Goal: Contribute content: Contribute content

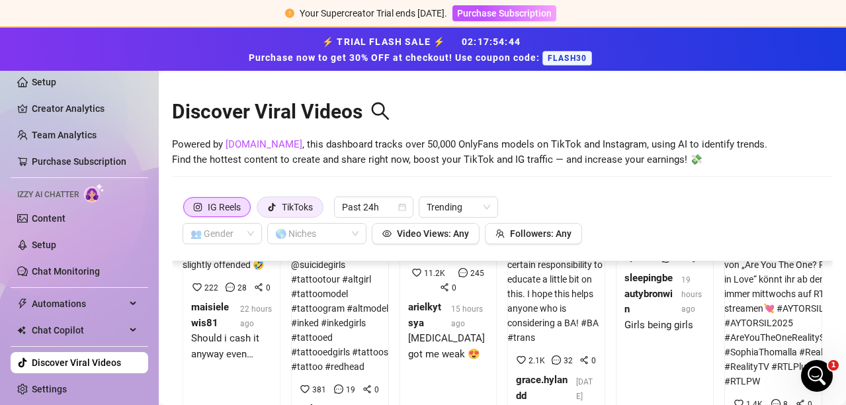
click at [289, 204] on div "TikToks" at bounding box center [297, 207] width 31 height 20
click at [261, 210] on input "TikToks" at bounding box center [261, 210] width 0 height 0
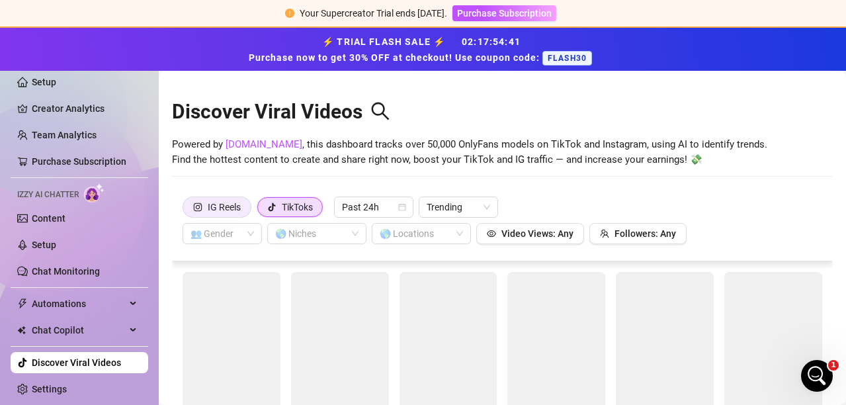
click at [218, 204] on div "IG Reels" at bounding box center [224, 207] width 33 height 20
click at [186, 210] on input "IG Reels" at bounding box center [186, 210] width 0 height 0
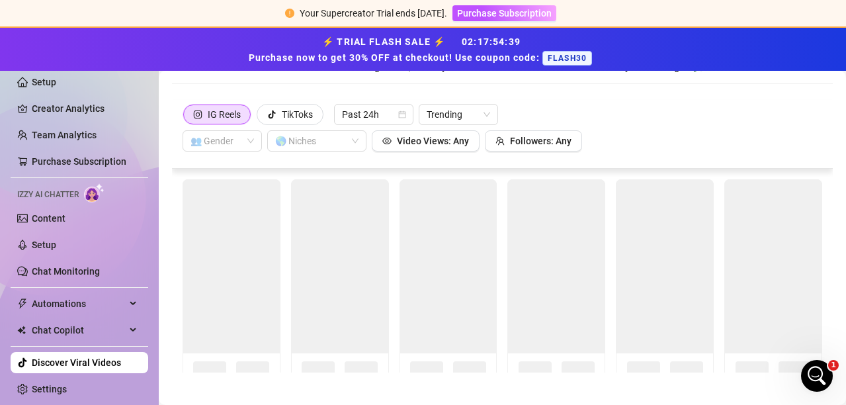
scroll to position [99, 0]
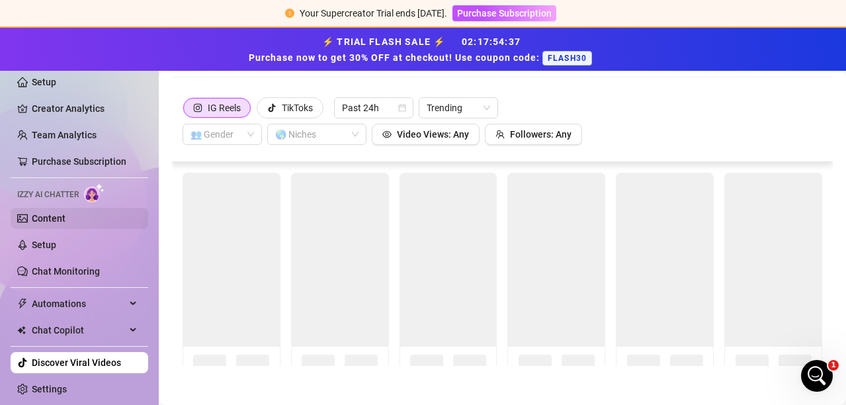
click at [47, 215] on link "Content" at bounding box center [49, 218] width 34 height 11
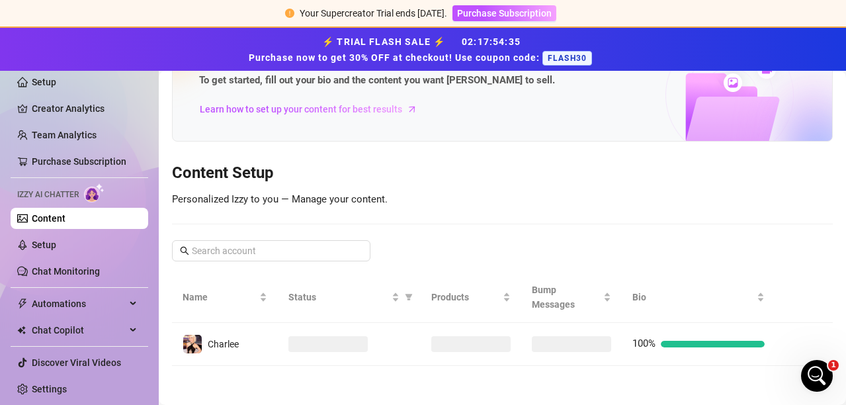
scroll to position [69, 0]
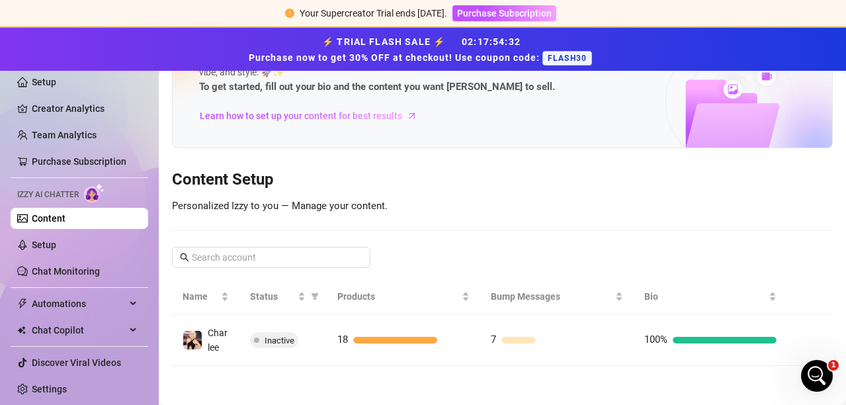
click at [501, 337] on div at bounding box center [518, 340] width 34 height 7
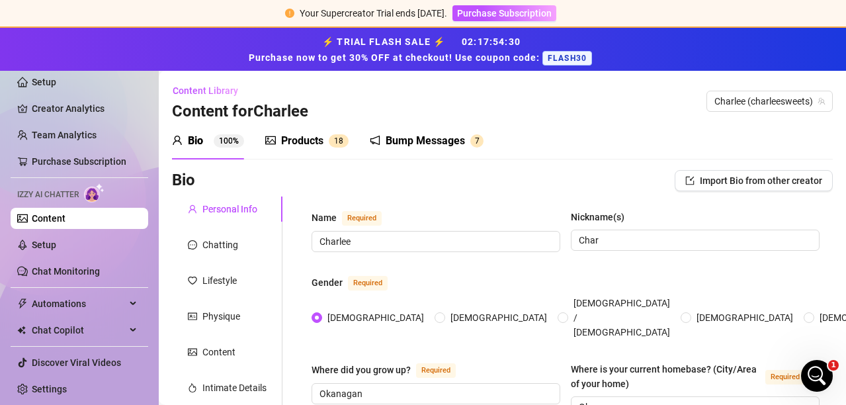
radio input "true"
type input "[DATE]"
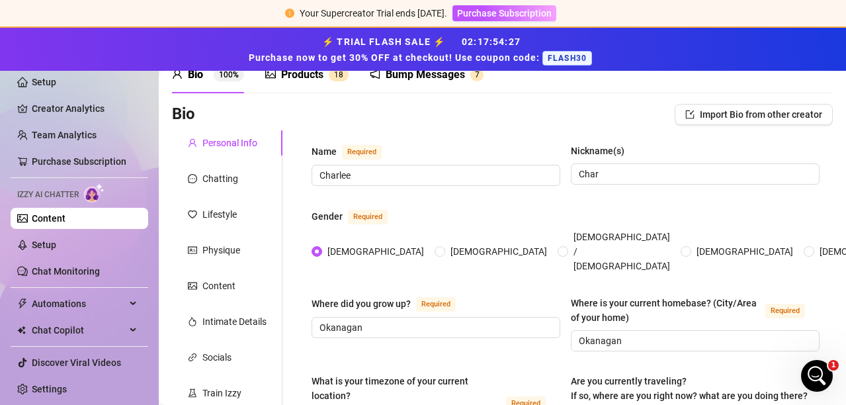
click at [411, 65] on div "⚡ TRIAL FLASH SALE ⚡ 02 : 17 : 54 : 27 Purchase now to get 30% OFF at checkout!…" at bounding box center [423, 49] width 846 height 43
click at [407, 78] on div "Bump Messages" at bounding box center [425, 75] width 79 height 16
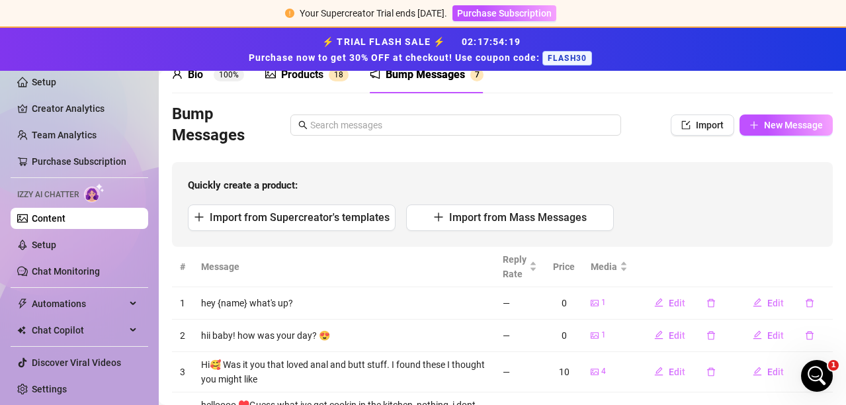
scroll to position [132, 0]
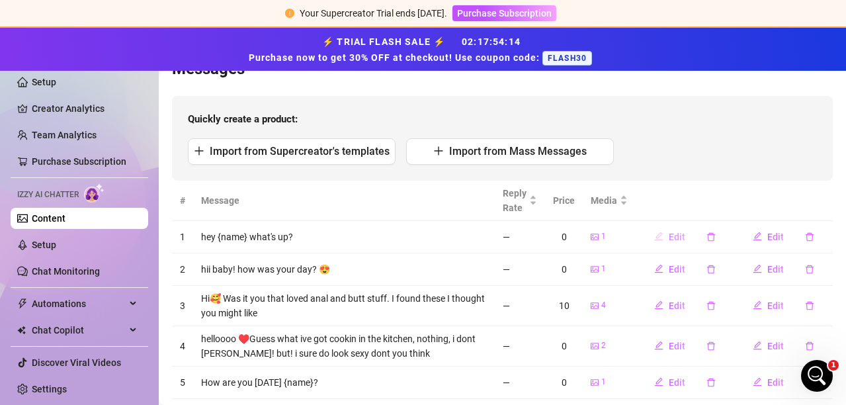
click at [654, 231] on icon "edit" at bounding box center [658, 235] width 9 height 9
type textarea "hey {name} what's up?"
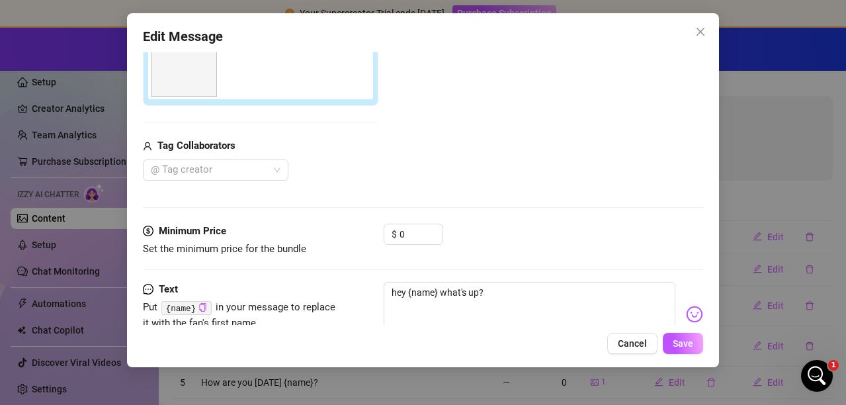
scroll to position [244, 0]
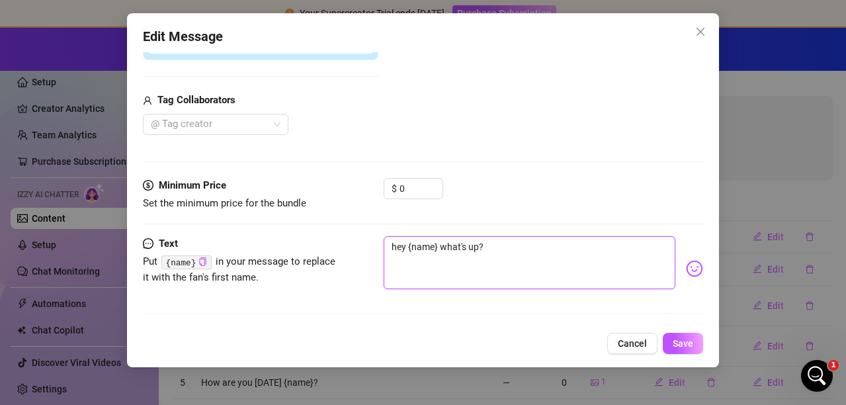
drag, startPoint x: 492, startPoint y: 257, endPoint x: 345, endPoint y: 258, distance: 146.8
click at [345, 258] on div "Text Put {name} in your message to replace it with the fan's first name. hey {n…" at bounding box center [423, 268] width 560 height 65
type textarea "O"
type textarea "Oo"
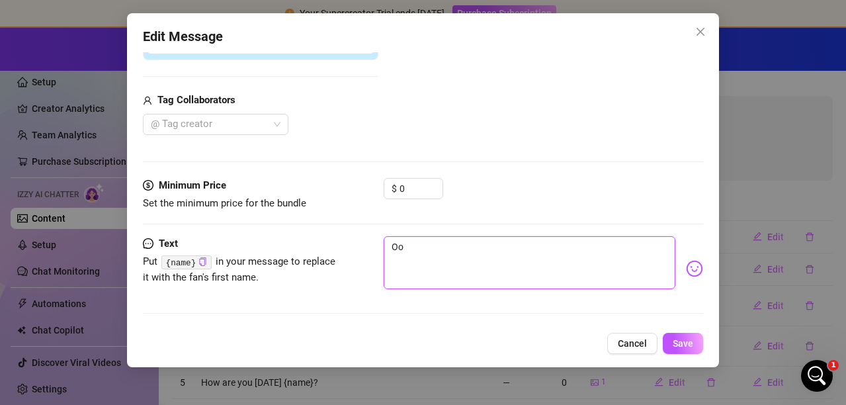
type textarea "Ooo"
type textarea "Ooop"
type textarea "Ooops"
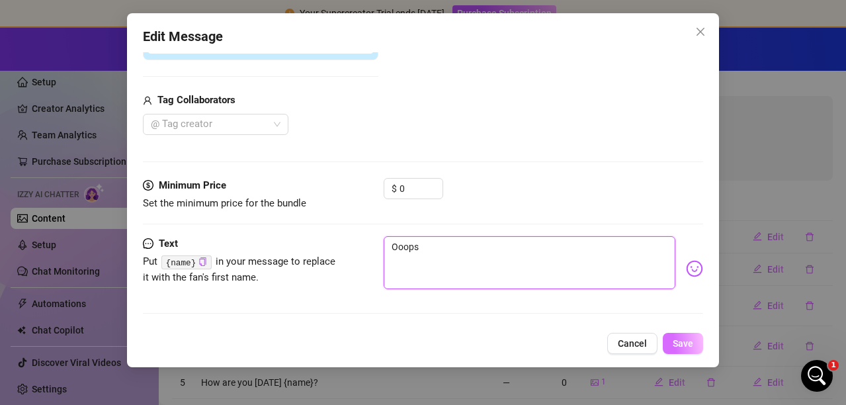
type textarea "Ooops"
click at [671, 346] on button "Save" at bounding box center [683, 343] width 40 height 21
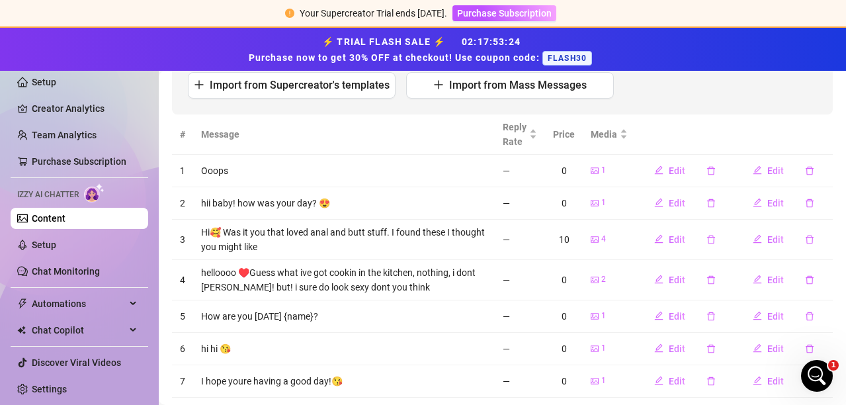
scroll to position [230, 0]
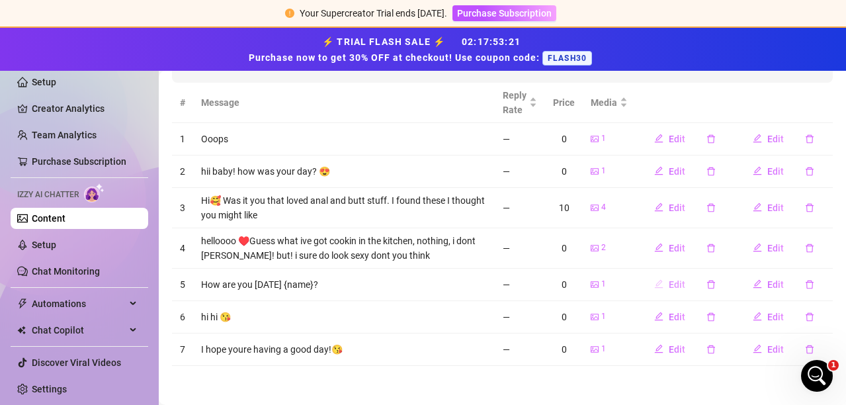
click at [669, 284] on span "Edit" at bounding box center [677, 284] width 17 height 11
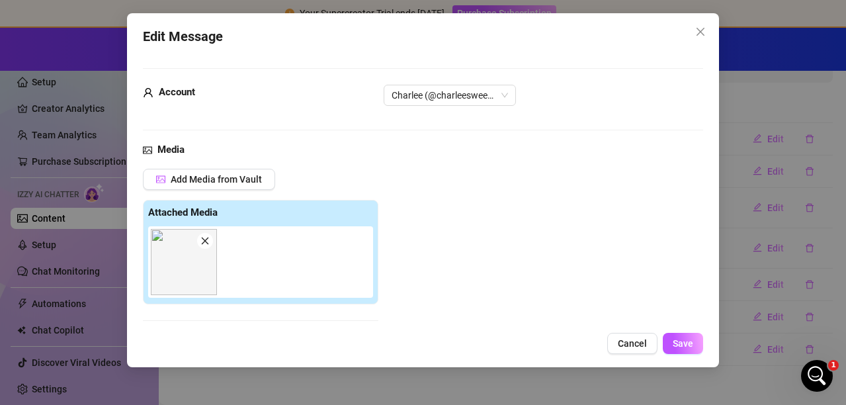
scroll to position [198, 0]
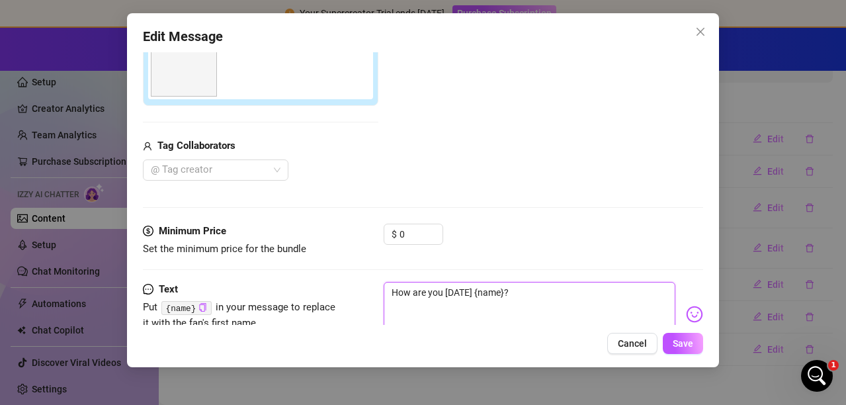
drag, startPoint x: 514, startPoint y: 292, endPoint x: 469, endPoint y: 302, distance: 46.7
click at [469, 302] on textarea "How are you today {name}?" at bounding box center [530, 308] width 292 height 53
type textarea "How are you today b"
type textarea "How are you today ba"
type textarea "How are you today bab"
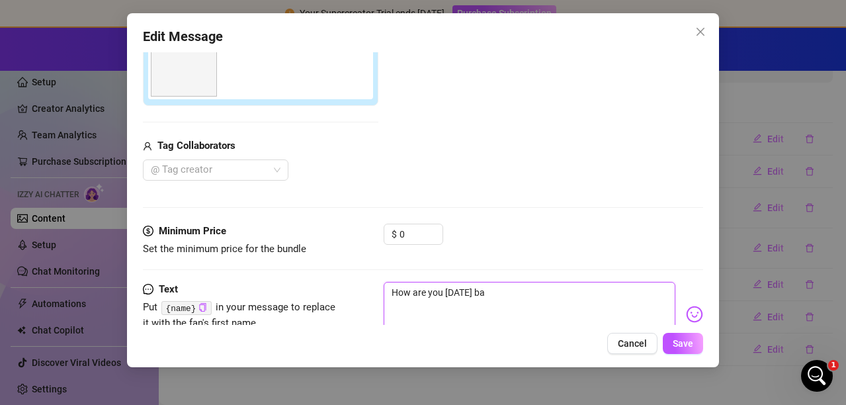
type textarea "How are you today bab"
type textarea "How are you today babe"
type textarea "How are you today bab"
type textarea "How are you today ba"
type textarea "How are you today b"
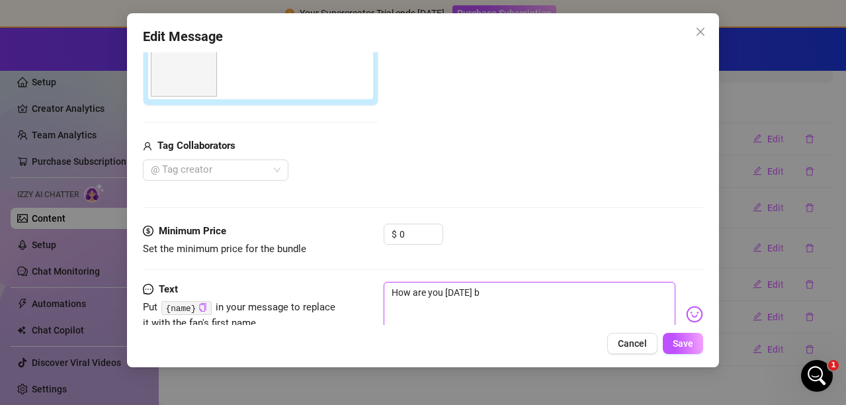
type textarea "How are you today b"
type textarea "How are you today"
type textarea "How are you today?"
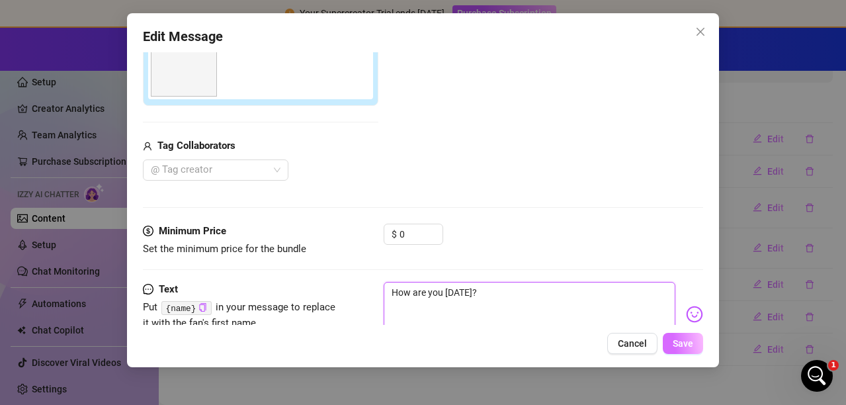
type textarea "How are you today?"
click at [680, 342] on span "Save" at bounding box center [683, 343] width 20 height 11
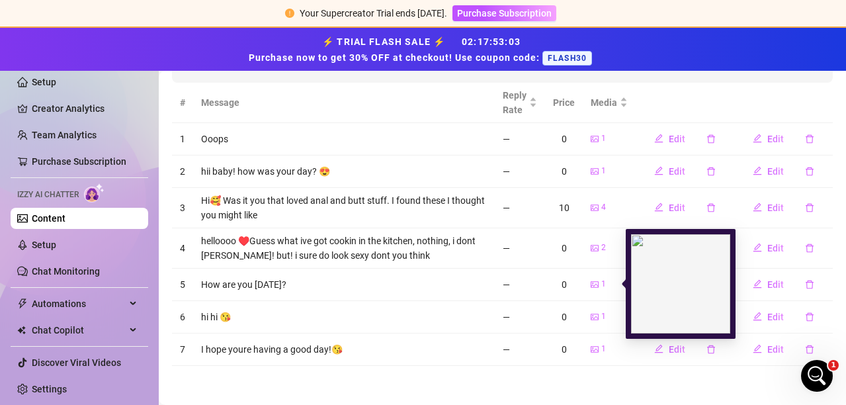
click at [591, 281] on icon "picture" at bounding box center [595, 284] width 8 height 8
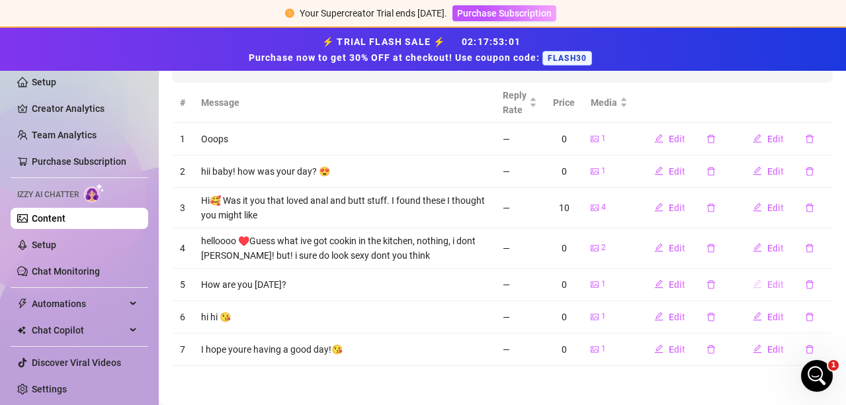
click at [767, 285] on span "Edit" at bounding box center [775, 284] width 17 height 11
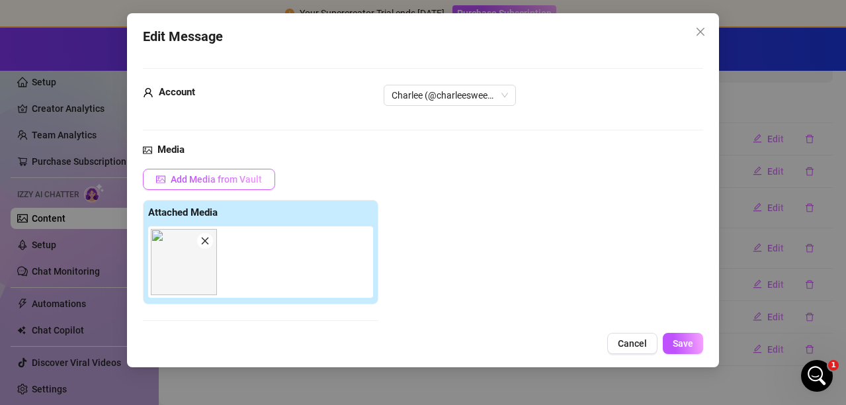
click at [196, 183] on span "Add Media from Vault" at bounding box center [216, 179] width 91 height 11
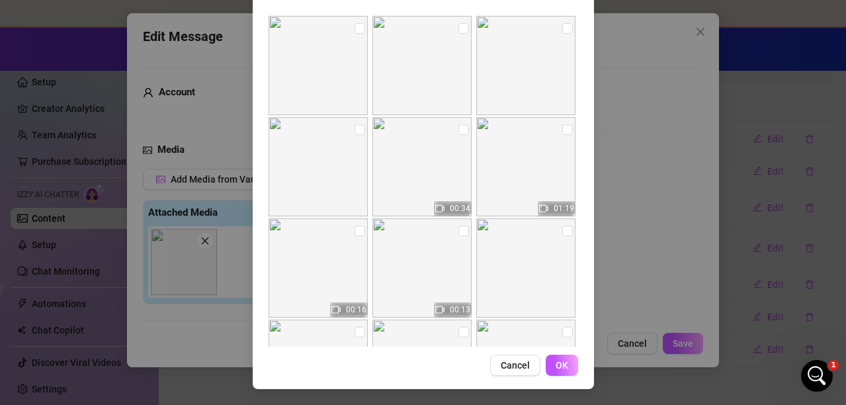
scroll to position [0, 0]
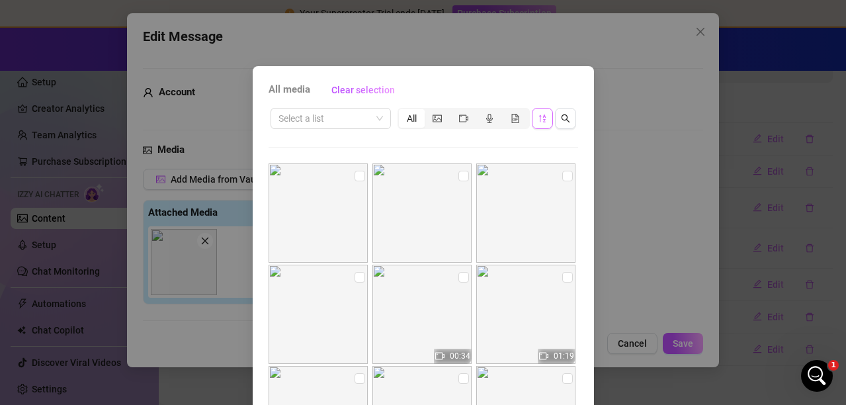
click at [538, 122] on icon "sort-descending" at bounding box center [542, 118] width 9 height 9
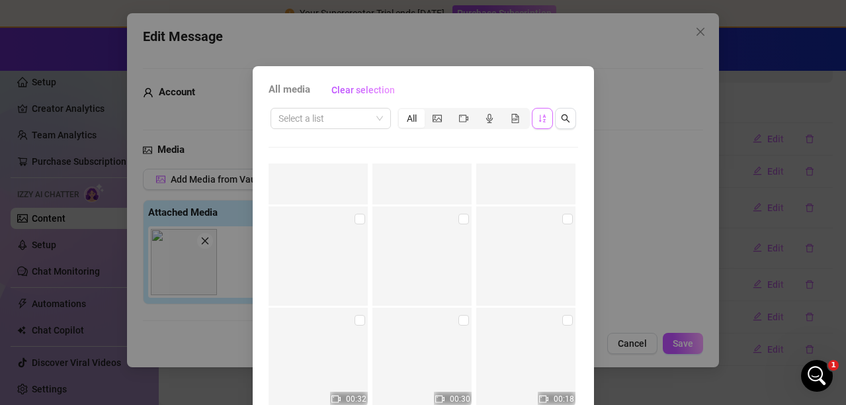
scroll to position [6098, 0]
click at [548, 250] on img at bounding box center [525, 286] width 99 height 99
click at [562, 249] on input "checkbox" at bounding box center [567, 249] width 11 height 11
checkbox input "true"
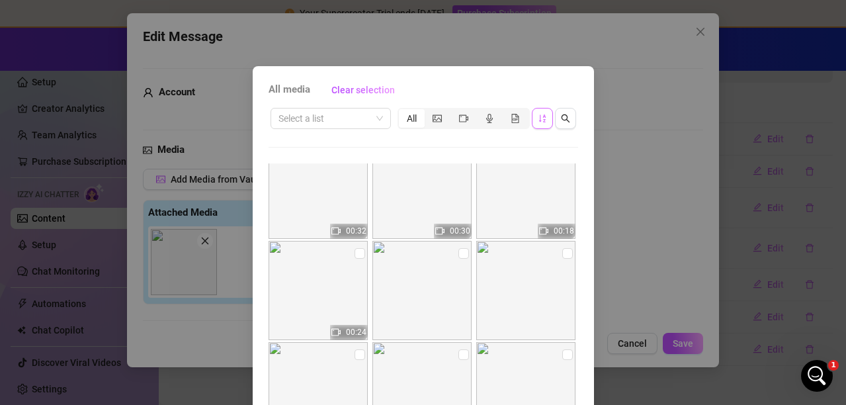
scroll to position [147, 0]
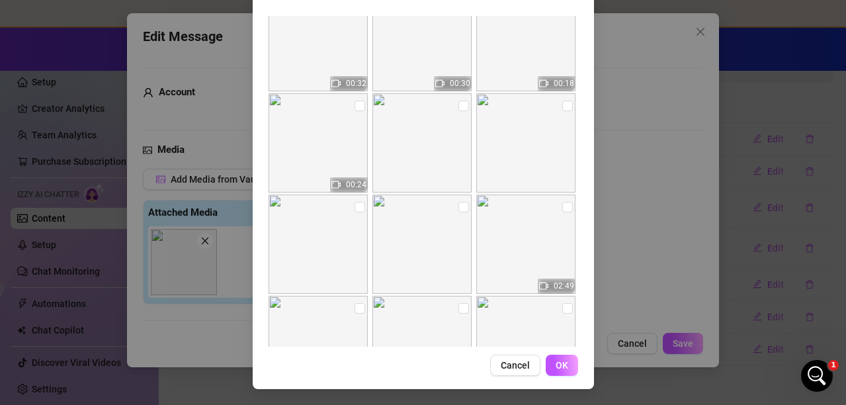
click at [555, 363] on span "OK" at bounding box center [561, 365] width 13 height 11
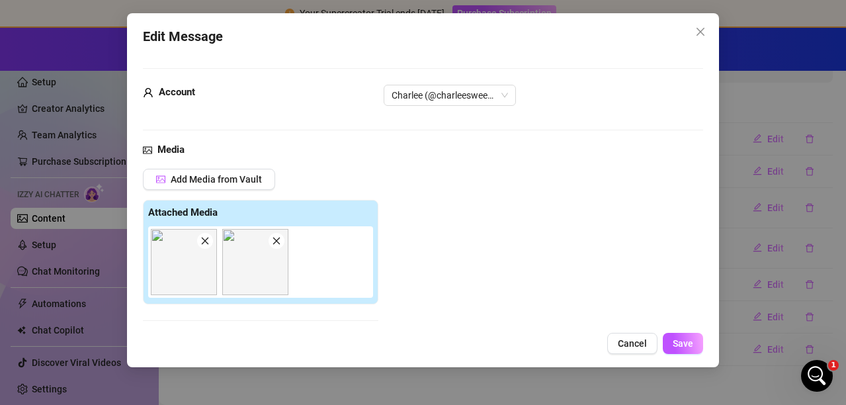
click at [204, 251] on img at bounding box center [184, 262] width 66 height 66
click at [201, 241] on icon "close" at bounding box center [204, 240] width 9 height 9
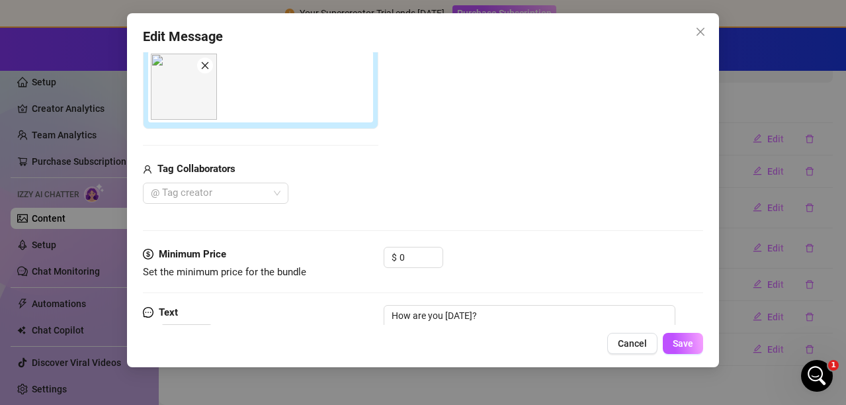
scroll to position [244, 0]
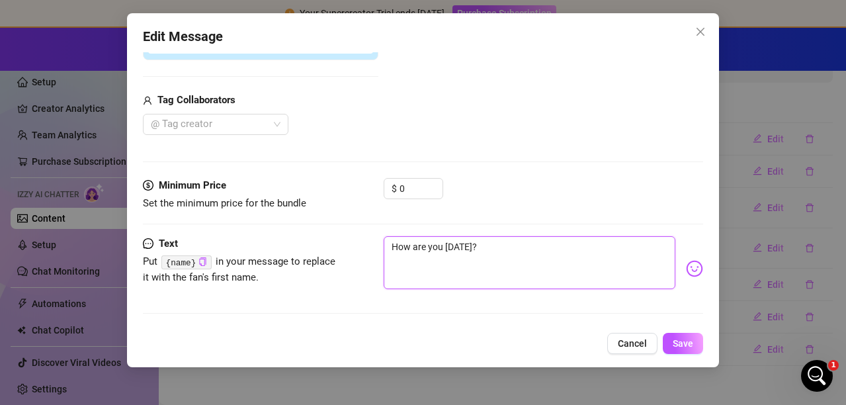
drag, startPoint x: 456, startPoint y: 250, endPoint x: 276, endPoint y: 227, distance: 181.9
click at [276, 227] on form "Account Charlee (@charleesweets) Media Add Media from Vault Attached Media Tag …" at bounding box center [423, 74] width 560 height 501
type textarea "X"
type textarea "Type your message here..."
type textarea "C"
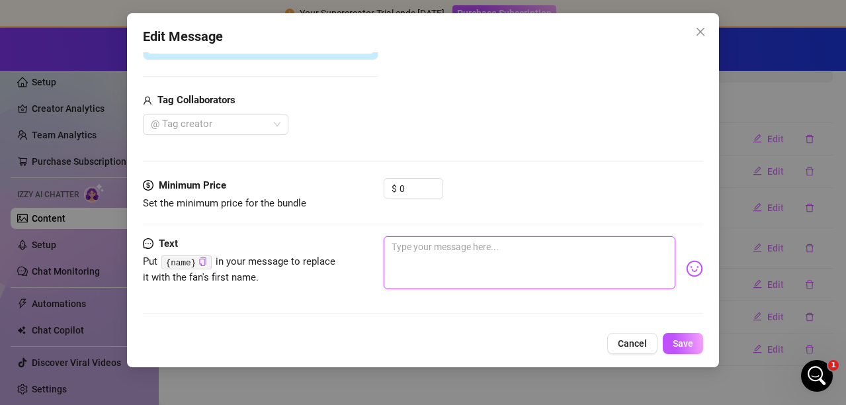
type textarea "C"
type textarea "Ca"
type textarea "Can"
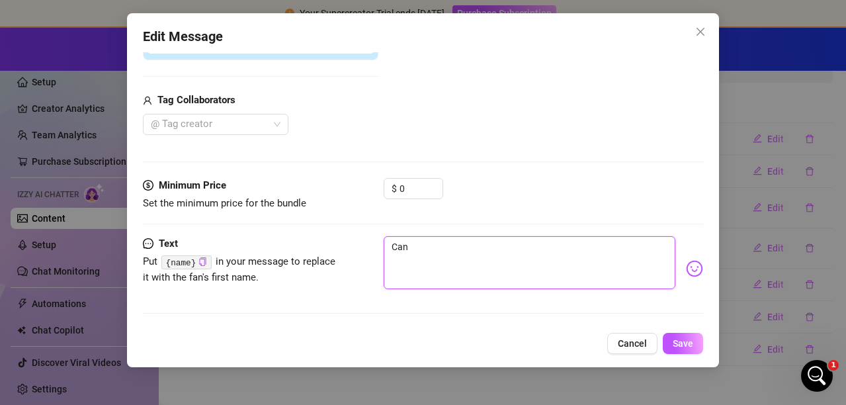
type textarea "Can"
type textarea "Can y"
type textarea "Can yo"
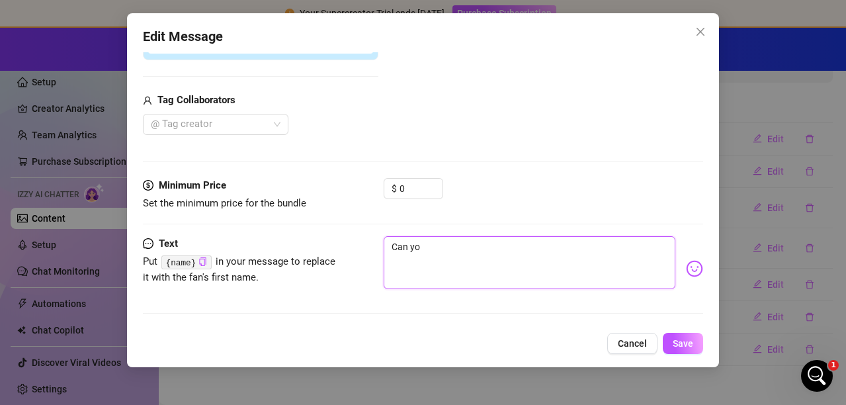
type textarea "Can you"
type textarea "Can"
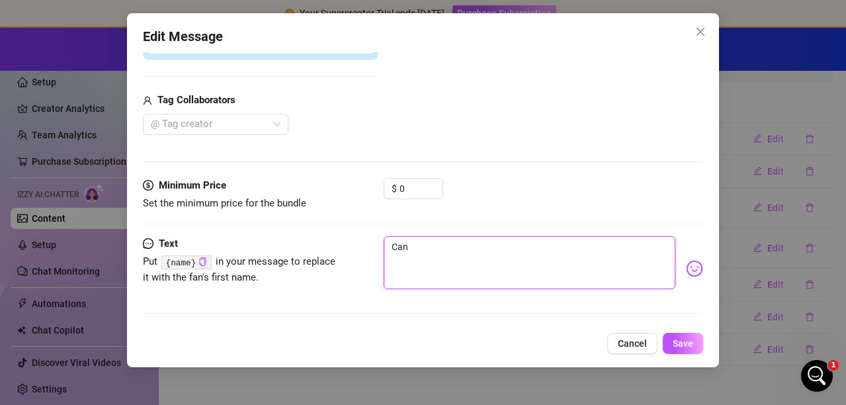
type textarea "Ca"
type textarea "C"
type textarea "Type your message here..."
type textarea "h"
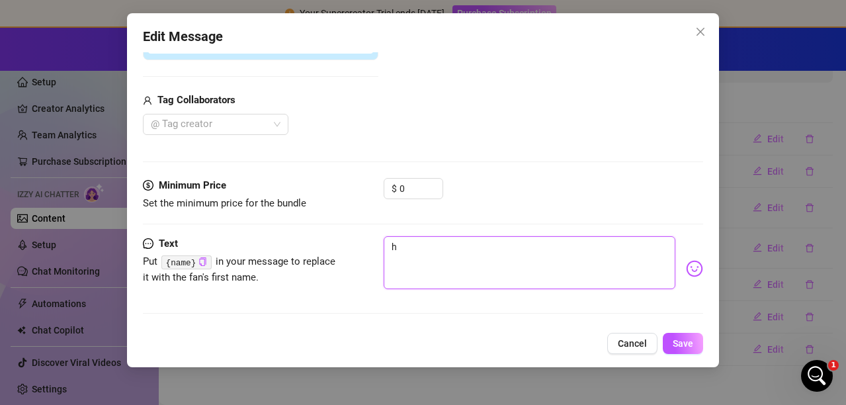
type textarea "he"
type textarea "hel"
type textarea "hell"
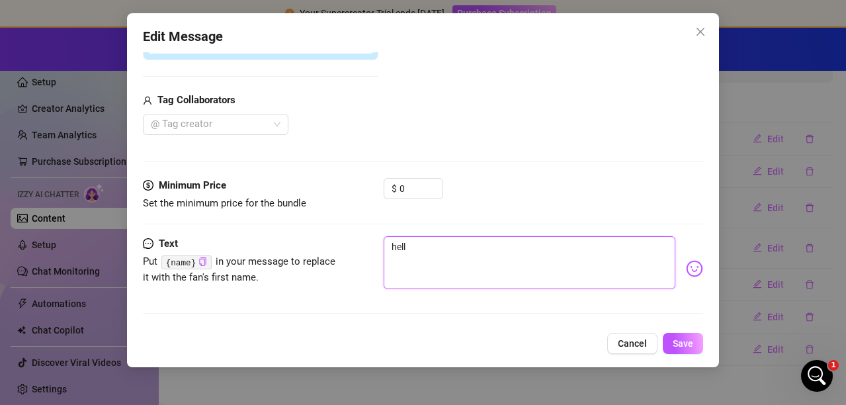
type textarea "hello"
type textarea "hello?"
type textarea "hello?1"
type textarea "hello?"
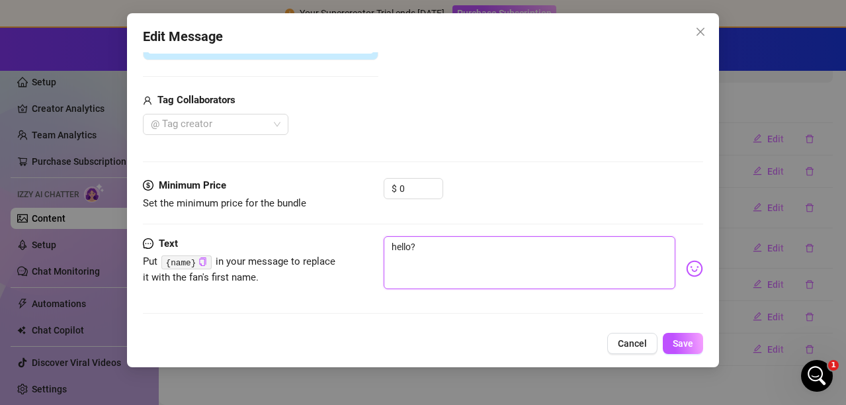
type textarea "hello?!"
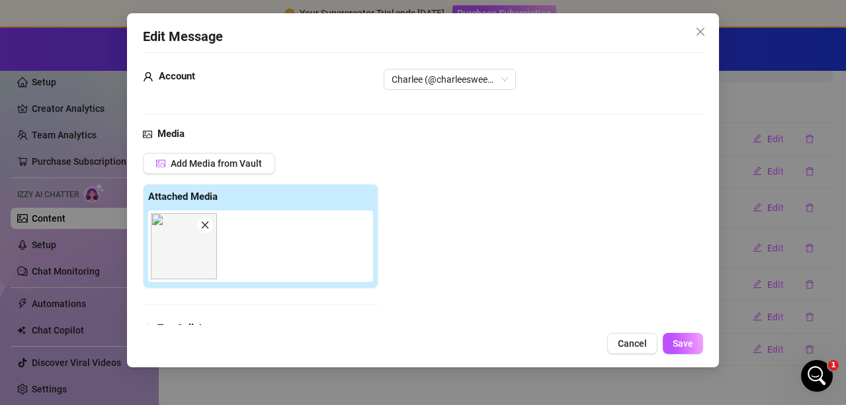
scroll to position [0, 0]
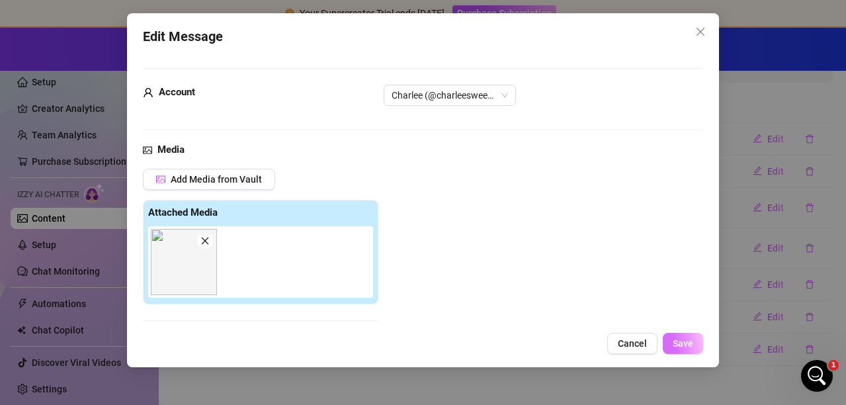
type textarea "hello?!"
click at [688, 345] on span "Save" at bounding box center [683, 343] width 20 height 11
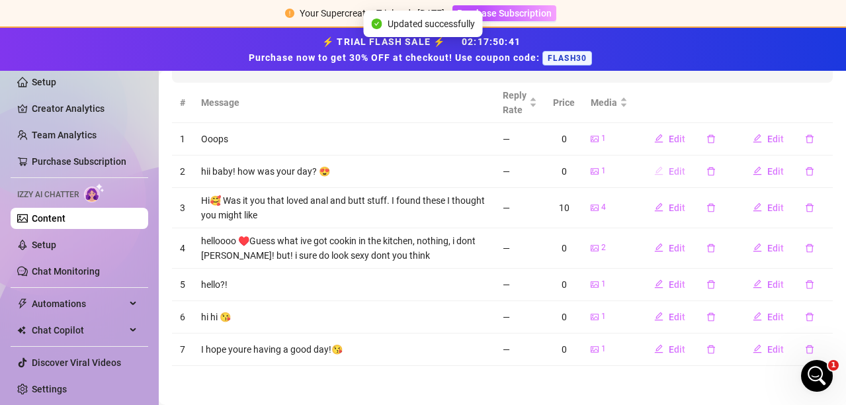
click at [669, 167] on span "Edit" at bounding box center [677, 171] width 17 height 11
type textarea "hii baby! how was your day? 😍"
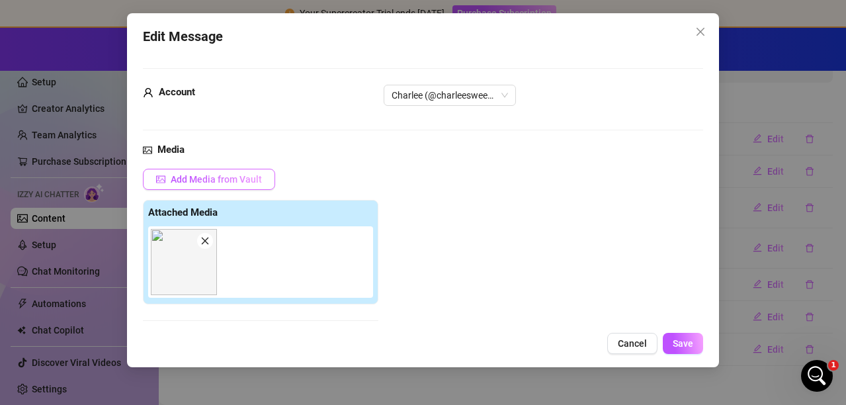
scroll to position [198, 0]
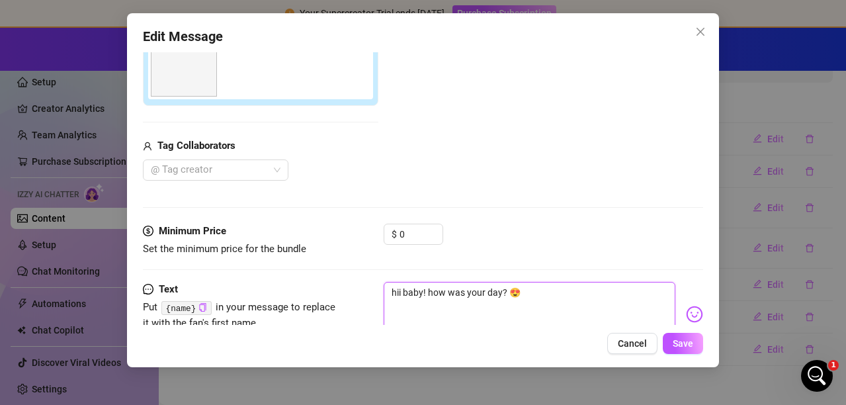
drag, startPoint x: 421, startPoint y: 291, endPoint x: 402, endPoint y: 295, distance: 19.6
click at [402, 295] on textarea "hii baby! how was your day? 😍" at bounding box center [530, 308] width 292 height 53
type textarea "hi! how was your day? 😍"
type textarea "h! how was your day? 😍"
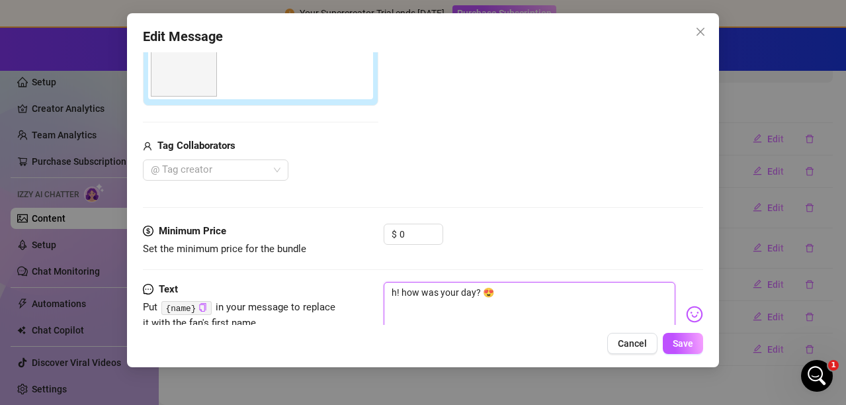
type textarea "he! how was your day? 😍"
type textarea "hey! how was your day? 😍"
type textarea "hey ! how was your day? 😍"
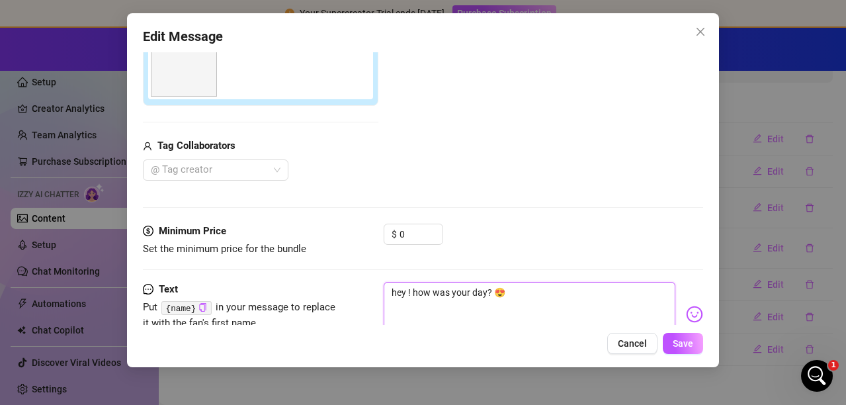
type textarea "hey y! how was your day? 😍"
type textarea "hey yo! how was your day? 😍"
type textarea "hey you! how was your day? 😍"
drag, startPoint x: 508, startPoint y: 290, endPoint x: 540, endPoint y: 286, distance: 31.9
click at [539, 286] on textarea "hey you! how was your day? 😍" at bounding box center [530, 308] width 292 height 53
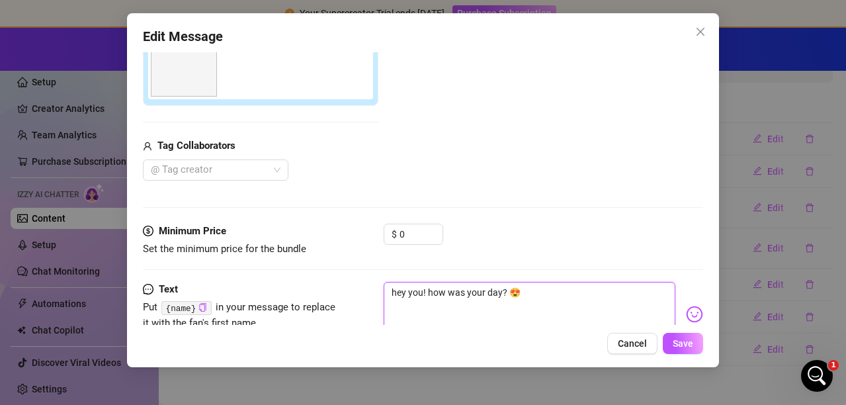
type textarea "hey you! how was your day?"
click at [680, 341] on span "Save" at bounding box center [683, 343] width 20 height 11
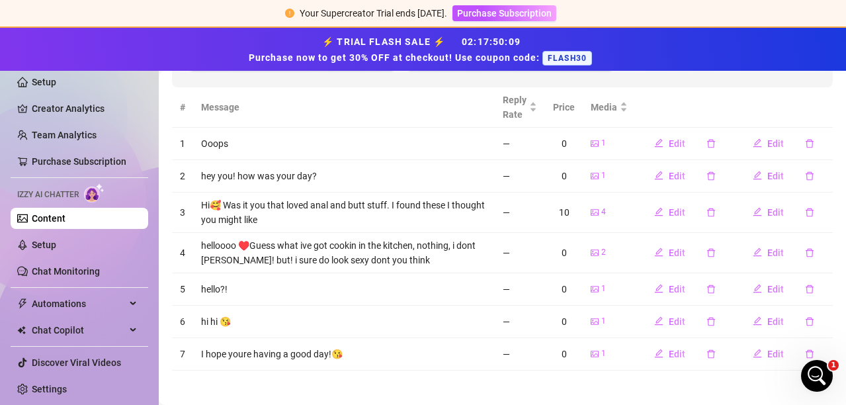
scroll to position [0, 0]
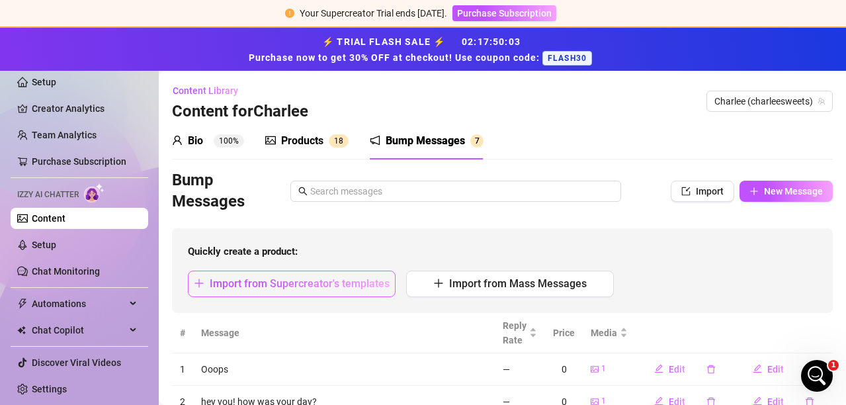
click at [257, 284] on span "Import from Supercreator's templates" at bounding box center [300, 283] width 180 height 13
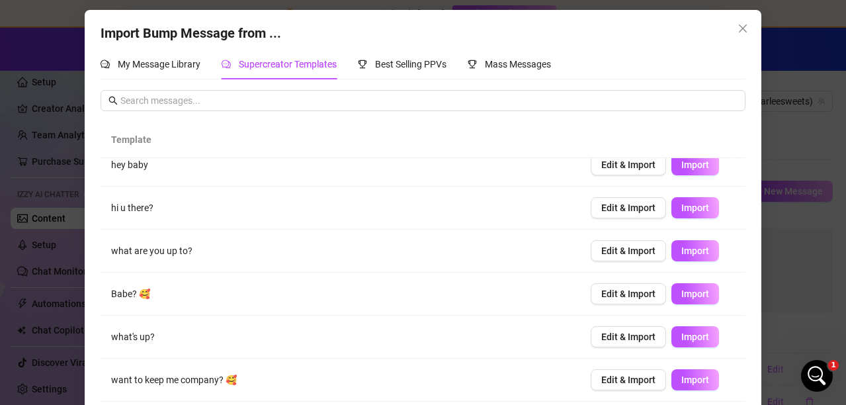
scroll to position [56, 0]
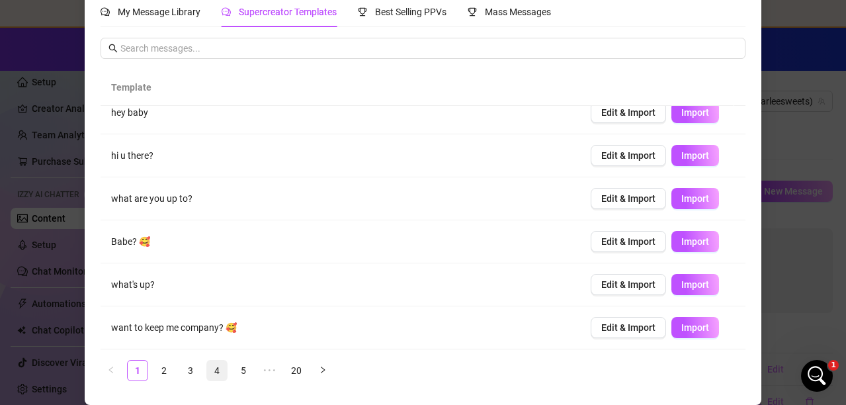
click at [211, 372] on link "4" at bounding box center [217, 370] width 20 height 20
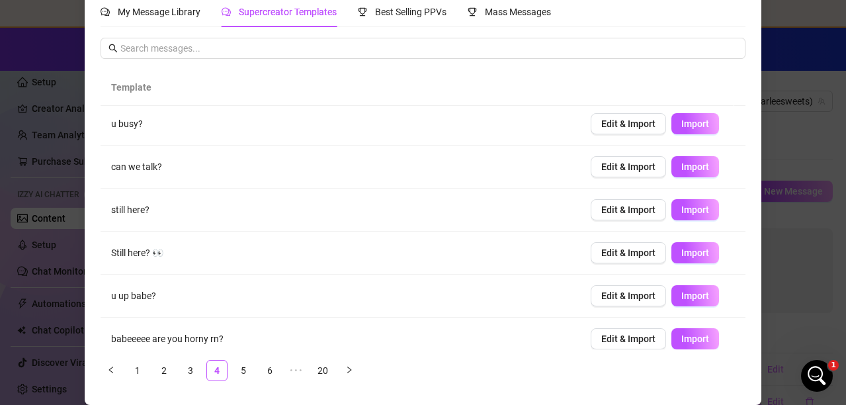
scroll to position [186, 0]
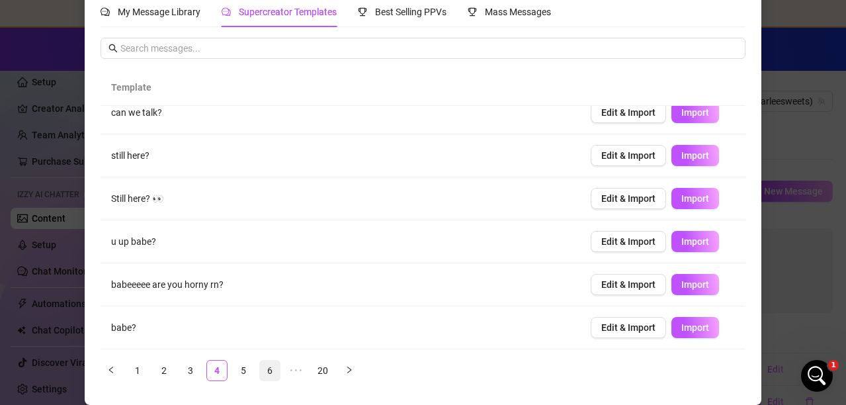
click at [260, 368] on link "6" at bounding box center [270, 370] width 20 height 20
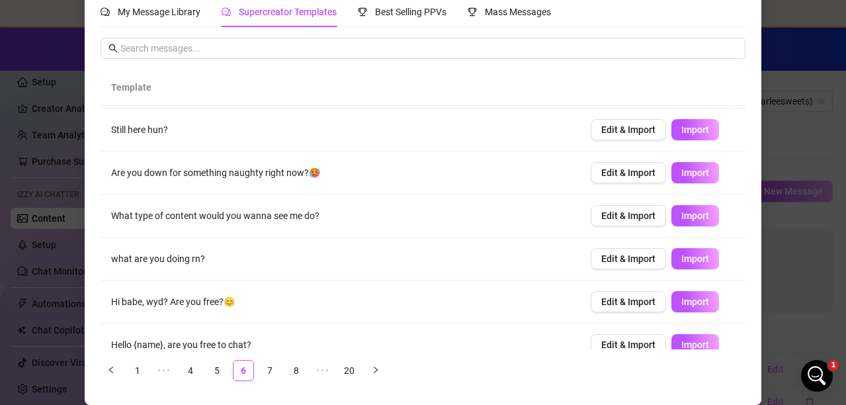
scroll to position [132, 0]
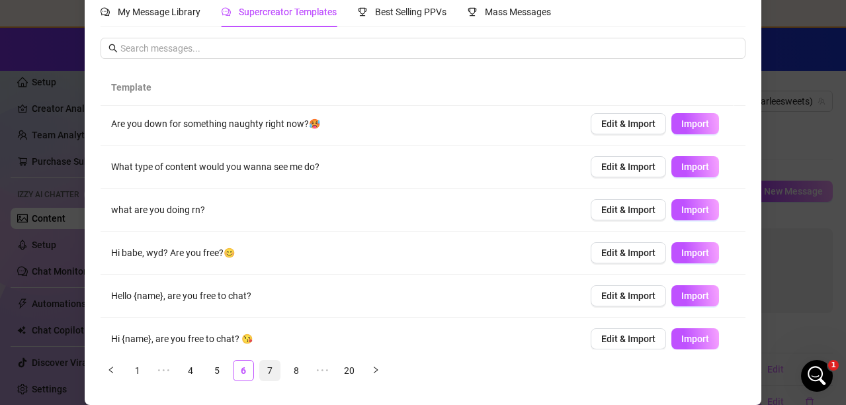
click at [266, 370] on link "7" at bounding box center [270, 370] width 20 height 20
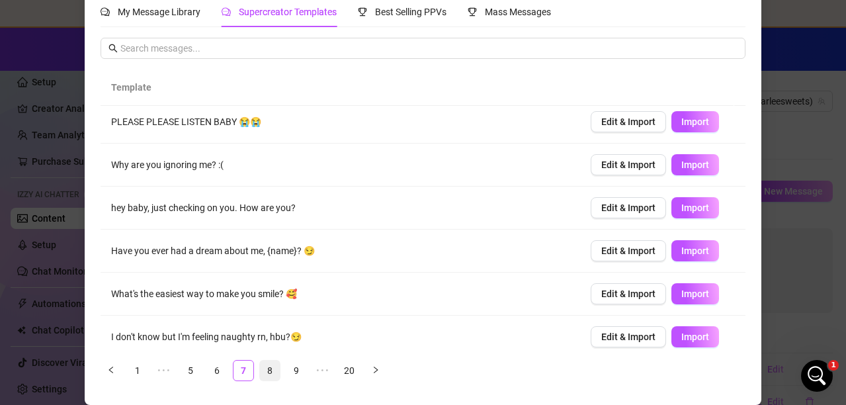
scroll to position [0, 0]
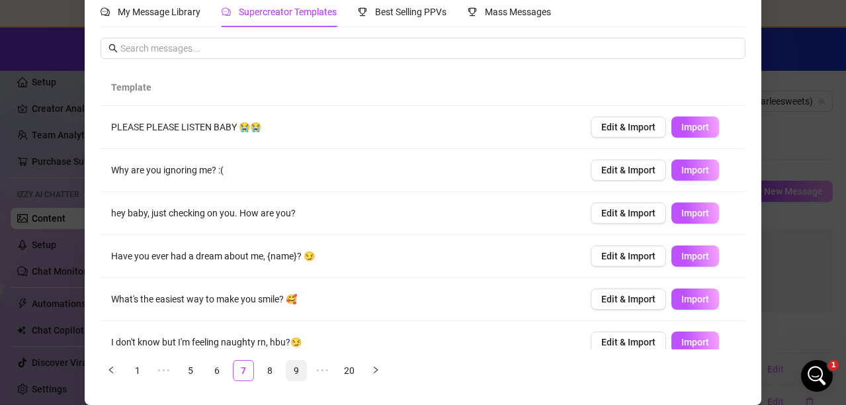
click at [263, 368] on link "8" at bounding box center [270, 370] width 20 height 20
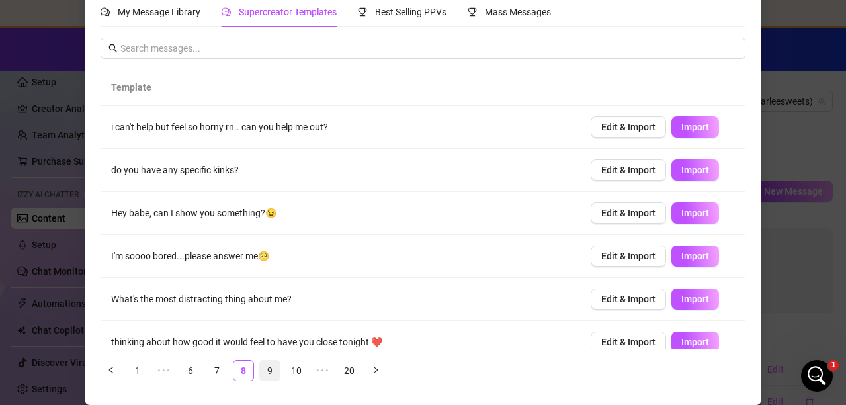
click at [264, 368] on link "9" at bounding box center [270, 370] width 20 height 20
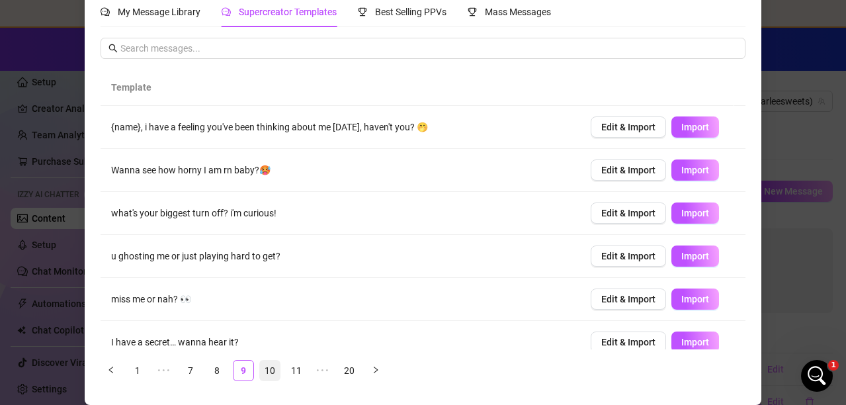
click at [266, 373] on link "10" at bounding box center [270, 370] width 20 height 20
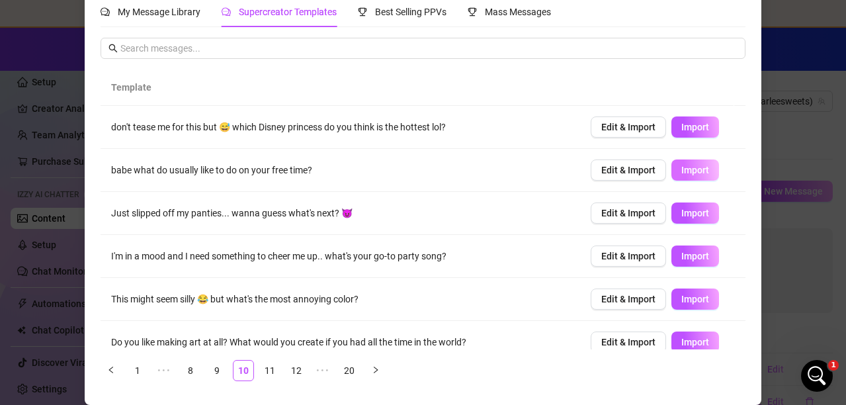
click at [681, 165] on span "Import" at bounding box center [695, 170] width 28 height 11
click at [266, 372] on link "11" at bounding box center [270, 370] width 20 height 20
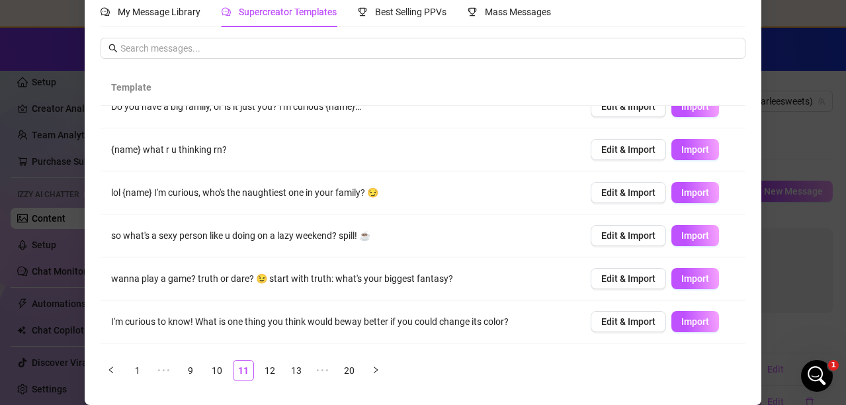
scroll to position [66, 0]
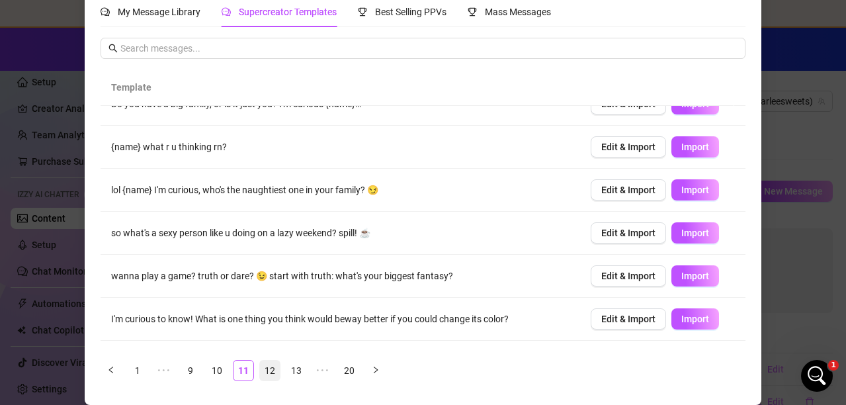
click at [270, 373] on link "12" at bounding box center [270, 370] width 20 height 20
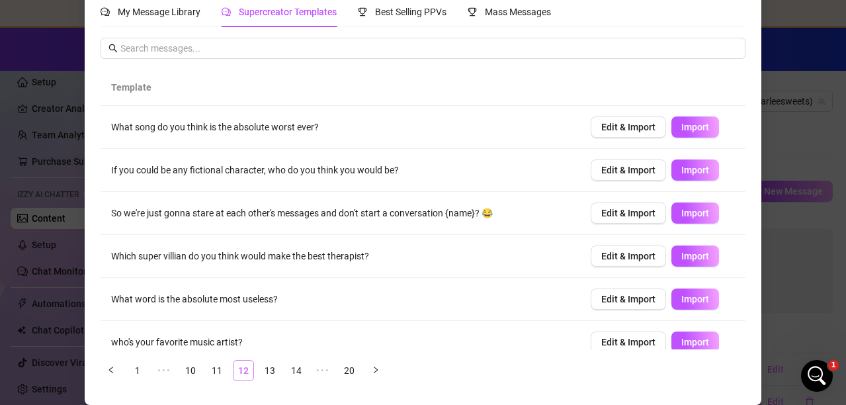
scroll to position [0, 0]
click at [270, 377] on link "13" at bounding box center [270, 370] width 20 height 20
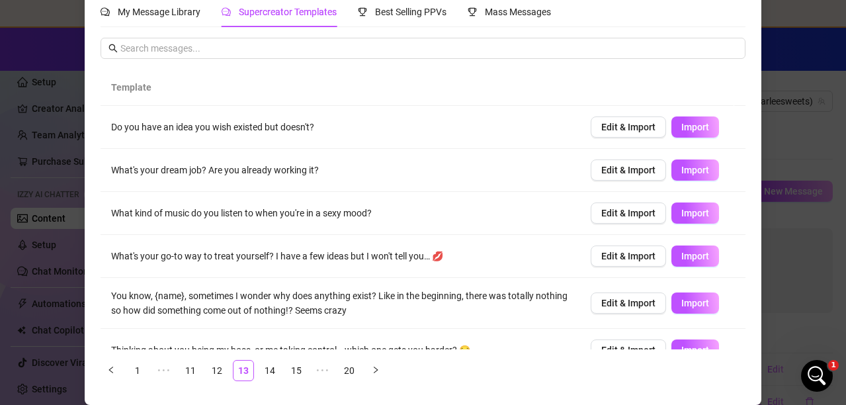
scroll to position [66, 0]
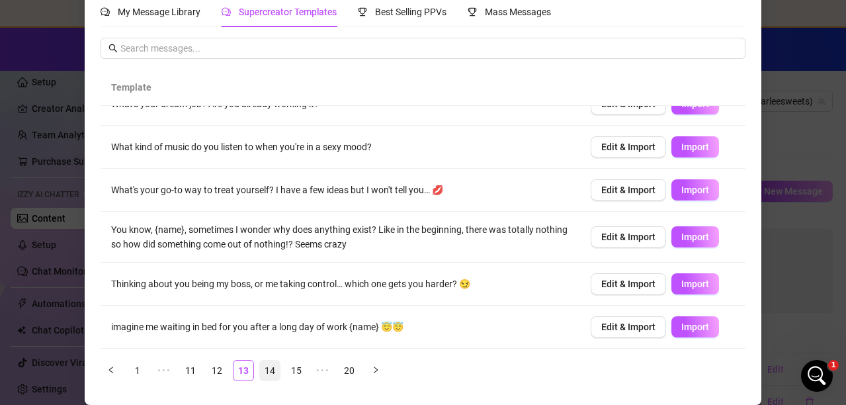
click at [266, 365] on link "14" at bounding box center [270, 370] width 20 height 20
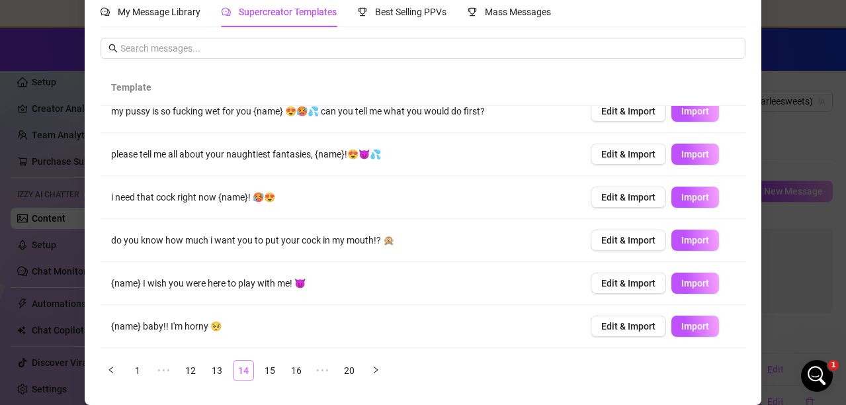
scroll to position [0, 0]
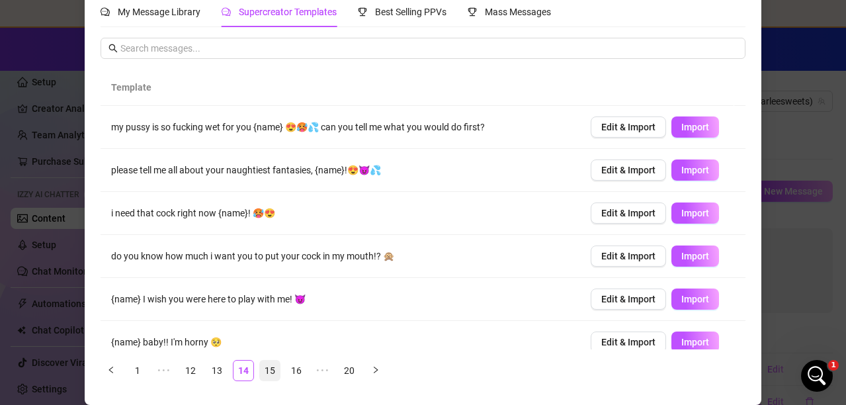
click at [270, 371] on link "15" at bounding box center [270, 370] width 20 height 20
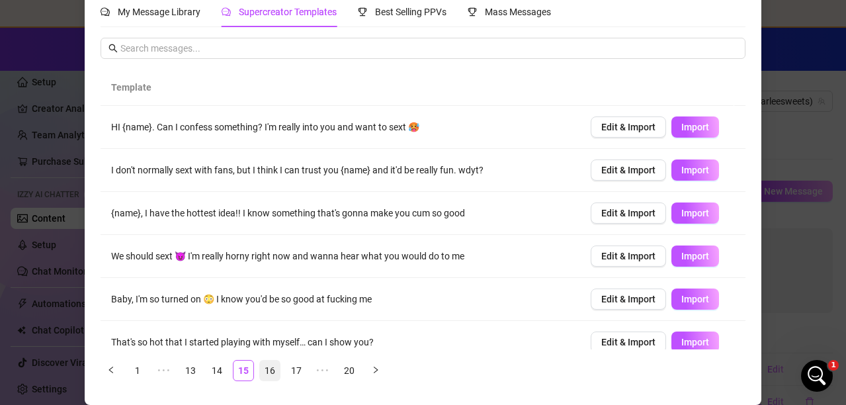
click at [272, 372] on link "16" at bounding box center [270, 370] width 20 height 20
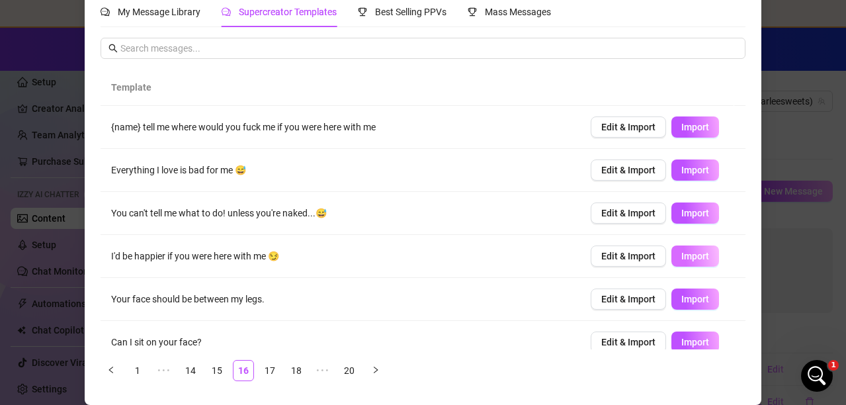
click at [681, 252] on span "Import" at bounding box center [695, 256] width 28 height 11
click at [762, 387] on div "Import Bump Message from ... My Message Library Supercreator Templates Best Sel…" at bounding box center [423, 202] width 846 height 405
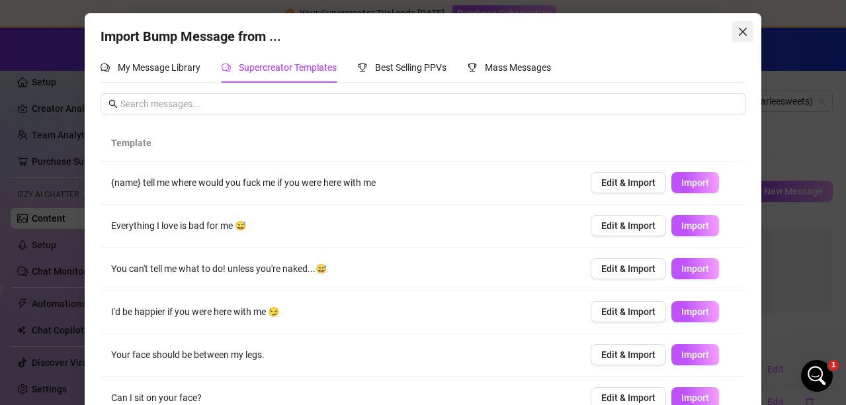
click at [741, 28] on icon "close" at bounding box center [743, 32] width 8 height 8
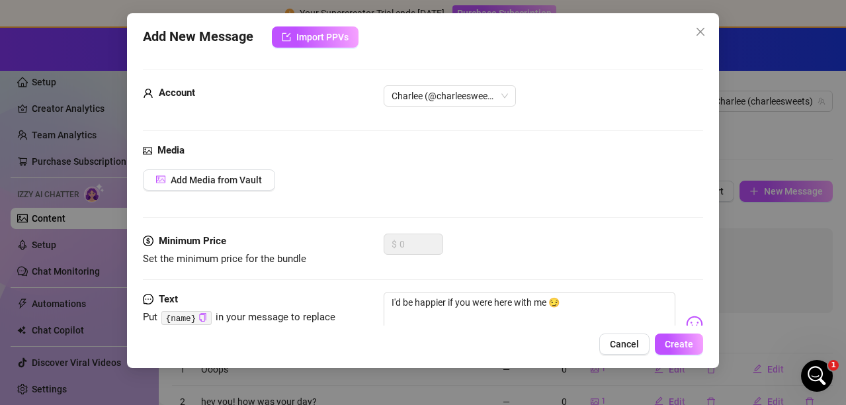
click at [700, 33] on icon "close" at bounding box center [700, 31] width 11 height 11
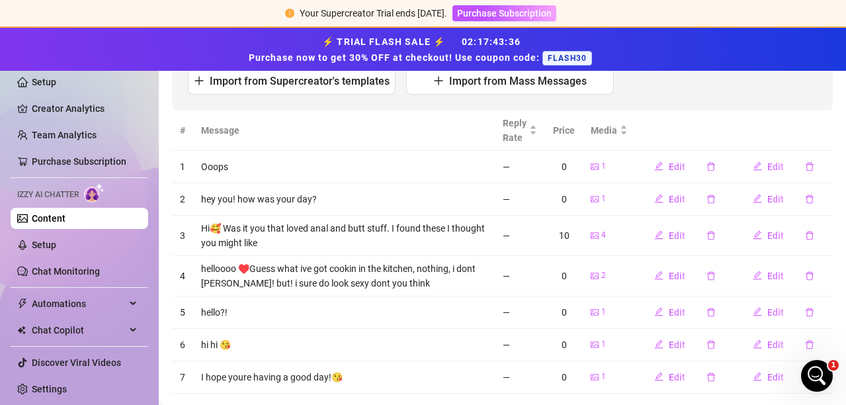
scroll to position [295, 0]
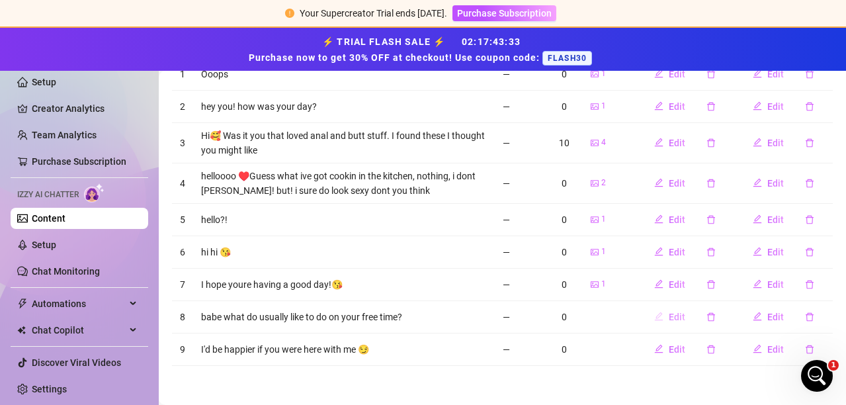
click at [674, 319] on span "Edit" at bounding box center [677, 316] width 17 height 11
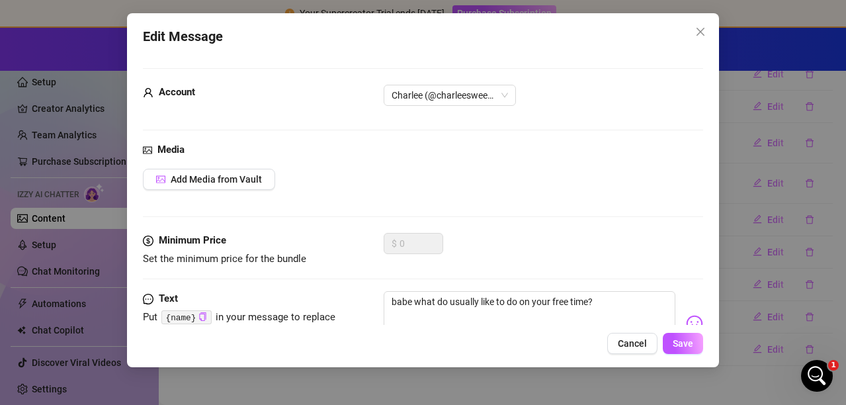
scroll to position [56, 0]
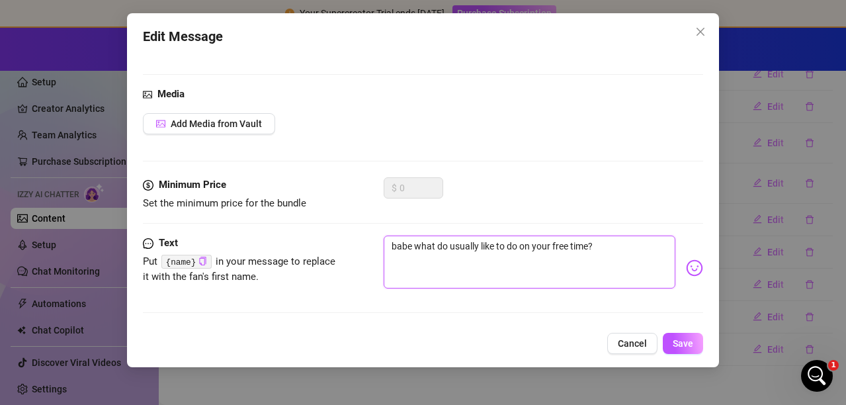
click at [411, 247] on textarea "babe what do usually like to do on your free time?" at bounding box center [530, 261] width 292 height 53
drag, startPoint x: 615, startPoint y: 251, endPoint x: 271, endPoint y: 223, distance: 345.0
click at [271, 223] on form "Account Charlee (@charleesweets) Media Add Media from Vault Minimum Price Set t…" at bounding box center [423, 169] width 560 height 312
type textarea "t"
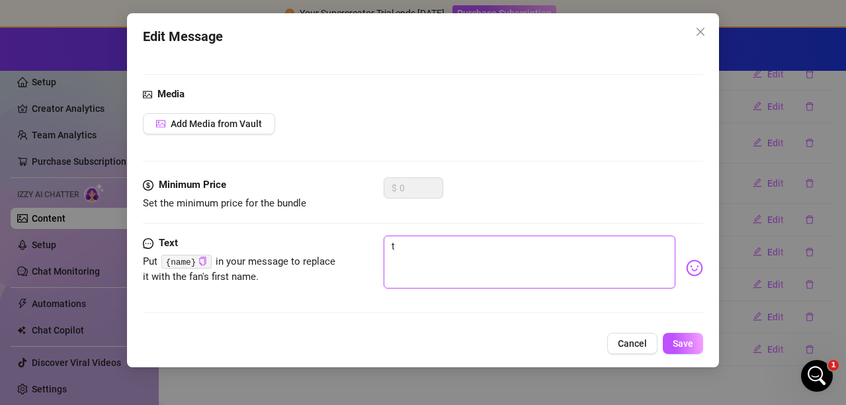
type textarea "te"
type textarea "tel"
type textarea "tell"
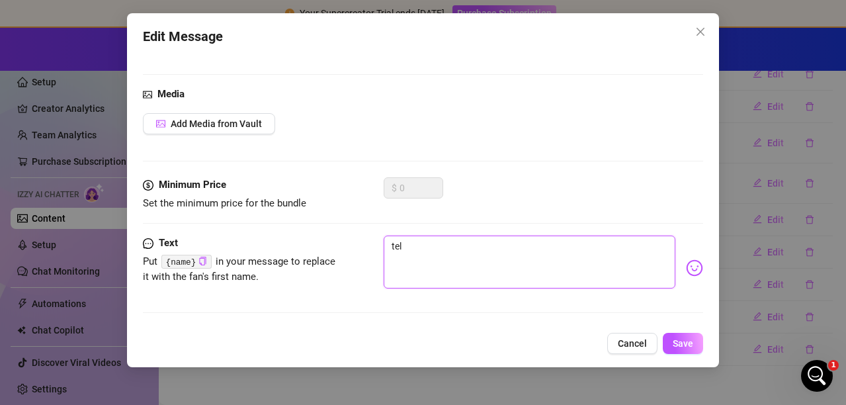
type textarea "tell"
type textarea "tell m"
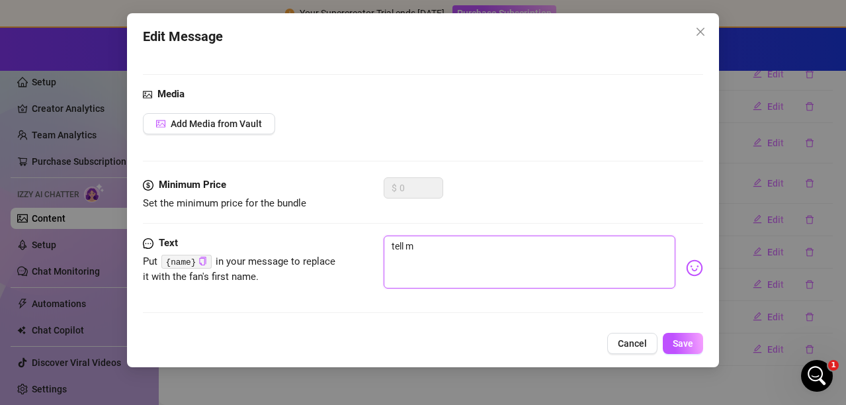
type textarea "tell me"
type textarea "tell me s"
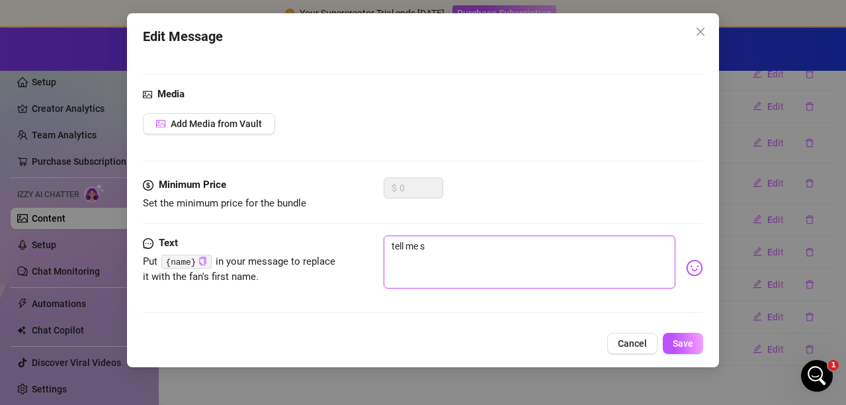
type textarea "tell me so"
type textarea "tell me som"
type textarea "tell me some"
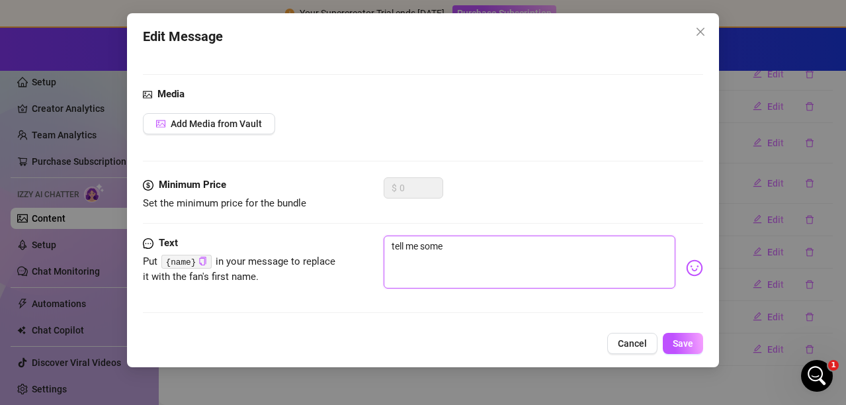
type textarea "tell me somet"
type textarea "tell me someth"
type textarea "tell me somethi"
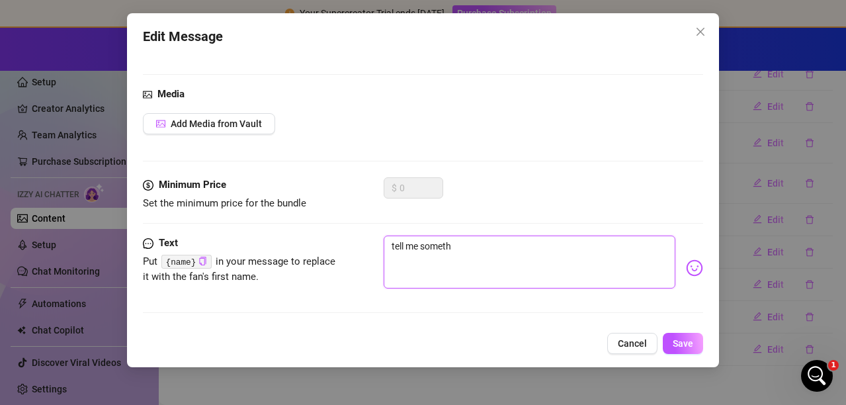
type textarea "tell me somethi"
type textarea "tell me somethin"
type textarea "tell me something"
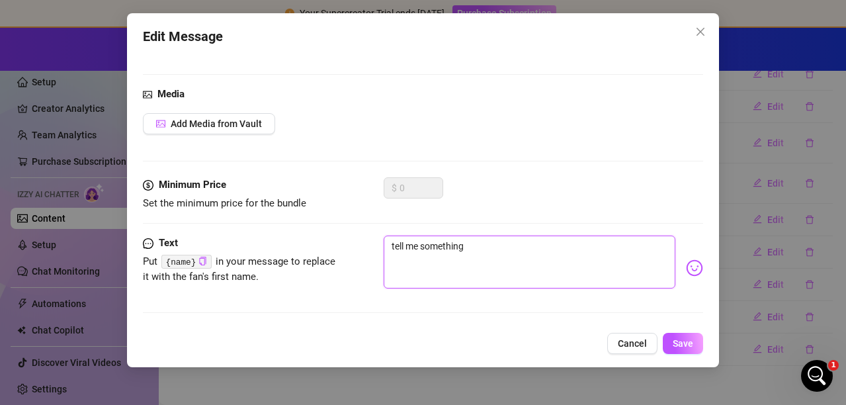
type textarea "tell me something g"
type textarea "tell me something go"
type textarea "tell me something goo"
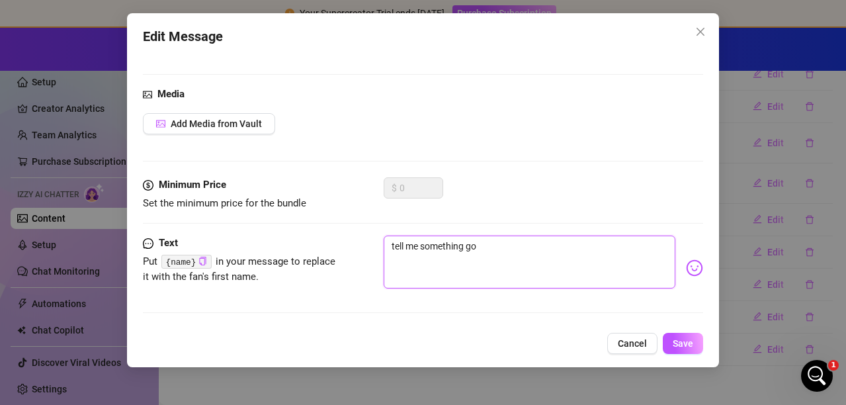
type textarea "tell me something goo"
type textarea "tell me something good"
type textarea "tell me something good!"
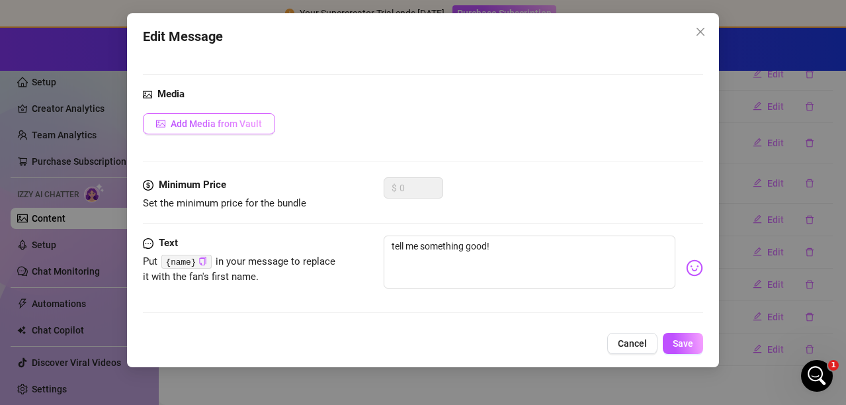
click at [217, 128] on span "Add Media from Vault" at bounding box center [216, 123] width 91 height 11
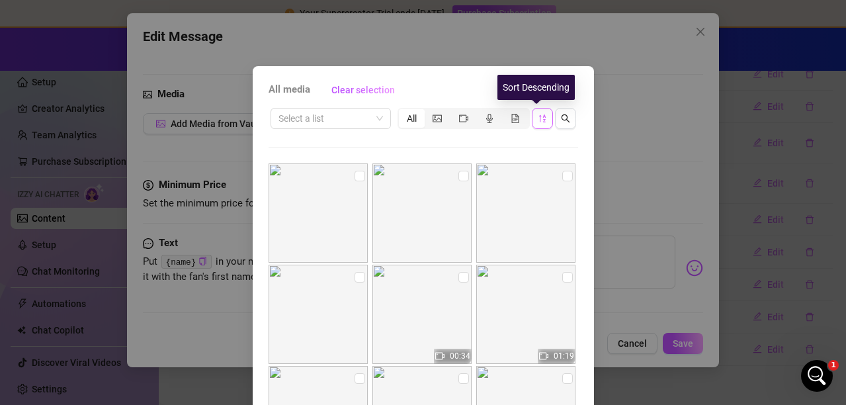
click at [538, 116] on icon "sort-descending" at bounding box center [541, 118] width 7 height 8
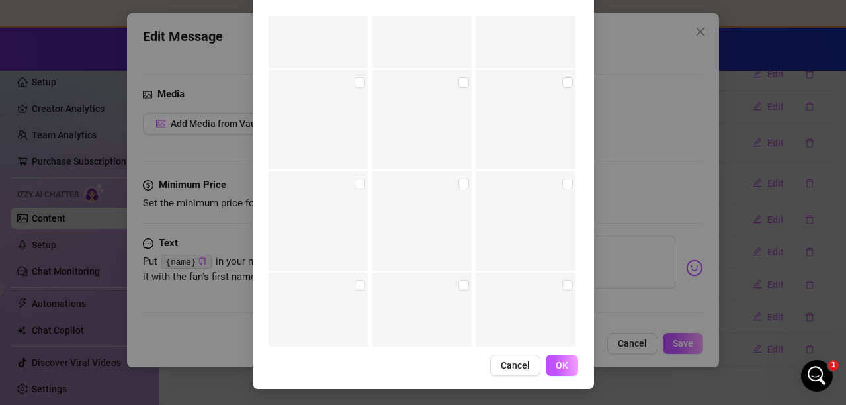
scroll to position [12597, 0]
click at [354, 77] on input "checkbox" at bounding box center [359, 78] width 11 height 11
checkbox input "true"
click at [556, 367] on span "OK" at bounding box center [561, 365] width 13 height 11
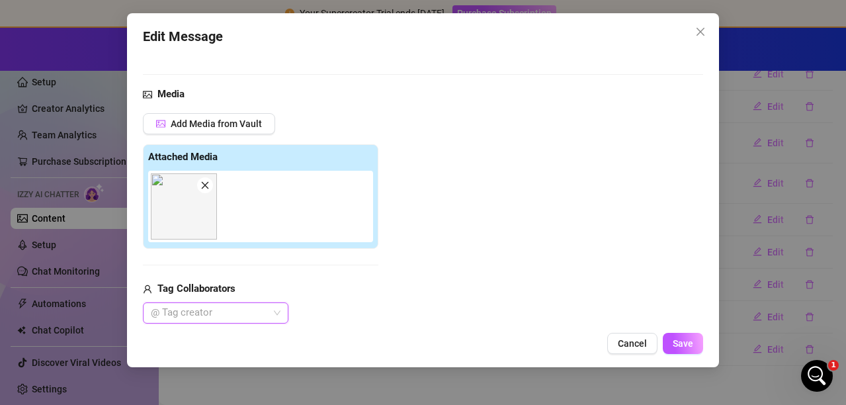
scroll to position [244, 0]
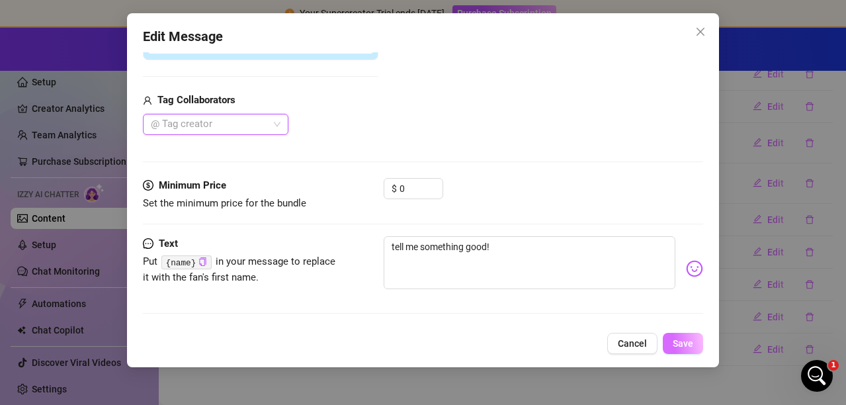
click at [683, 342] on span "Save" at bounding box center [683, 343] width 20 height 11
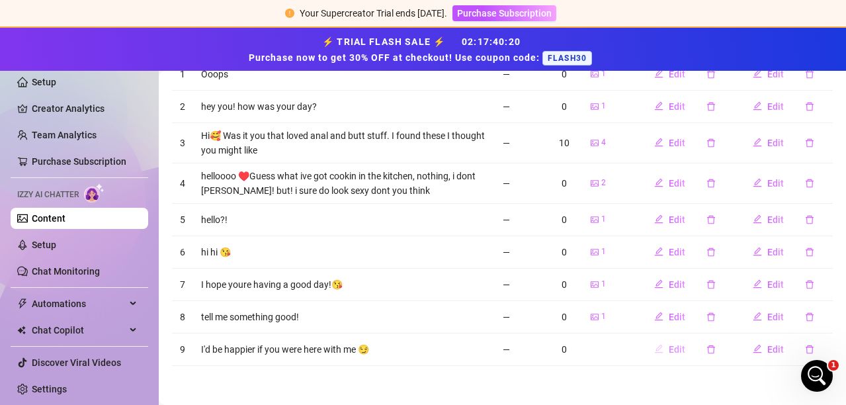
click at [669, 347] on span "Edit" at bounding box center [677, 349] width 17 height 11
type textarea "I'd be happier if you were here with me 😏"
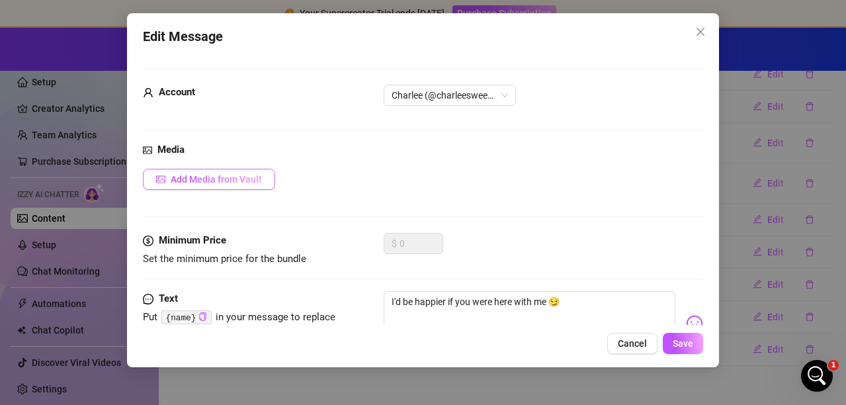
click at [188, 172] on button "Add Media from Vault" at bounding box center [209, 179] width 132 height 21
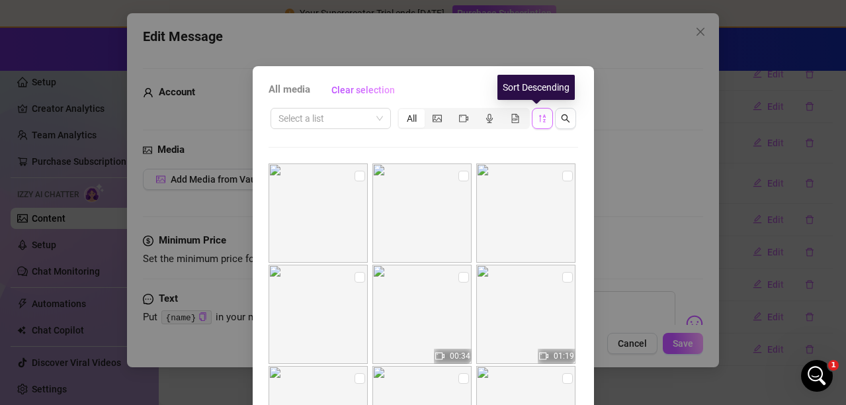
click at [538, 115] on icon "sort-descending" at bounding box center [542, 118] width 9 height 9
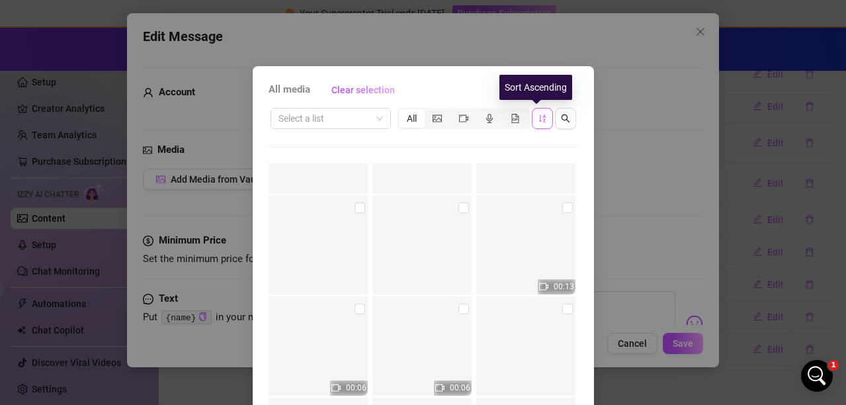
scroll to position [1521, 0]
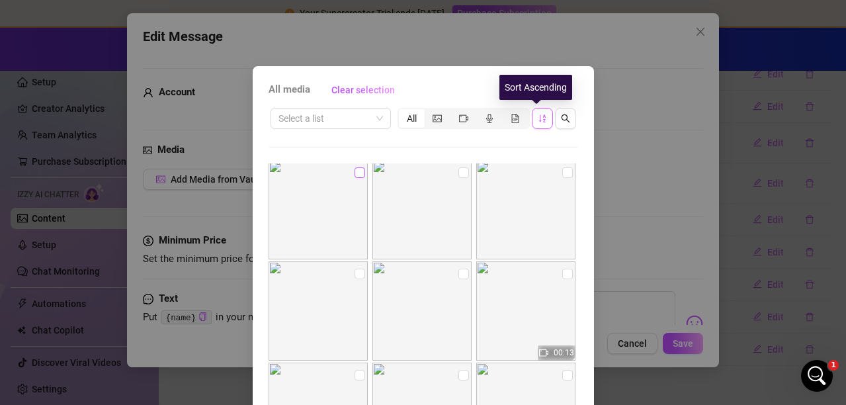
click at [354, 171] on input "checkbox" at bounding box center [359, 172] width 11 height 11
checkbox input "true"
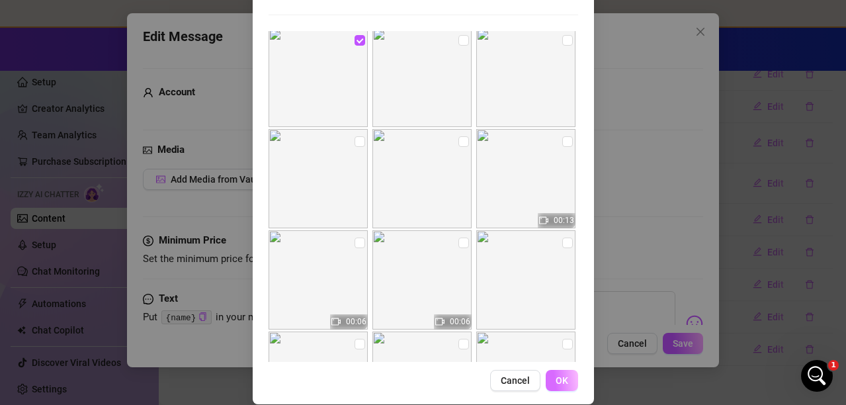
click at [559, 378] on span "OK" at bounding box center [561, 380] width 13 height 11
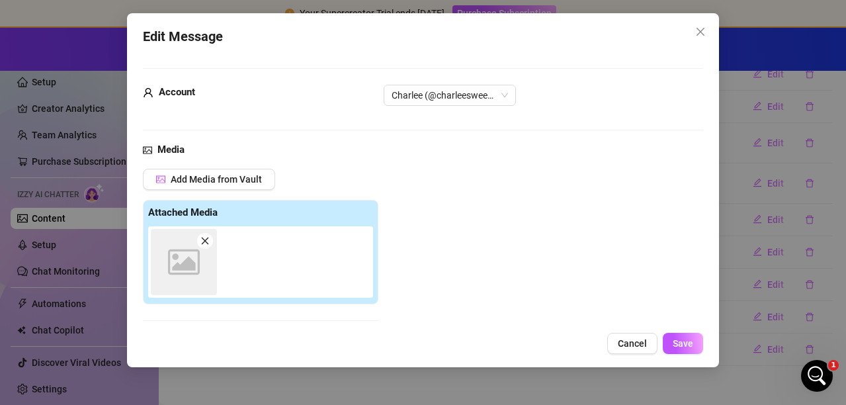
scroll to position [179, 0]
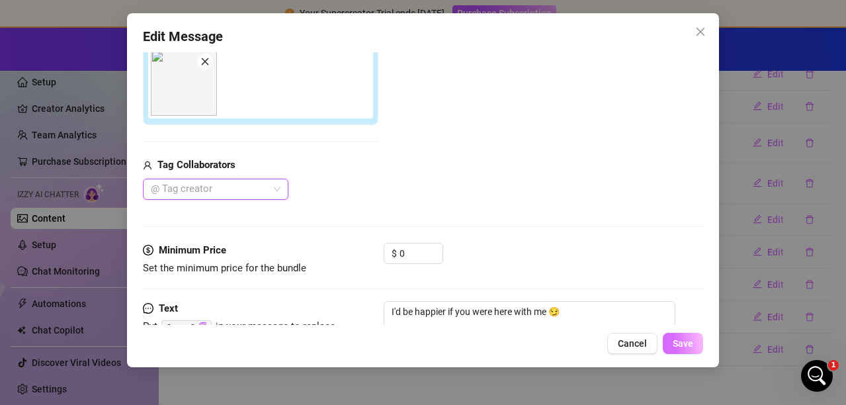
click at [688, 343] on span "Save" at bounding box center [683, 343] width 20 height 11
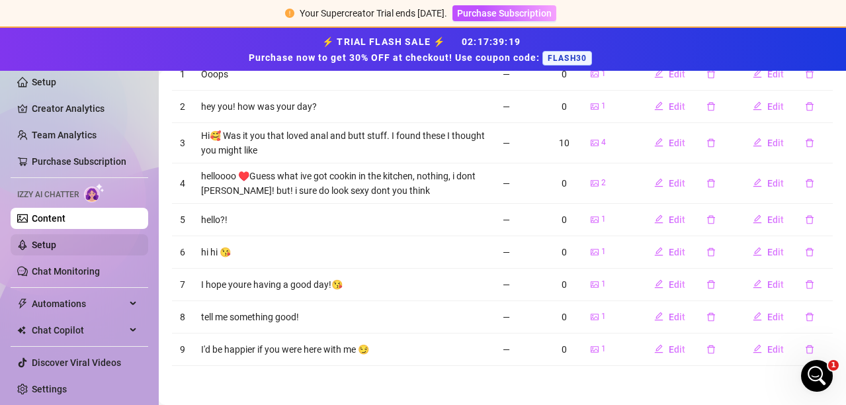
click at [34, 241] on link "Setup" at bounding box center [44, 244] width 24 height 11
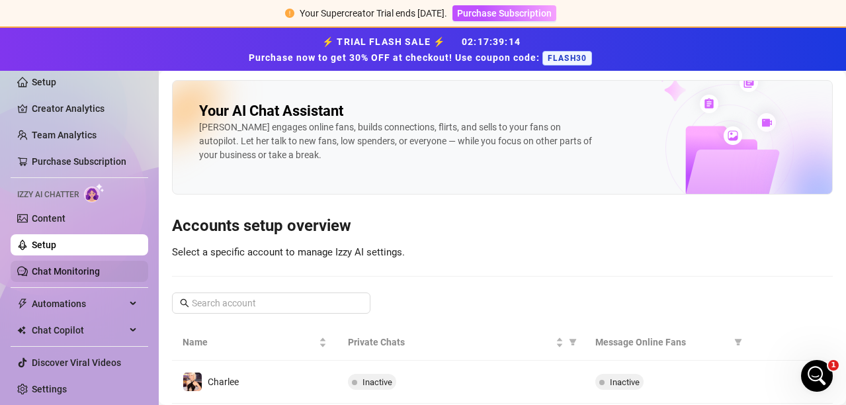
click at [43, 266] on link "Chat Monitoring" at bounding box center [66, 271] width 68 height 11
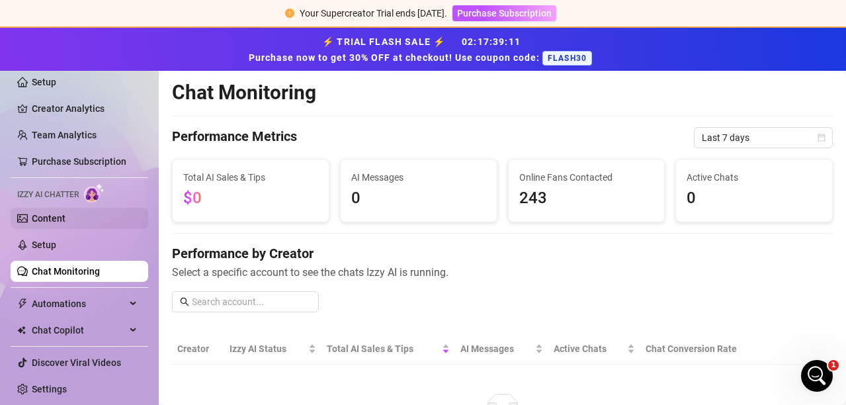
click at [32, 215] on link "Content" at bounding box center [49, 218] width 34 height 11
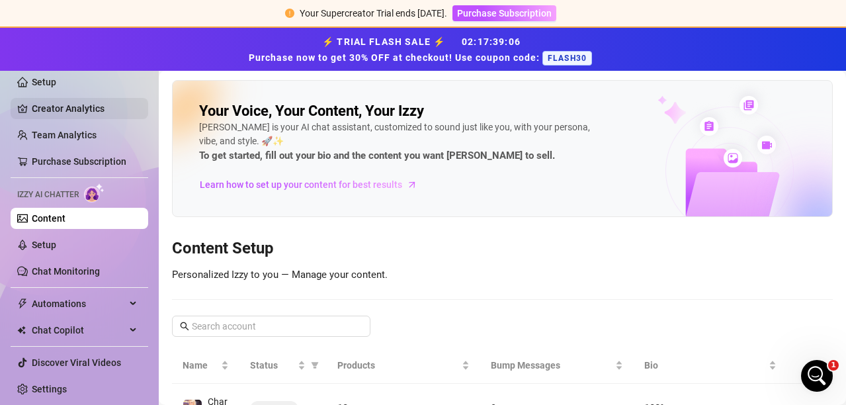
click at [63, 108] on link "Creator Analytics" at bounding box center [85, 108] width 106 height 21
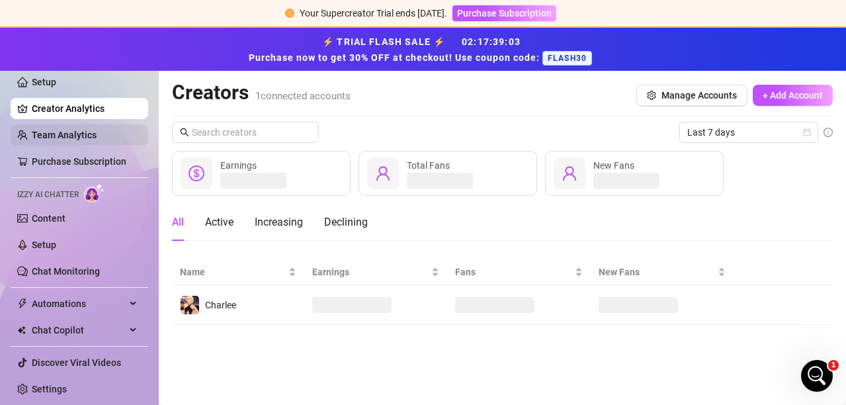
click at [32, 136] on link "Team Analytics" at bounding box center [64, 135] width 65 height 11
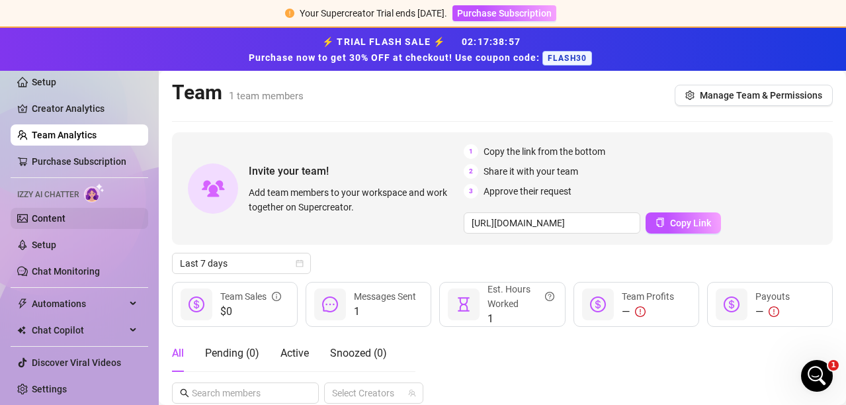
click at [34, 220] on link "Content" at bounding box center [49, 218] width 34 height 11
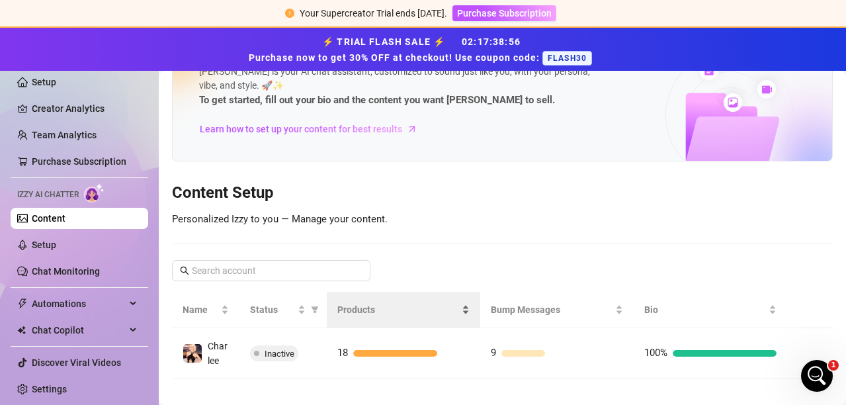
scroll to position [69, 0]
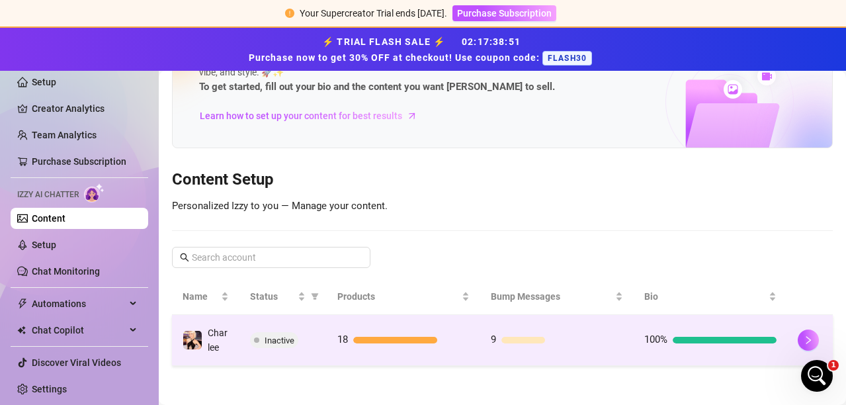
click at [416, 330] on td "18" at bounding box center [403, 340] width 153 height 51
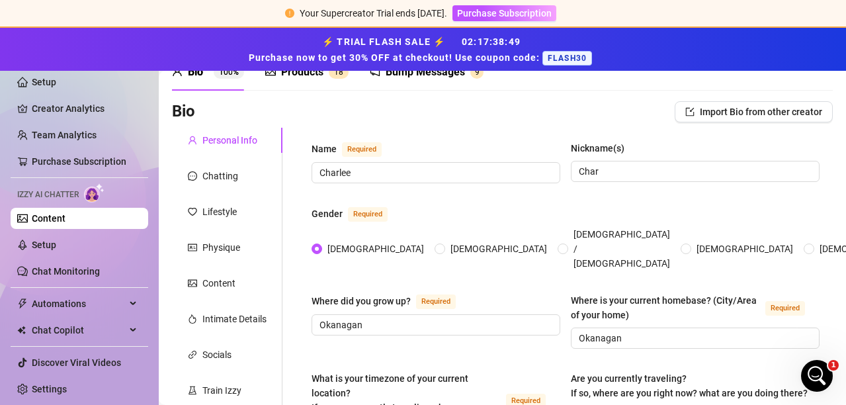
click at [282, 80] on div "Products" at bounding box center [302, 72] width 42 height 16
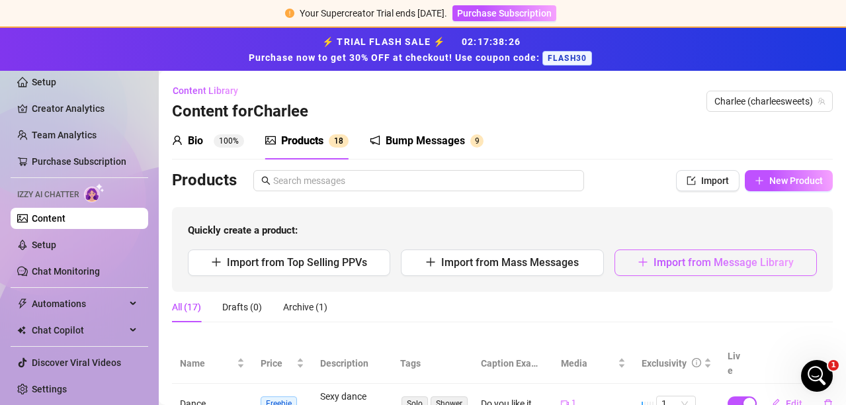
click at [709, 271] on button "Import from Message Library" at bounding box center [715, 262] width 202 height 26
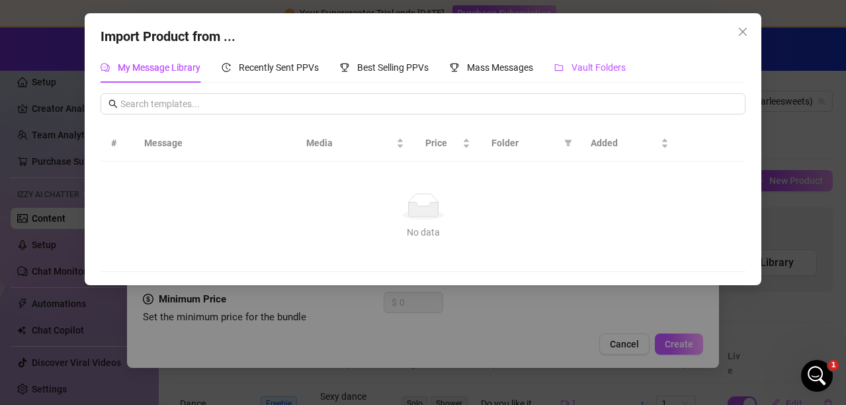
click at [613, 67] on span "Vault Folders" at bounding box center [598, 67] width 54 height 11
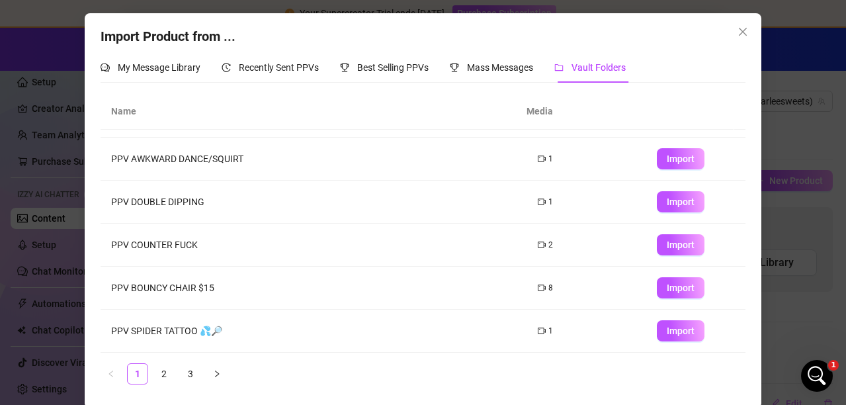
scroll to position [3, 0]
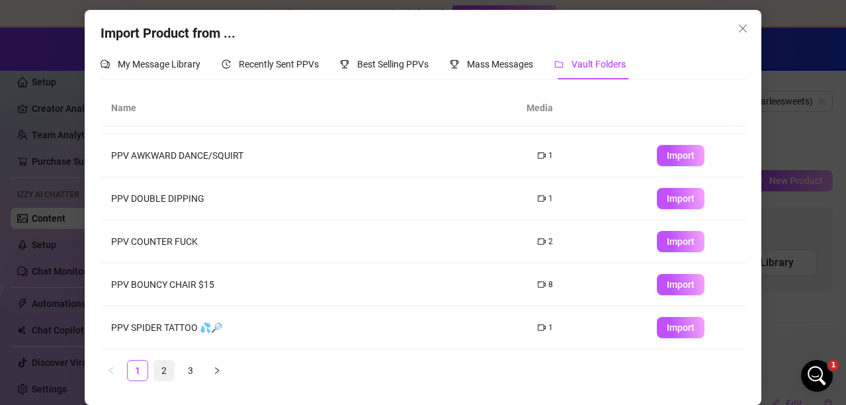
click at [161, 374] on link "2" at bounding box center [164, 370] width 20 height 20
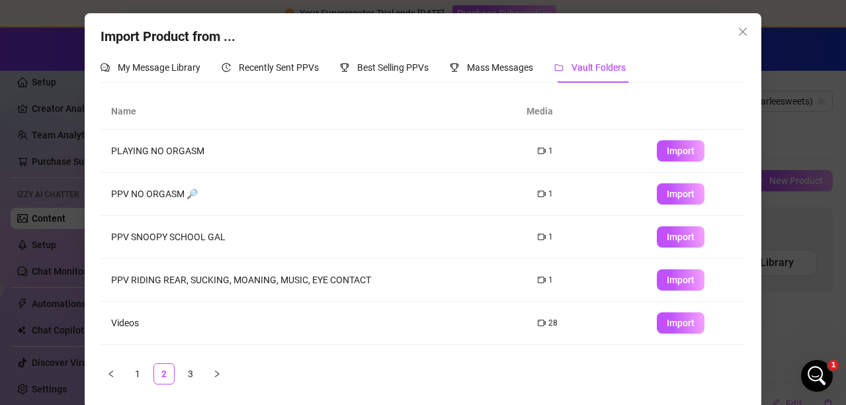
scroll to position [132, 0]
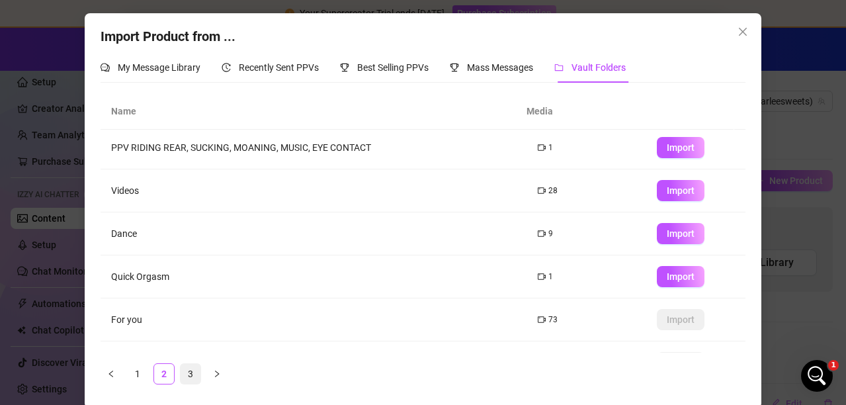
click at [181, 372] on link "3" at bounding box center [191, 374] width 20 height 20
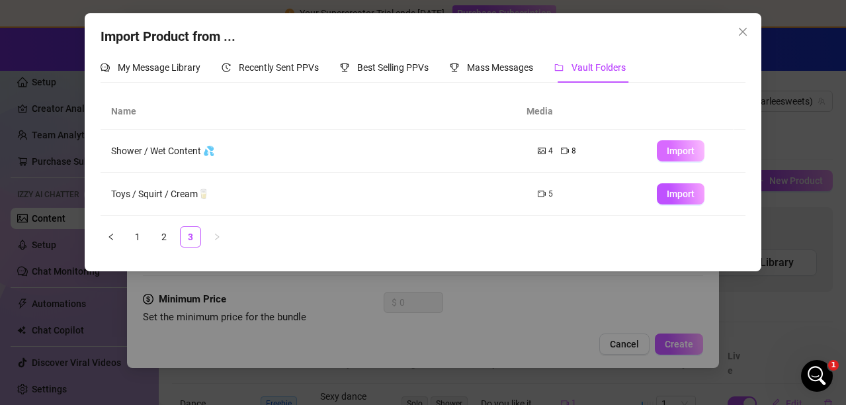
click at [667, 147] on span "Import" at bounding box center [681, 150] width 28 height 11
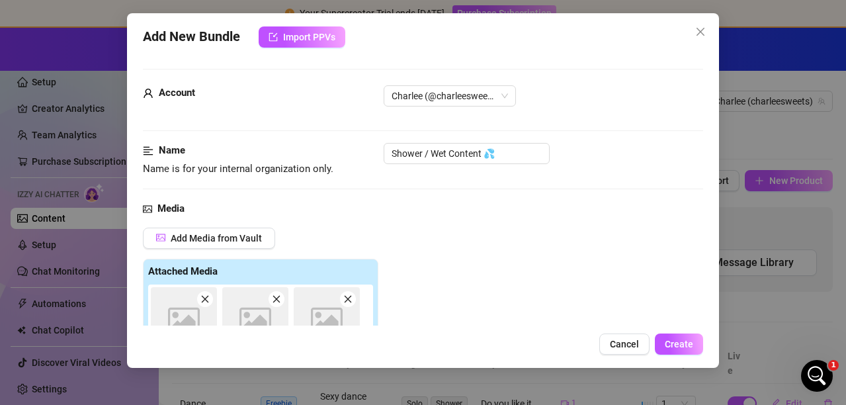
scroll to position [243, 0]
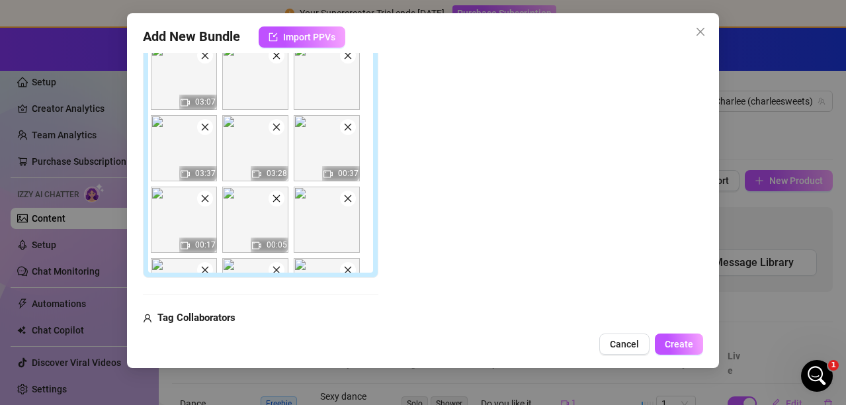
click at [206, 131] on icon "close" at bounding box center [204, 126] width 9 height 9
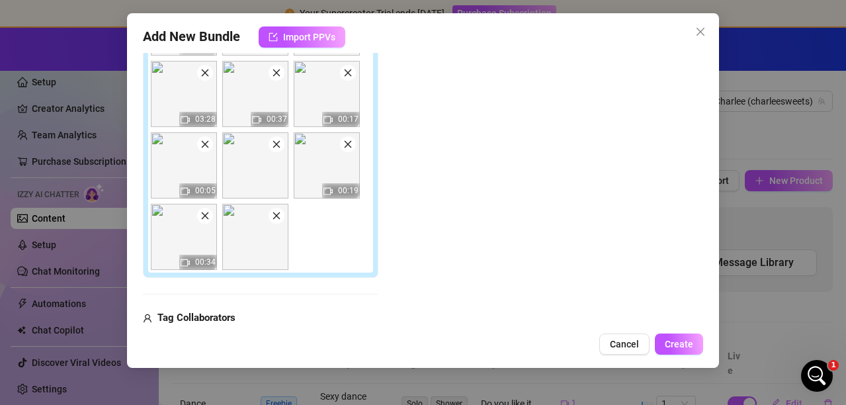
click at [206, 221] on span at bounding box center [205, 216] width 16 height 16
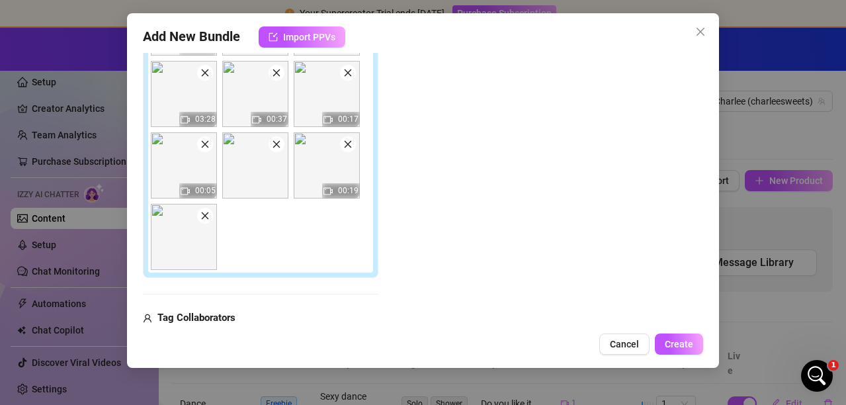
click at [209, 155] on img at bounding box center [184, 165] width 66 height 66
click at [205, 145] on icon "close" at bounding box center [204, 144] width 9 height 9
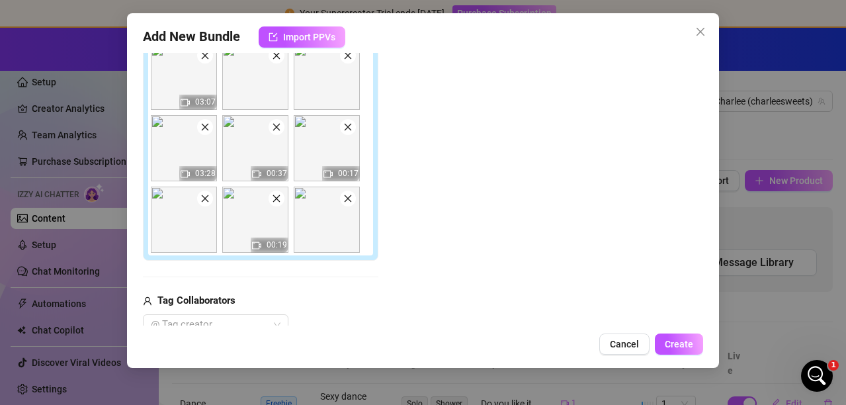
scroll to position [0, 0]
click at [206, 136] on img at bounding box center [184, 148] width 66 height 66
click at [206, 135] on img at bounding box center [184, 148] width 66 height 66
click at [272, 130] on icon "close" at bounding box center [276, 126] width 9 height 9
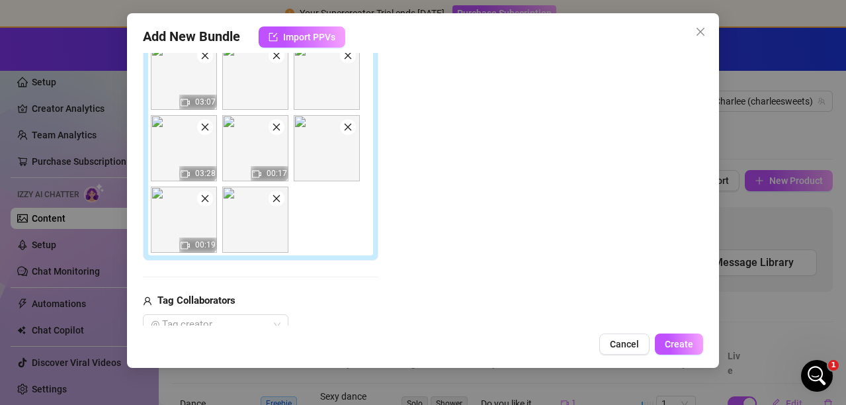
click at [273, 129] on icon "close" at bounding box center [276, 126] width 9 height 9
click at [343, 129] on icon "close" at bounding box center [347, 126] width 9 height 9
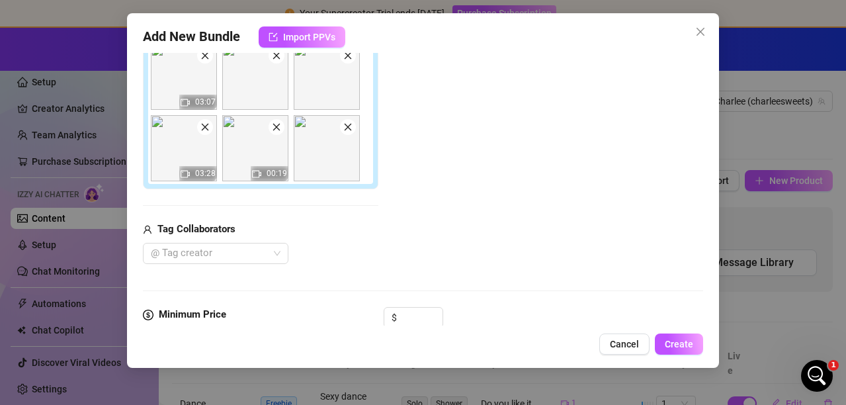
click at [204, 125] on icon "close" at bounding box center [204, 126] width 9 height 9
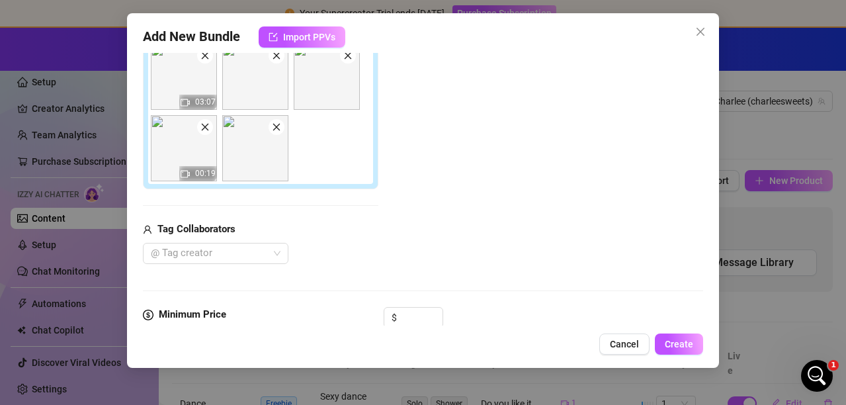
click at [204, 125] on icon "close" at bounding box center [204, 126] width 9 height 9
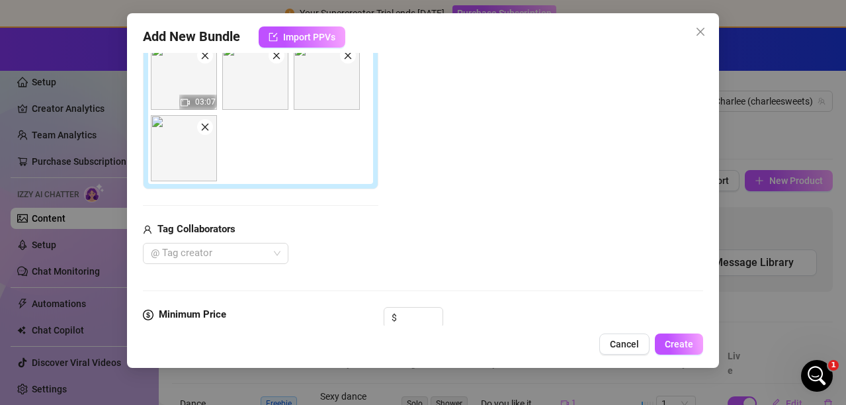
click at [212, 65] on img at bounding box center [184, 77] width 66 height 66
click at [279, 63] on img at bounding box center [255, 77] width 66 height 66
click at [350, 61] on span at bounding box center [348, 56] width 16 height 16
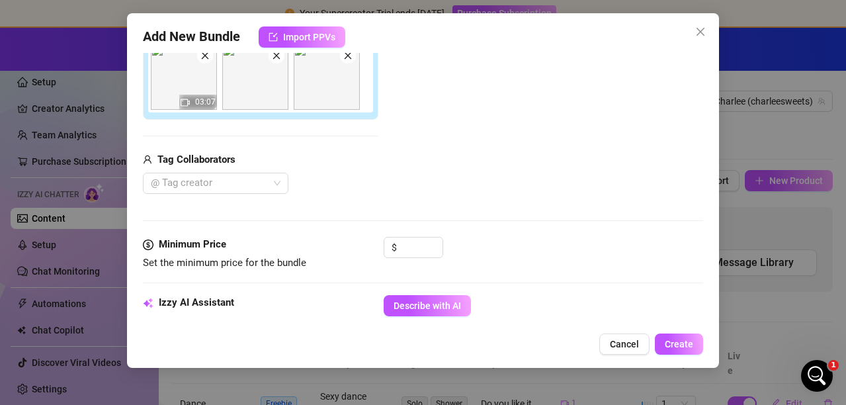
click at [278, 56] on icon "close" at bounding box center [276, 55] width 9 height 9
click at [205, 54] on icon "close" at bounding box center [204, 55] width 9 height 9
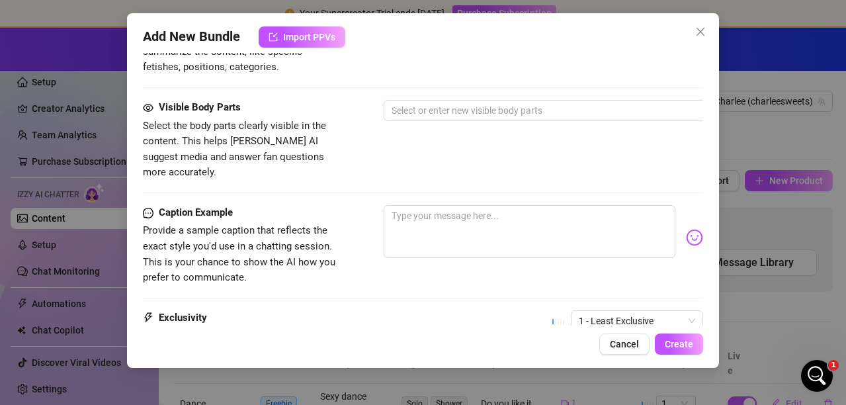
scroll to position [850, 0]
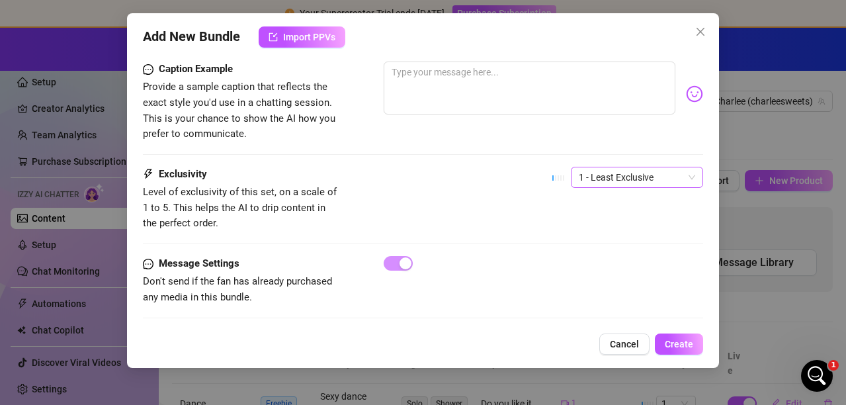
click at [620, 167] on span "1 - Least Exclusive" at bounding box center [637, 177] width 116 height 20
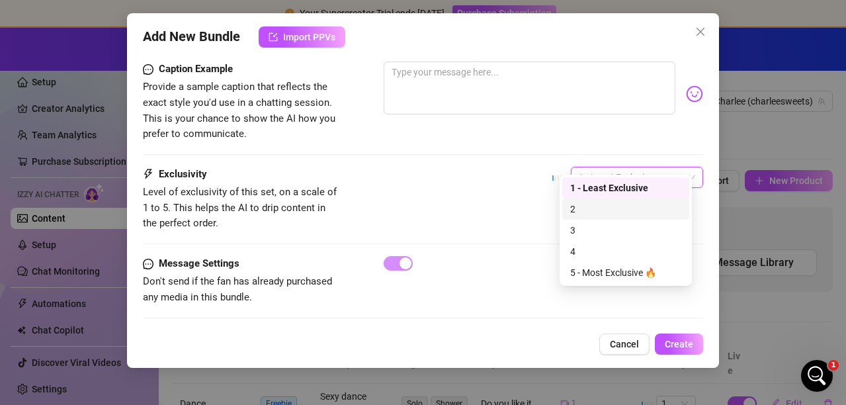
click at [575, 204] on div "2" at bounding box center [625, 209] width 111 height 15
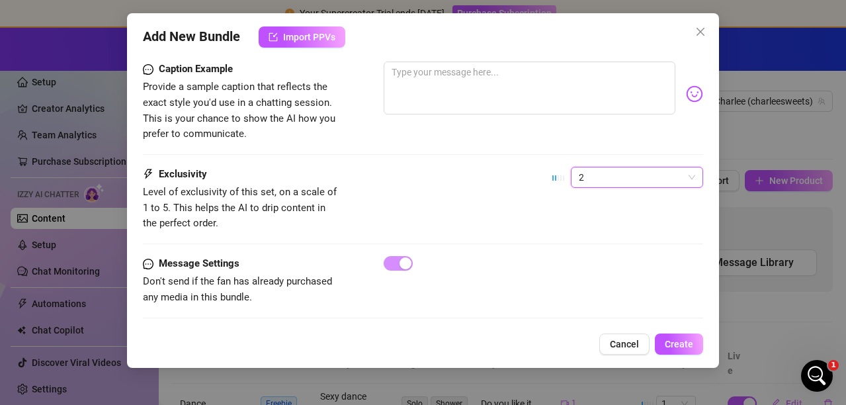
click at [579, 167] on span "2" at bounding box center [637, 177] width 116 height 20
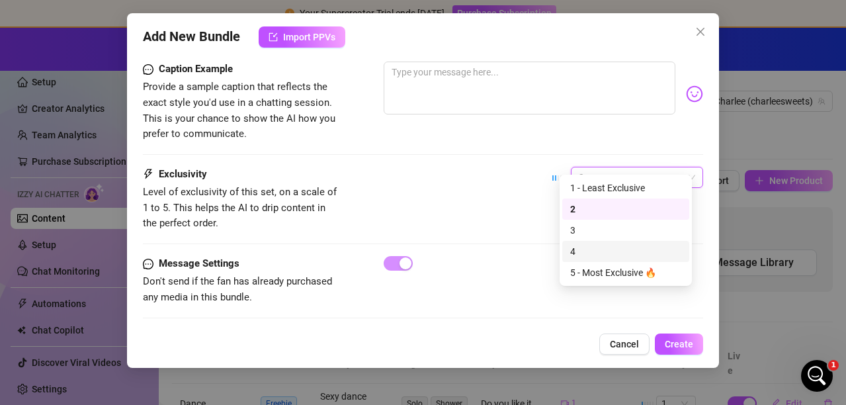
click at [576, 245] on div "4" at bounding box center [625, 251] width 111 height 15
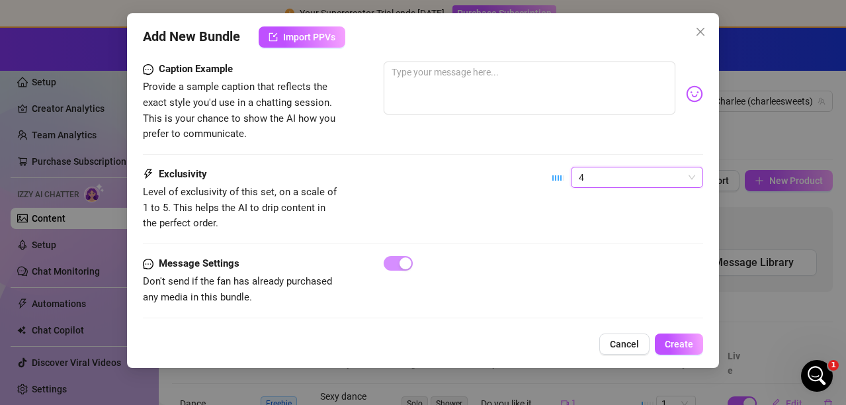
click at [584, 167] on span "4" at bounding box center [637, 177] width 116 height 20
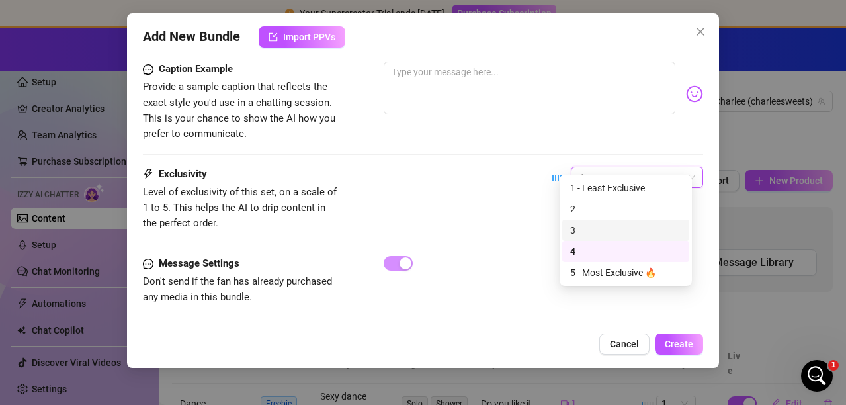
click at [579, 229] on div "3" at bounding box center [625, 230] width 111 height 15
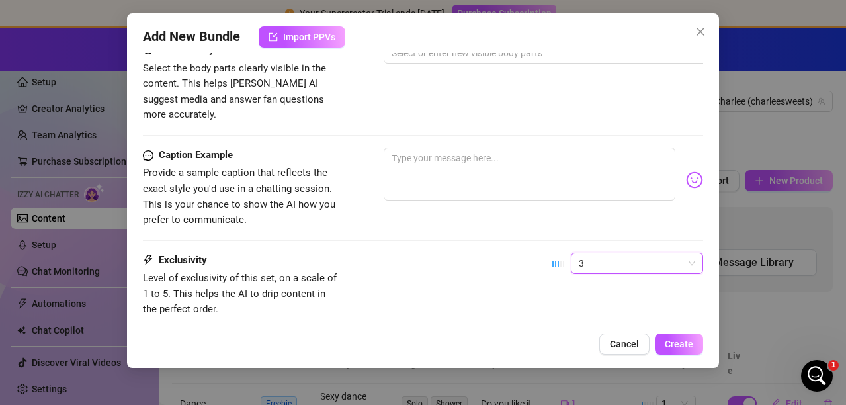
scroll to position [784, 0]
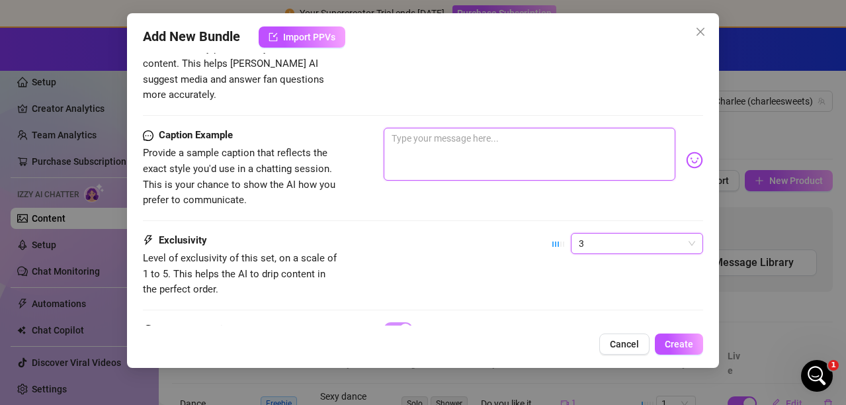
click at [452, 130] on textarea at bounding box center [530, 154] width 292 height 53
type textarea "g"
type textarea "go"
type textarea "goo"
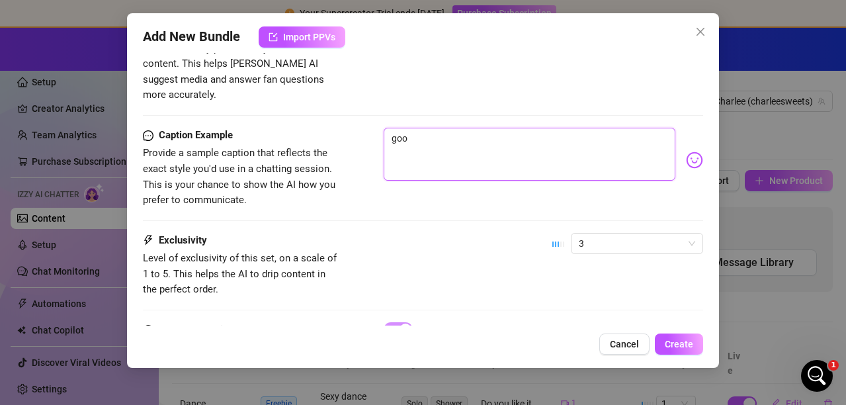
type textarea "good"
type textarea "good m"
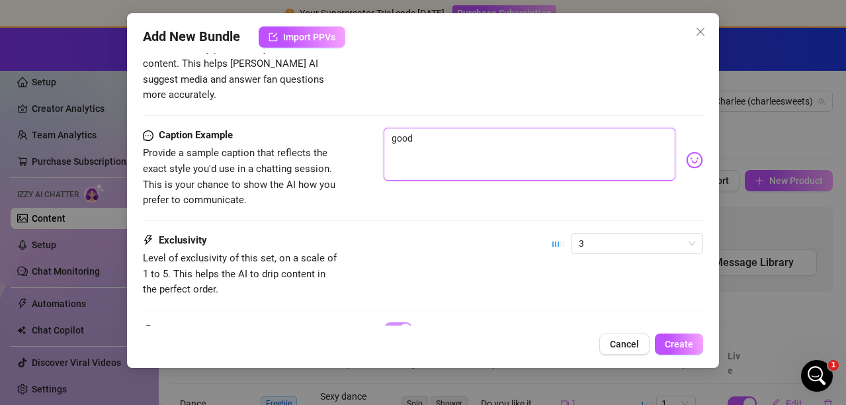
type textarea "good m"
type textarea "good mo"
type textarea "good mor"
type textarea "good morn"
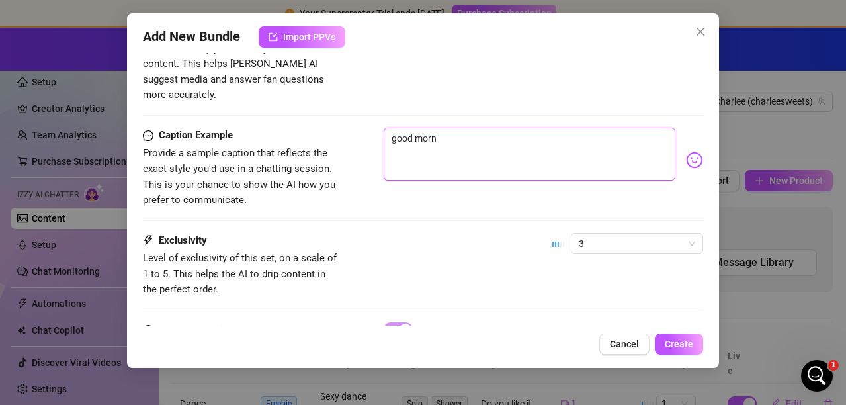
type textarea "good morni"
type textarea "good mornin"
type textarea "good morning"
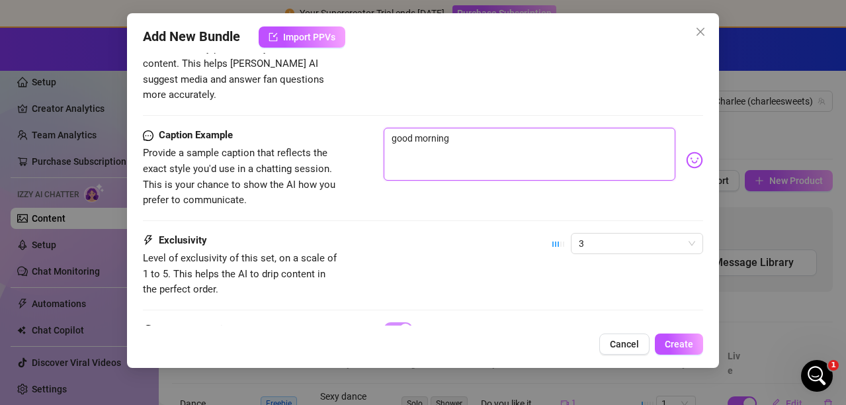
type textarea "good morning"
type textarea "good morning h"
type textarea "good morning han"
type textarea "good morning hand"
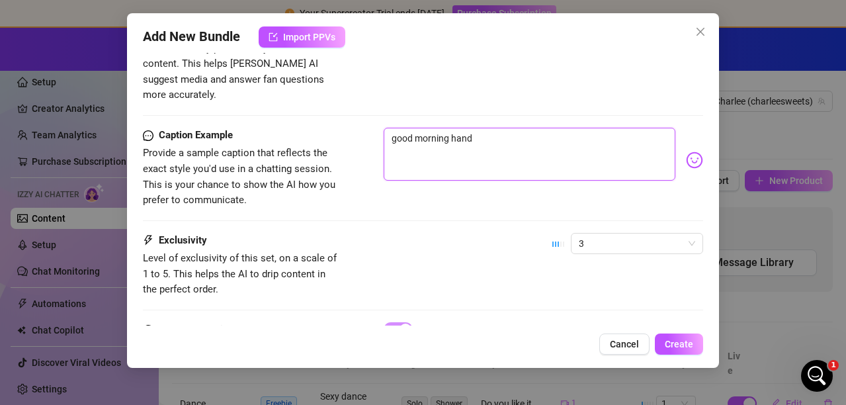
type textarea "good morning hands"
type textarea "good morning handso"
type textarea "good morning handsom"
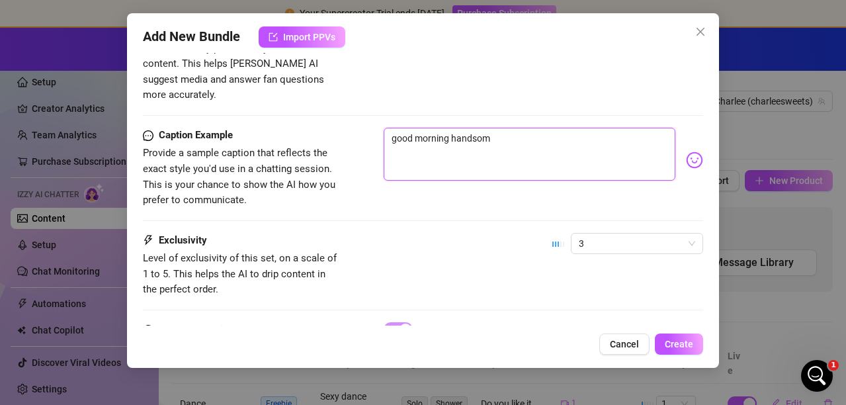
type textarea "good morning handsome"
type textarea "good morning handsome!"
type textarea "ood morning handsome!"
type textarea "Good morning handsome!"
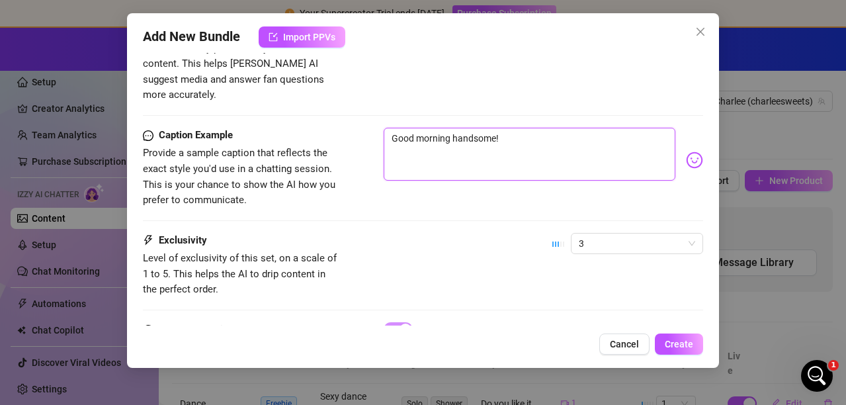
type textarea "Good morning handsome!"
type textarea "Good morning handsome! I"
type textarea "Good morning handsome! I h"
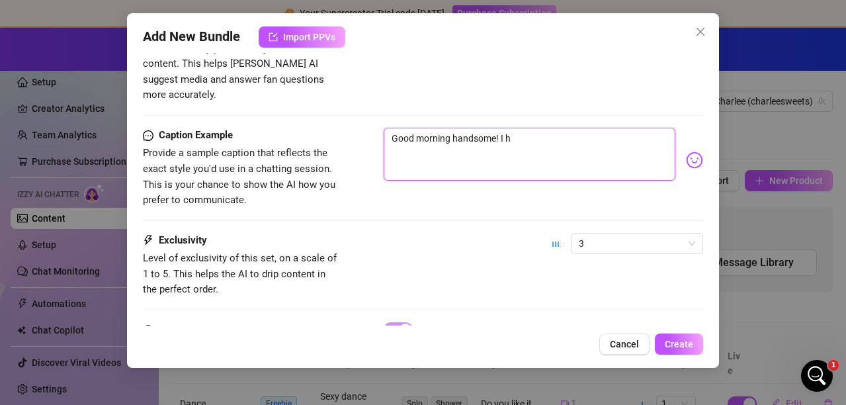
type textarea "Good morning handsome! I ho"
type textarea "Good morning handsome! I hop"
type textarea "Good morning handsome! I hope"
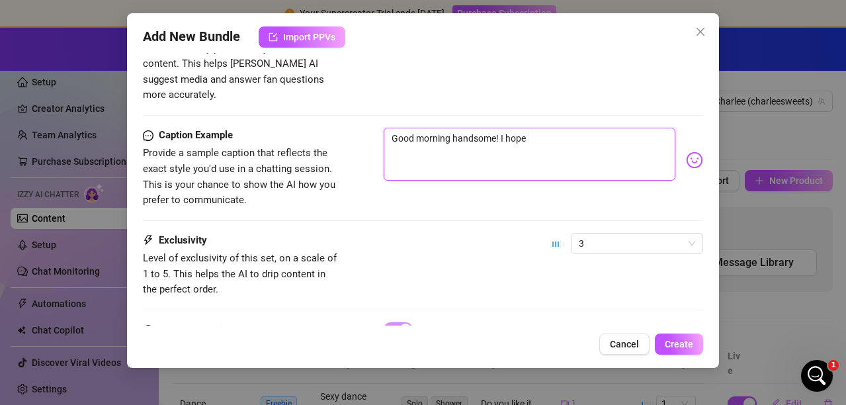
type textarea "Good morning handsome! I hope t"
type textarea "Good morning handsome! I hope th"
type textarea "Good morning handsome! I hope thi"
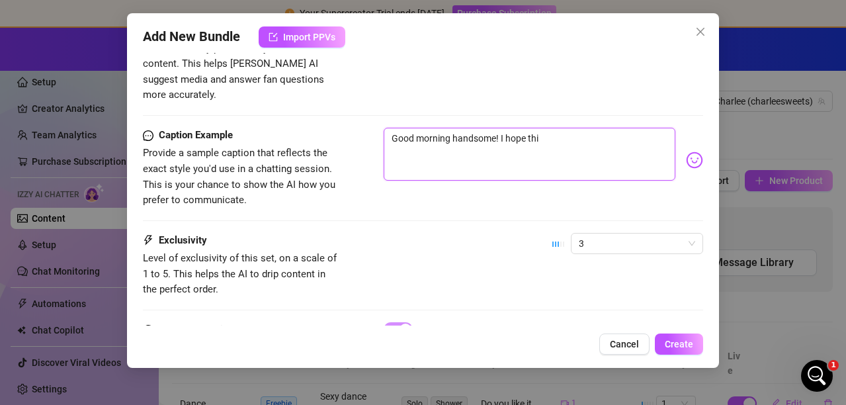
type textarea "Good morning handsome! I hope this"
type textarea "Good morning handsome! I hope this h"
type textarea "Good morning handsome! I hope this he"
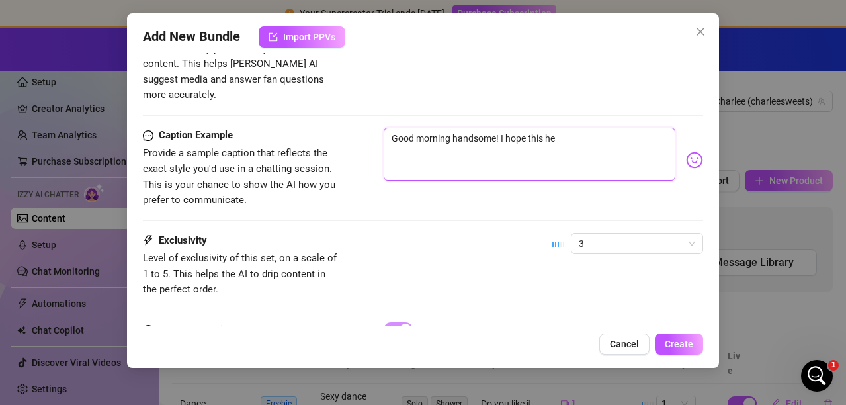
type textarea "Good morning handsome! I hope this hel"
type textarea "Good morning handsome! I hope this help"
type textarea "Good morning handsome! I hope this helps"
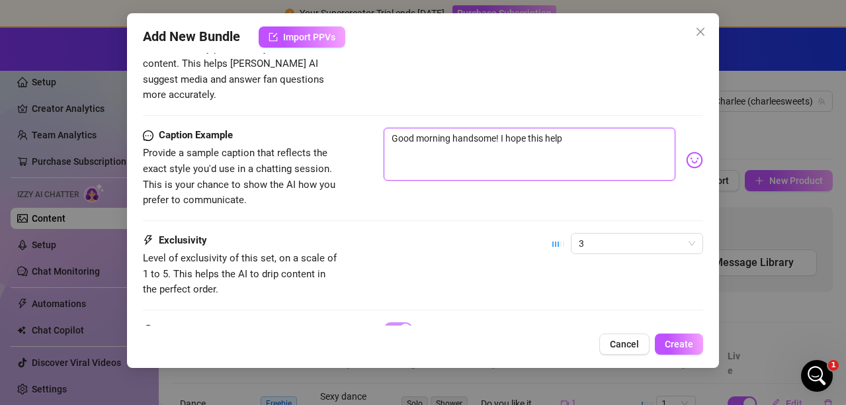
type textarea "Good morning handsome! I hope this helps"
type textarea "Good morning handsome! I hope this helps k"
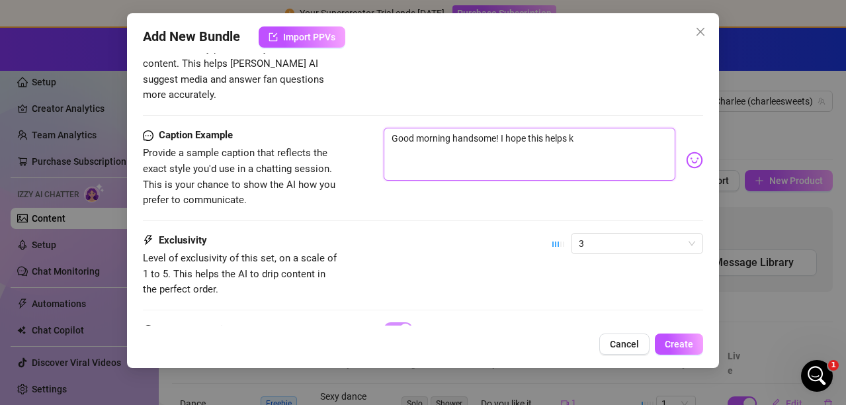
type textarea "Good morning handsome! I hope this helps ki"
type textarea "Good morning handsome! I hope this helps kic"
type textarea "Good morning handsome! I hope this helps kick"
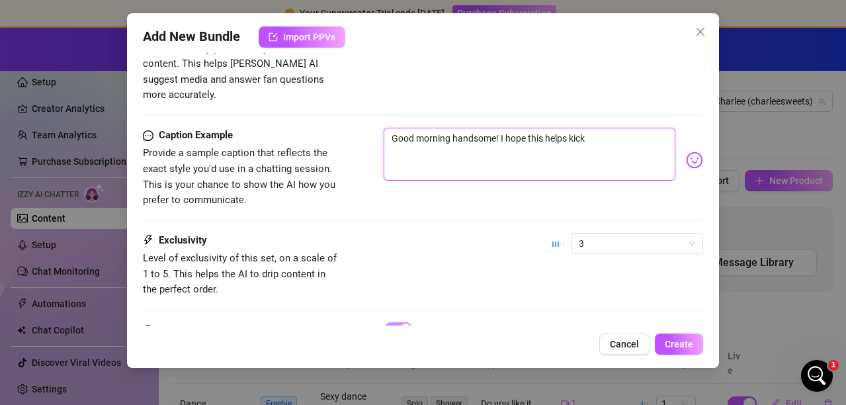
type textarea "Good morning handsome! I hope this helps kick"
type textarea "Good morning handsome! I hope this helps kick o"
type textarea "Good morning handsome! I hope this helps kick of"
type textarea "Good morning handsome! I hope this helps kick off"
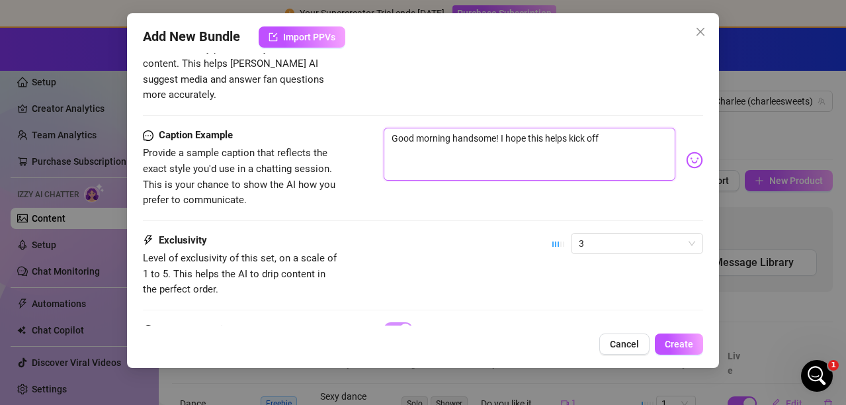
type textarea "Good morning handsome! I hope this helps kick off"
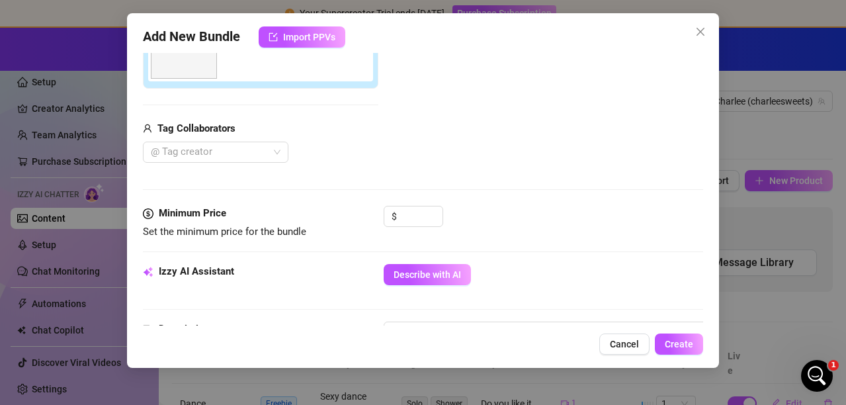
scroll to position [255, 0]
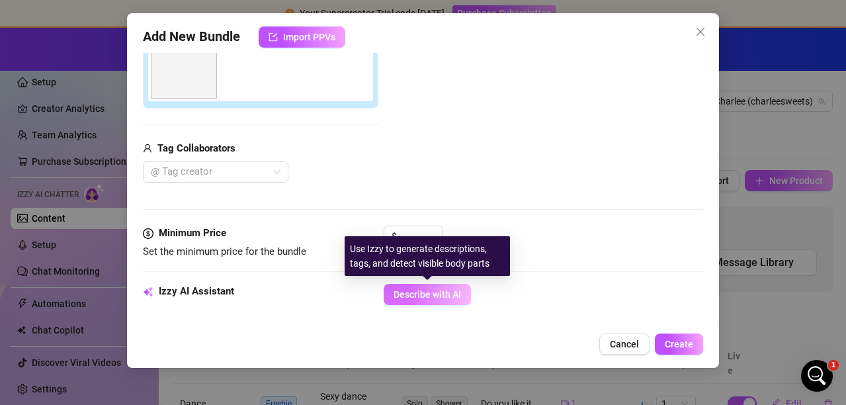
click at [430, 300] on span "Describe with AI" at bounding box center [426, 294] width 67 height 11
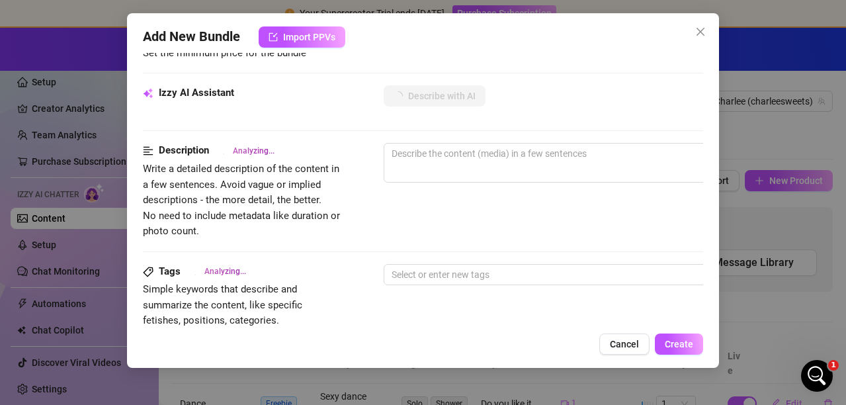
scroll to position [519, 0]
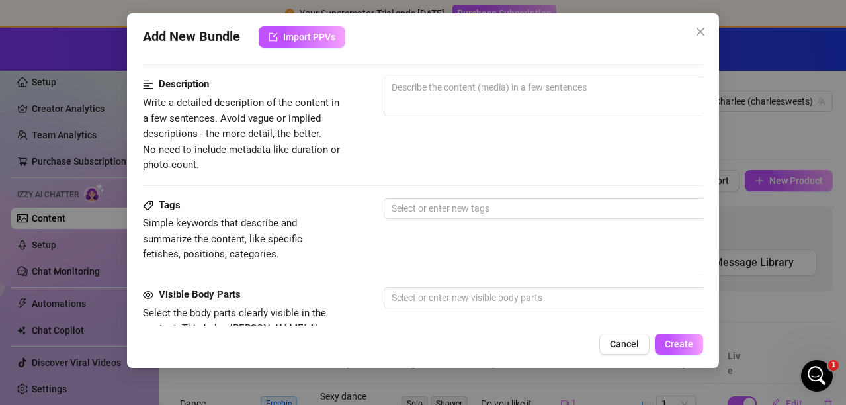
drag, startPoint x: 225, startPoint y: 97, endPoint x: 445, endPoint y: 130, distance: 222.7
click at [445, 130] on div at bounding box center [615, 129] width 463 height 21
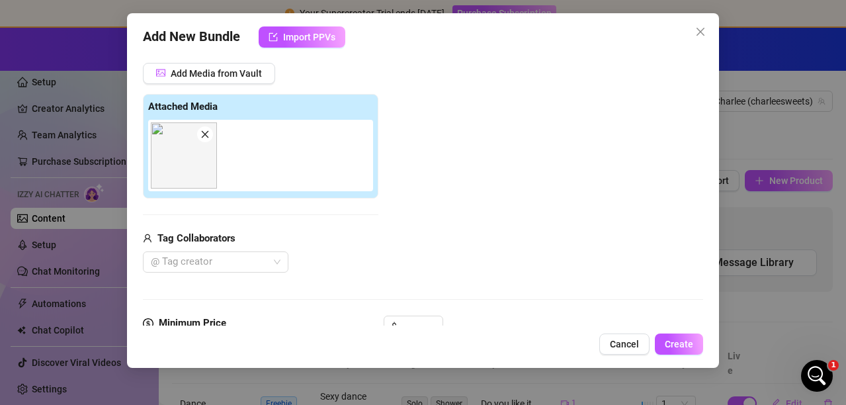
scroll to position [56, 0]
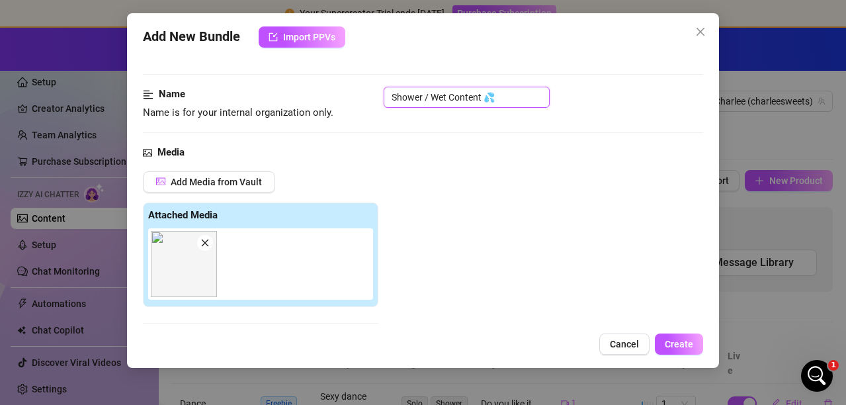
drag, startPoint x: 516, startPoint y: 91, endPoint x: 265, endPoint y: 76, distance: 251.1
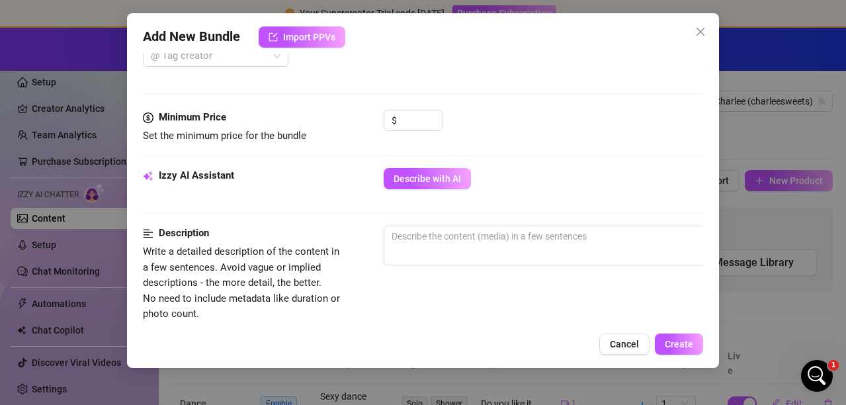
scroll to position [387, 0]
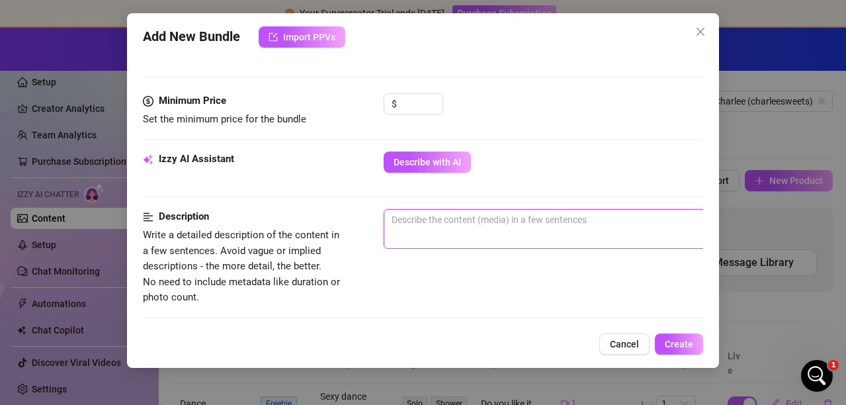
click at [432, 215] on textarea at bounding box center [615, 220] width 462 height 20
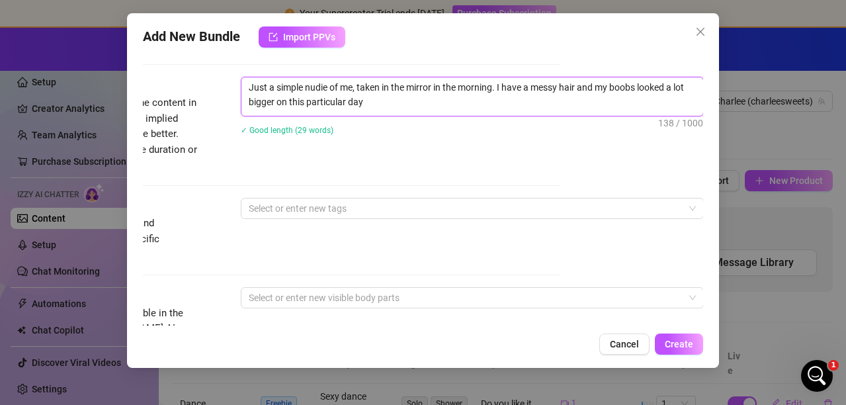
scroll to position [585, 143]
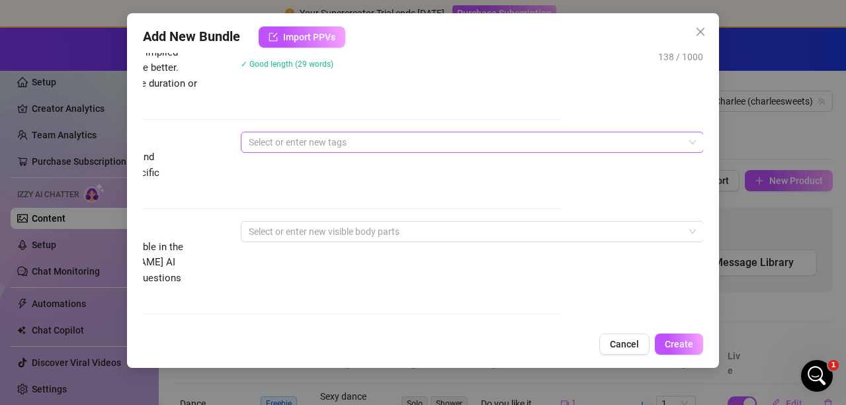
click at [356, 146] on div at bounding box center [465, 142] width 444 height 19
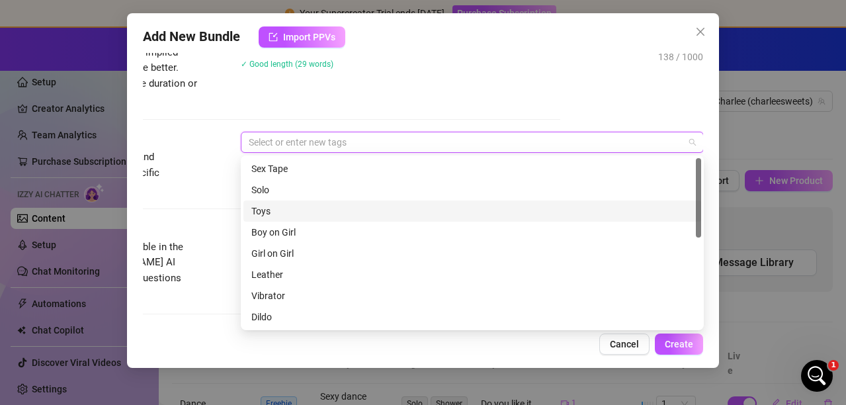
scroll to position [190, 0]
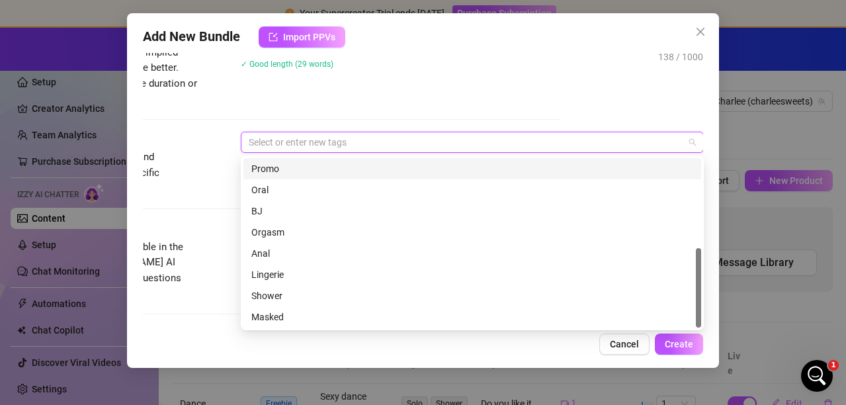
click at [345, 103] on div "Description Write a detailed description of the content in a few sentences. Avo…" at bounding box center [280, 59] width 560 height 96
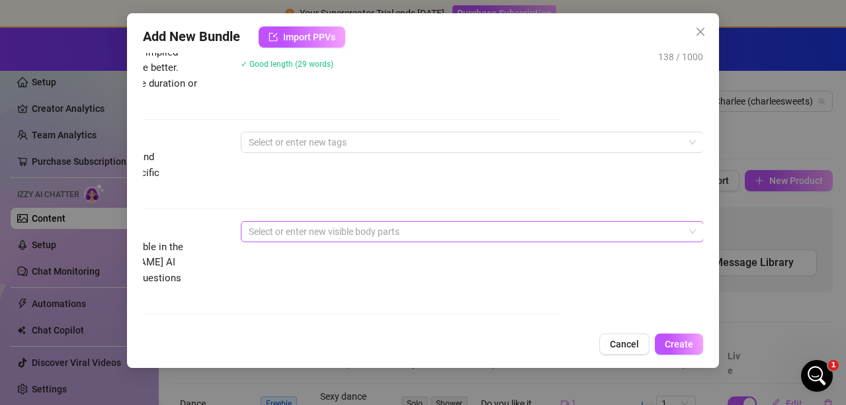
click at [329, 228] on div at bounding box center [465, 231] width 444 height 19
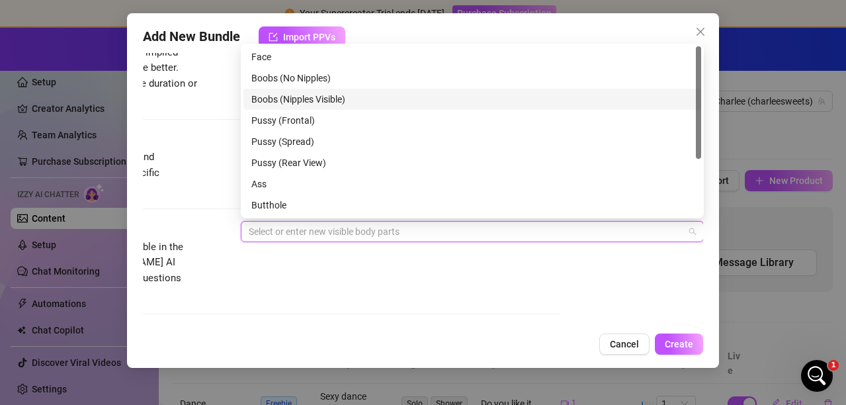
click at [269, 100] on div "Boobs (Nipples Visible)" at bounding box center [472, 99] width 442 height 15
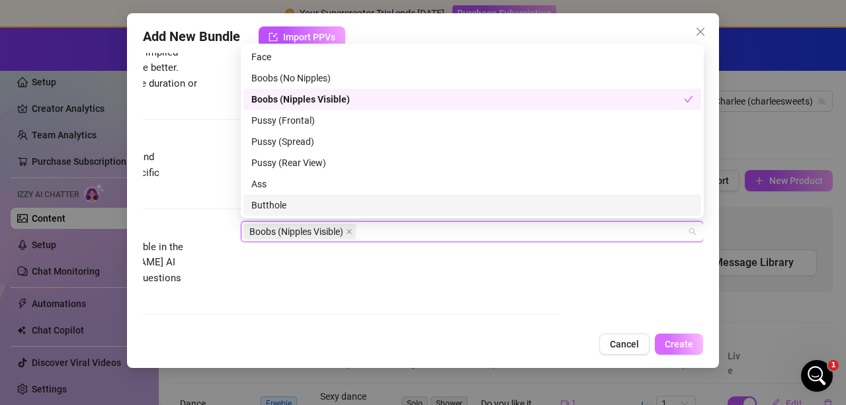
click at [690, 350] on button "Create" at bounding box center [679, 343] width 48 height 21
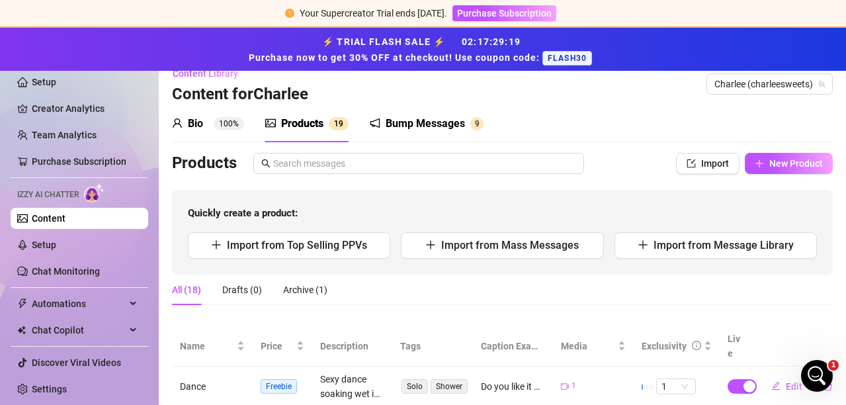
scroll to position [17, 0]
click at [415, 128] on div "Bump Messages" at bounding box center [425, 124] width 79 height 16
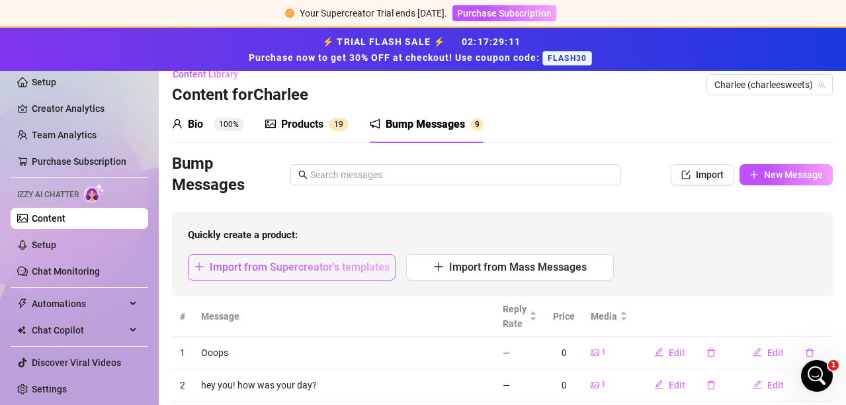
click at [309, 263] on span "Import from Supercreator's templates" at bounding box center [300, 267] width 180 height 13
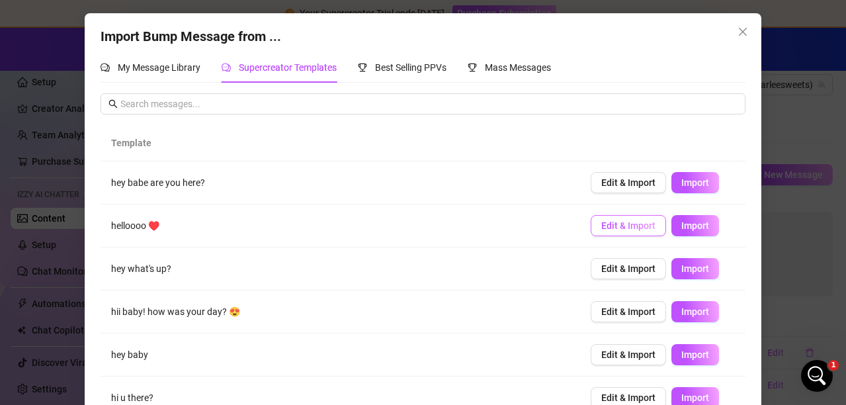
click at [601, 224] on span "Edit & Import" at bounding box center [628, 225] width 54 height 11
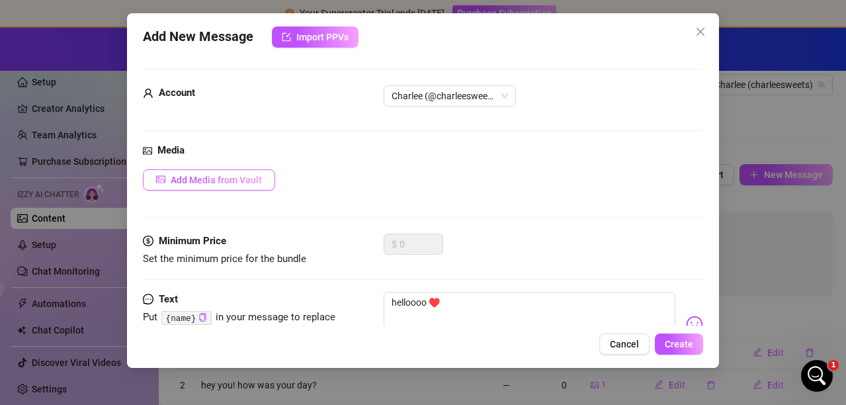
click at [165, 177] on icon "picture" at bounding box center [160, 179] width 9 height 7
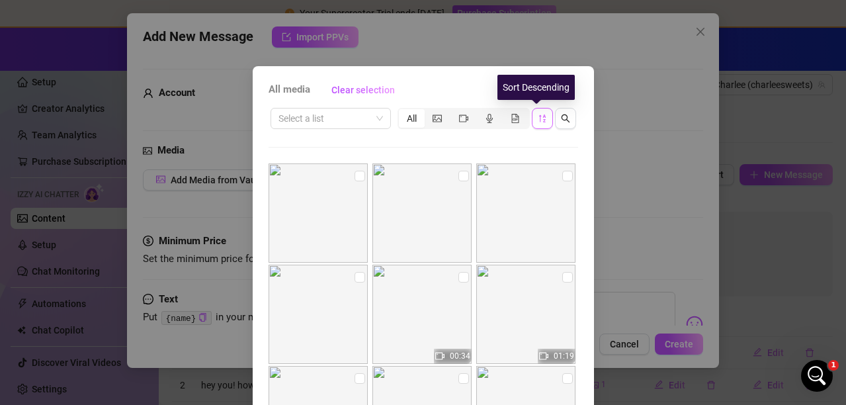
click at [539, 123] on span "button" at bounding box center [542, 118] width 9 height 11
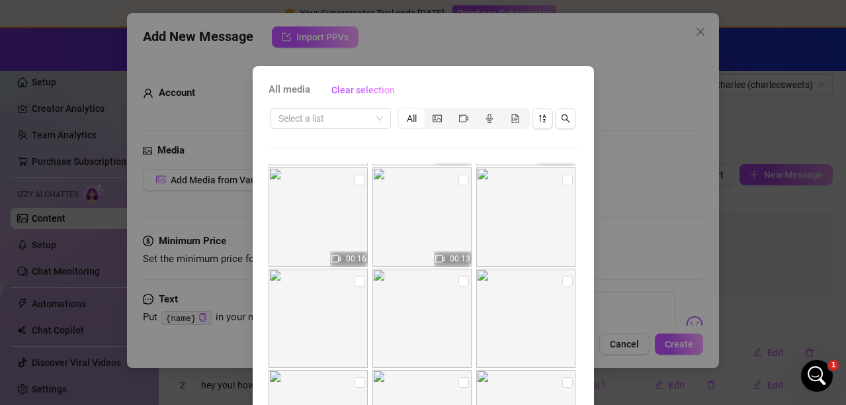
scroll to position [463, 0]
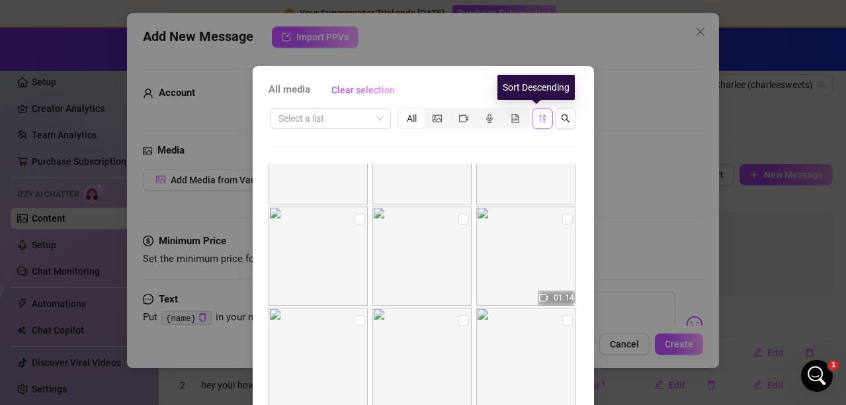
click at [538, 118] on icon "sort-descending" at bounding box center [542, 118] width 9 height 9
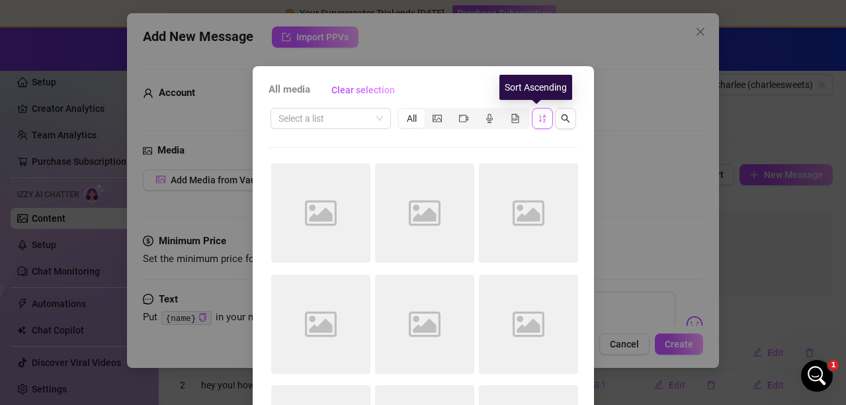
scroll to position [0, 0]
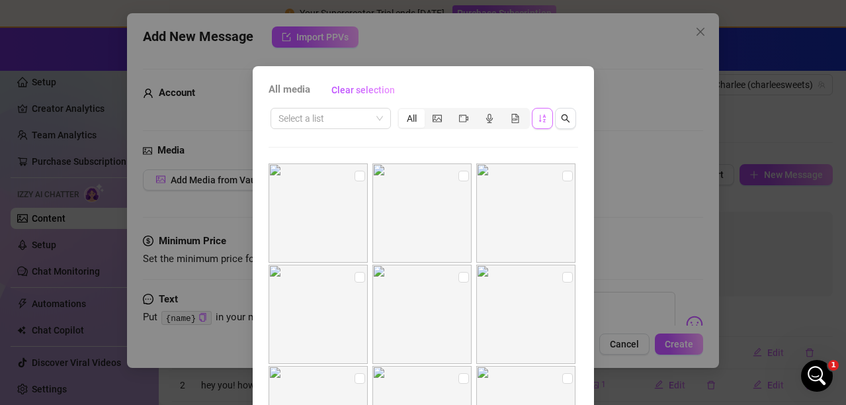
click at [753, 89] on div "All media Clear selection Select a list All 03:03 Cancel OK" at bounding box center [423, 202] width 846 height 405
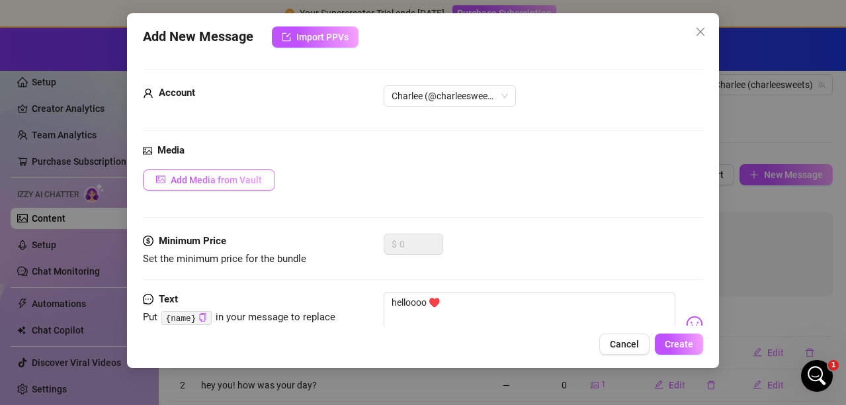
click at [226, 175] on span "Add Media from Vault" at bounding box center [216, 180] width 91 height 11
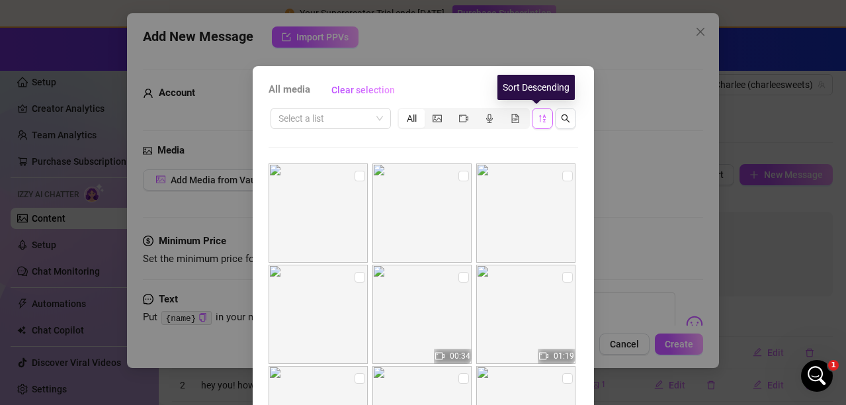
click at [538, 120] on icon "sort-descending" at bounding box center [542, 118] width 9 height 9
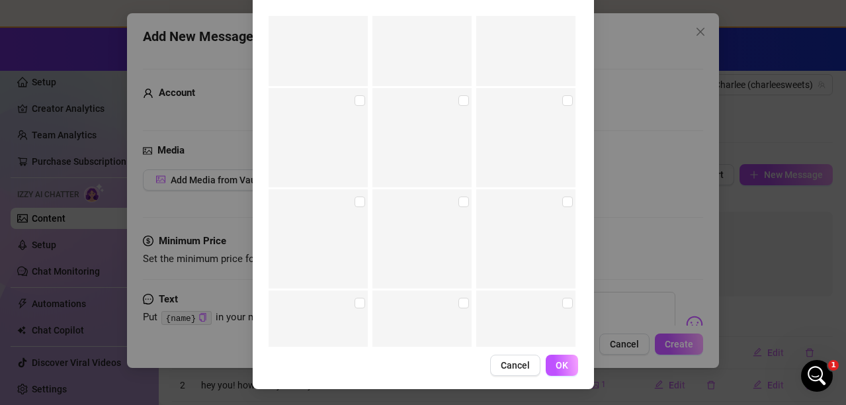
scroll to position [40569, 0]
click at [562, 231] on input "checkbox" at bounding box center [567, 232] width 11 height 11
click at [458, 235] on input "checkbox" at bounding box center [463, 232] width 11 height 11
click at [562, 65] on input "checkbox" at bounding box center [567, 65] width 11 height 11
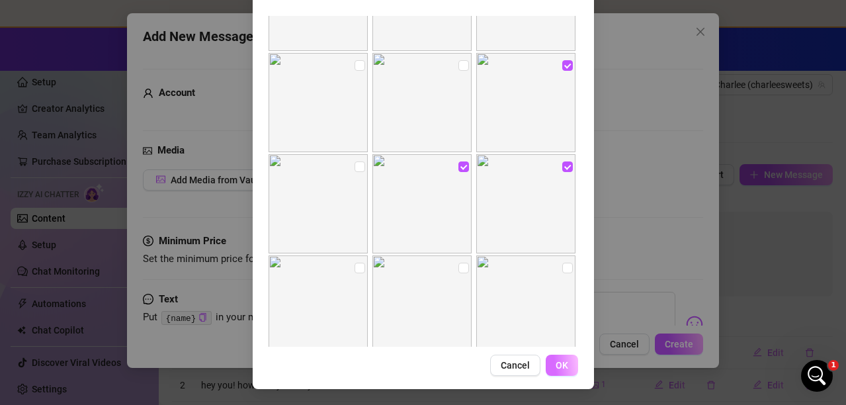
click at [559, 365] on span "OK" at bounding box center [561, 365] width 13 height 11
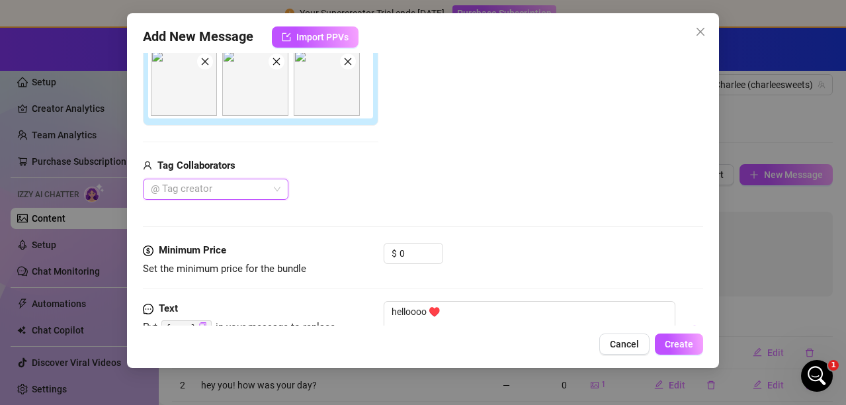
scroll to position [244, 0]
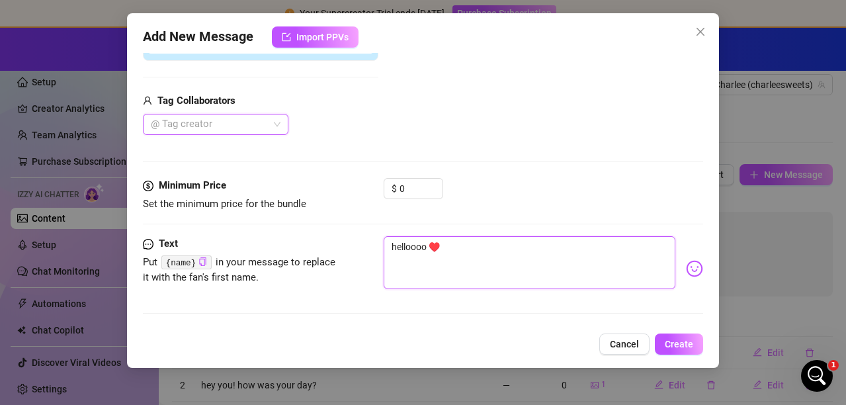
click at [399, 249] on textarea "helloooo ♥️" at bounding box center [530, 262] width 292 height 53
click at [475, 248] on textarea "helloooo ♥️" at bounding box center [530, 262] width 292 height 53
drag, startPoint x: 438, startPoint y: 251, endPoint x: 375, endPoint y: 252, distance: 63.5
click at [375, 252] on div "Text Put {name} in your message to replace it with the fan's first name. helloo…" at bounding box center [423, 268] width 560 height 65
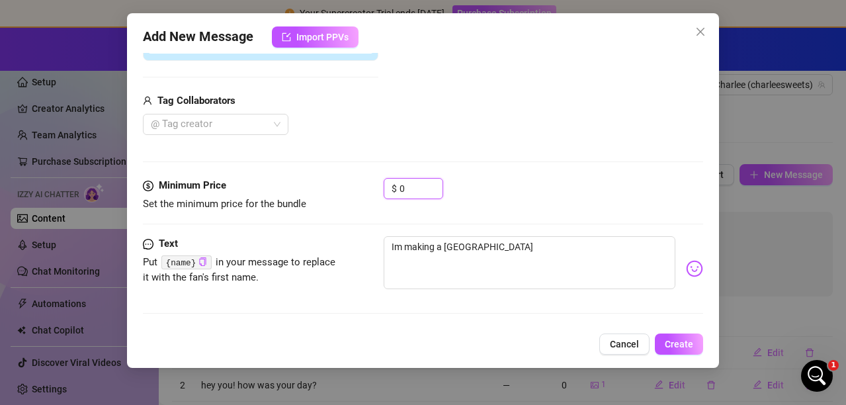
drag, startPoint x: 409, startPoint y: 185, endPoint x: 309, endPoint y: 171, distance: 101.6
click at [309, 171] on form "Account Charlee (@charleesweets) Media Add Media from Vault Attached Media Tag …" at bounding box center [423, 75] width 560 height 501
click at [480, 187] on div "$ 3" at bounding box center [543, 194] width 319 height 33
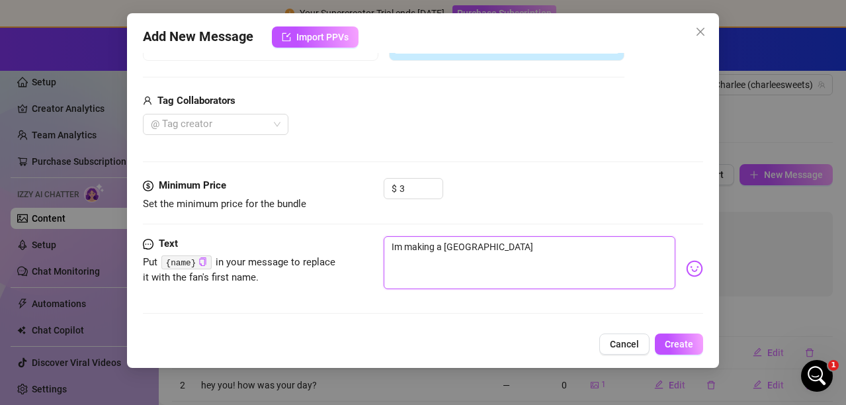
click at [520, 244] on textarea "Im making a fort haha" at bounding box center [530, 262] width 292 height 53
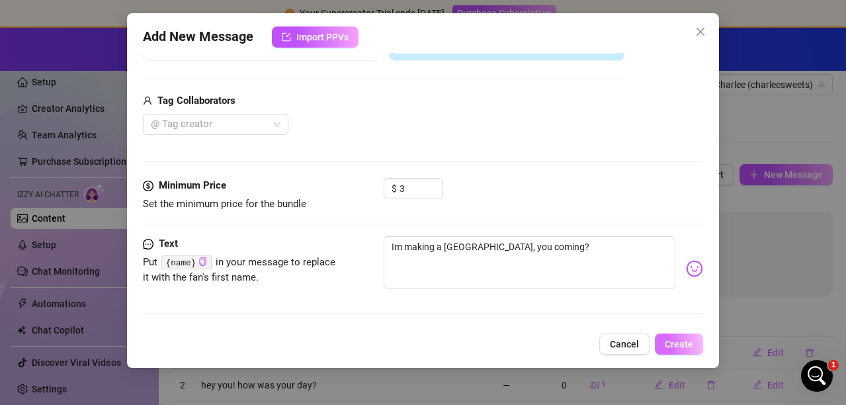
click at [677, 343] on span "Create" at bounding box center [679, 344] width 28 height 11
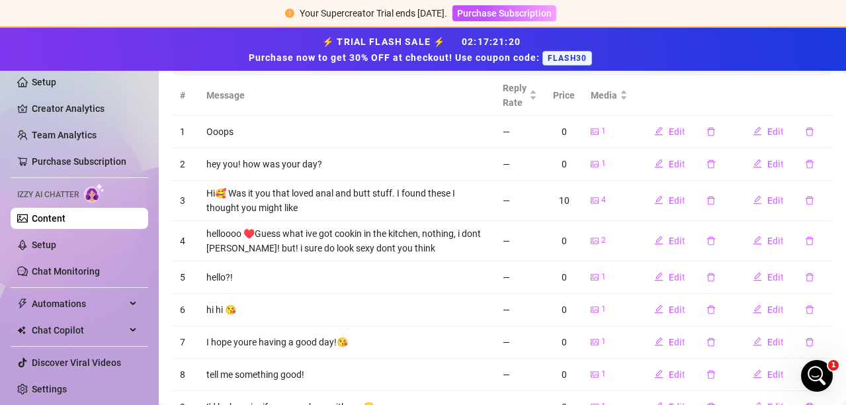
scroll to position [63, 0]
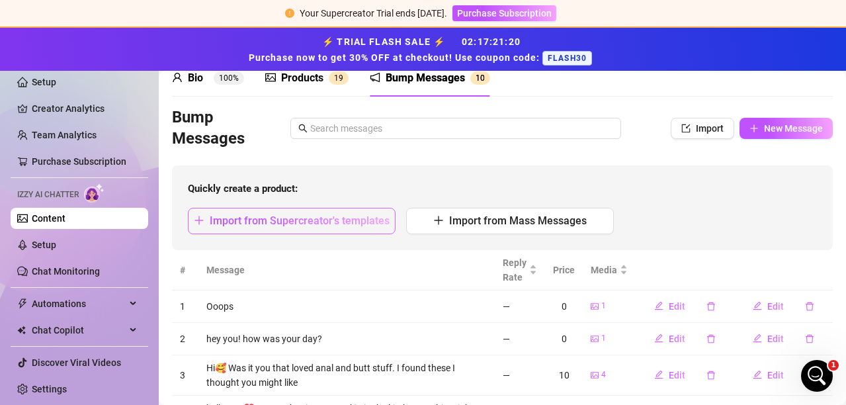
click at [304, 214] on span "Import from Supercreator's templates" at bounding box center [300, 220] width 180 height 13
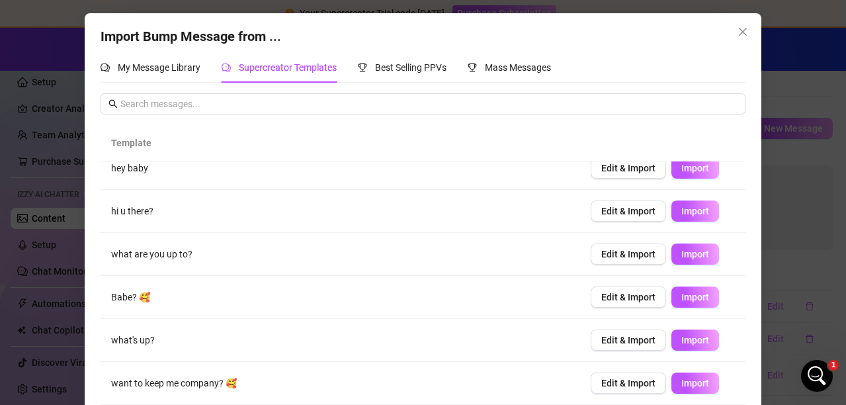
scroll to position [56, 0]
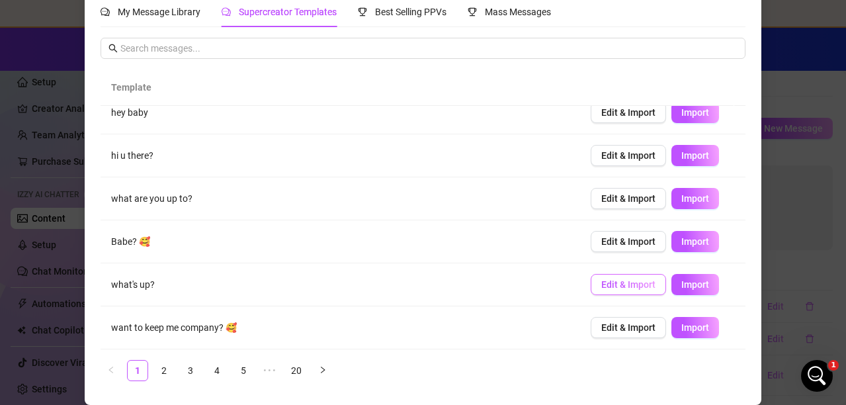
click at [616, 279] on span "Edit & Import" at bounding box center [628, 284] width 54 height 11
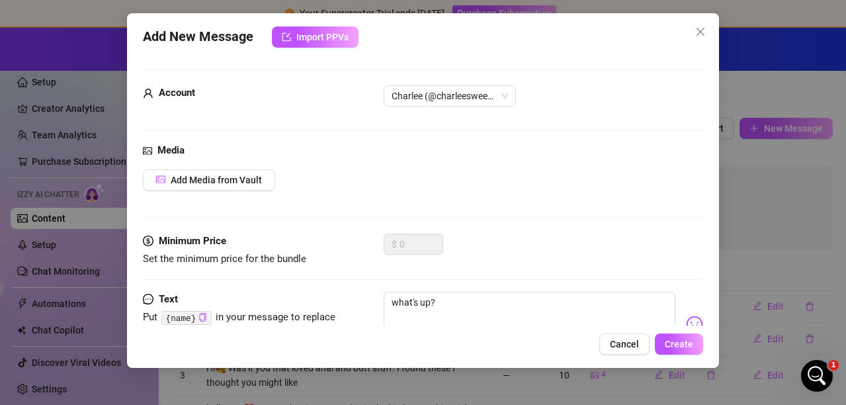
scroll to position [42, 0]
click at [210, 176] on span "Add Media from Vault" at bounding box center [216, 180] width 91 height 11
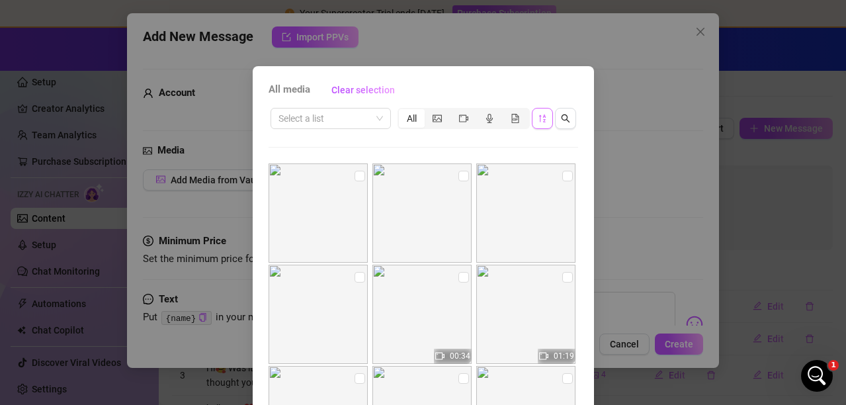
click at [542, 114] on button "button" at bounding box center [542, 118] width 21 height 21
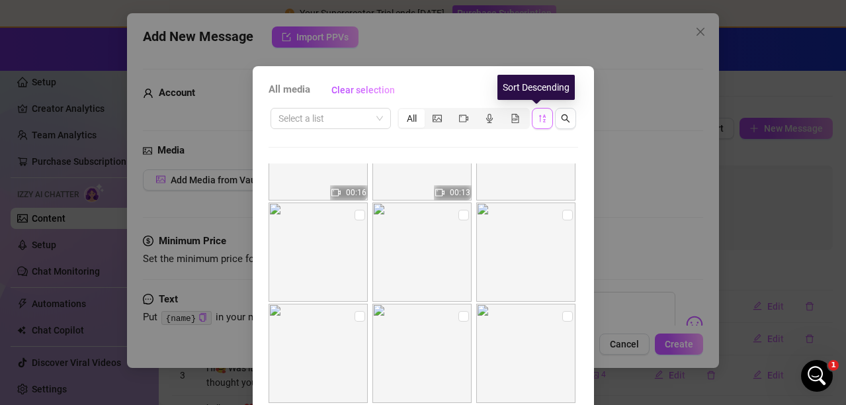
click at [538, 114] on icon "sort-descending" at bounding box center [542, 118] width 9 height 9
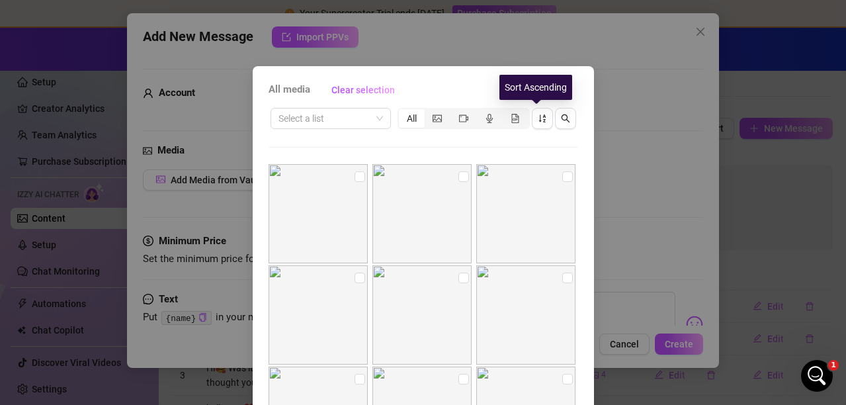
scroll to position [42255, 0]
click at [562, 208] on input "checkbox" at bounding box center [567, 211] width 11 height 11
checkbox input "true"
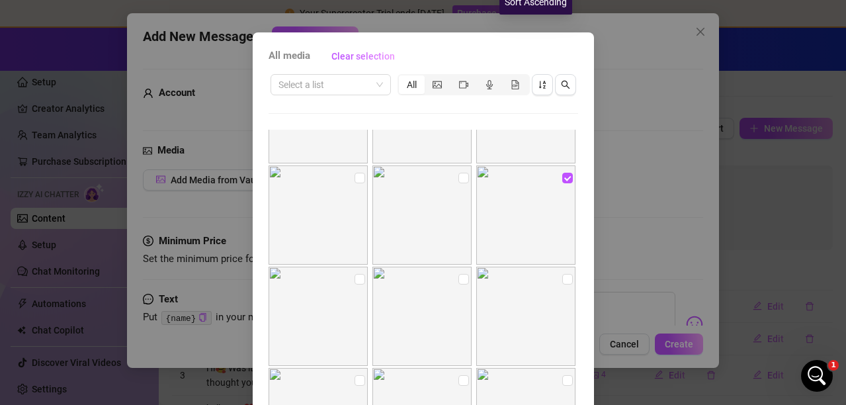
scroll to position [147, 0]
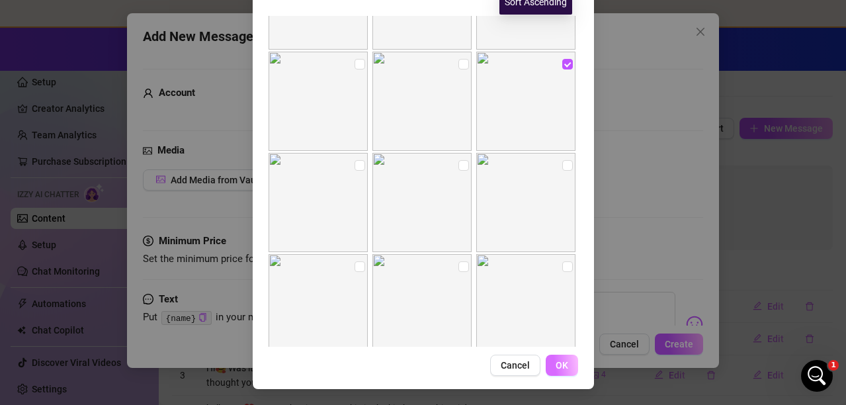
click at [555, 367] on span "OK" at bounding box center [561, 365] width 13 height 11
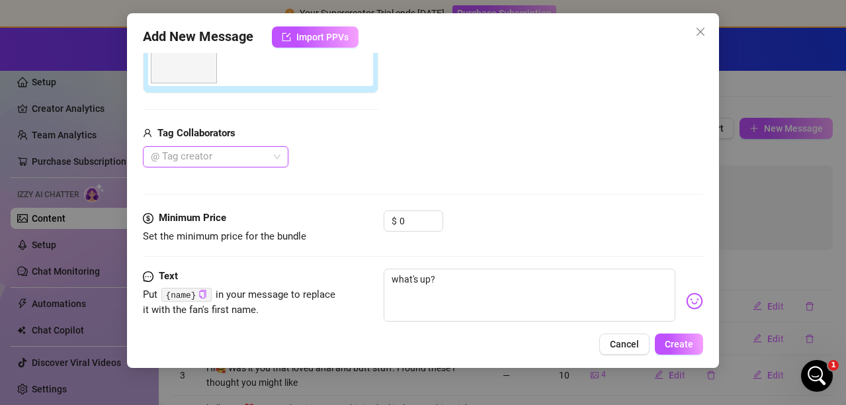
scroll to position [244, 0]
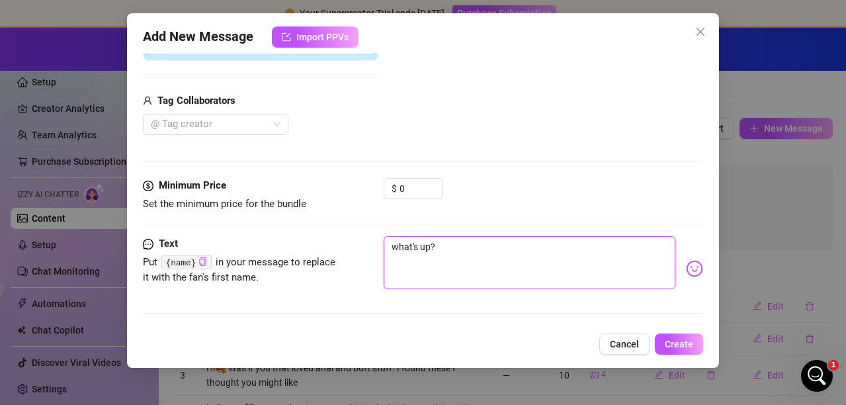
drag, startPoint x: 440, startPoint y: 252, endPoint x: 349, endPoint y: 261, distance: 91.0
click at [349, 261] on div "Text Put {name} in your message to replace it with the fan's first name. what's…" at bounding box center [423, 268] width 560 height 65
type textarea "W"
type textarea "Wo"
type textarea "Wou"
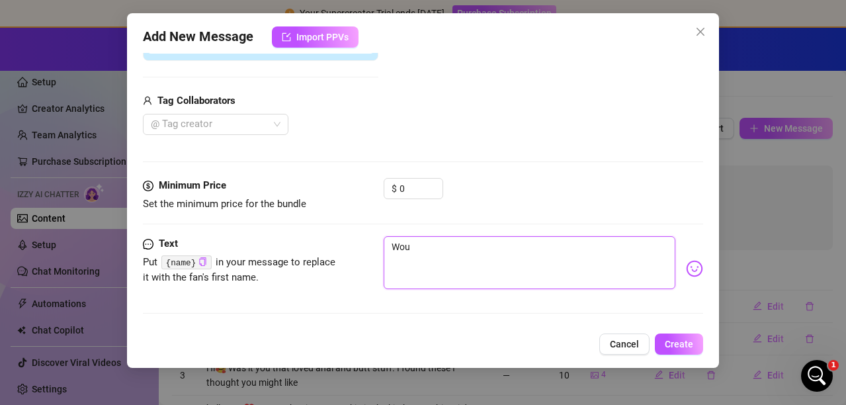
type textarea "Wou"
type textarea "Woul"
type textarea "Would"
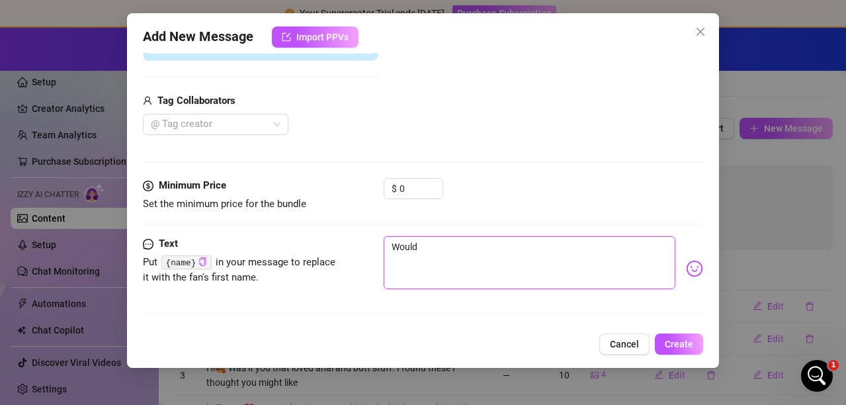
type textarea "Would"
type textarea "Would i"
type textarea "Would it"
type textarea "Would it d"
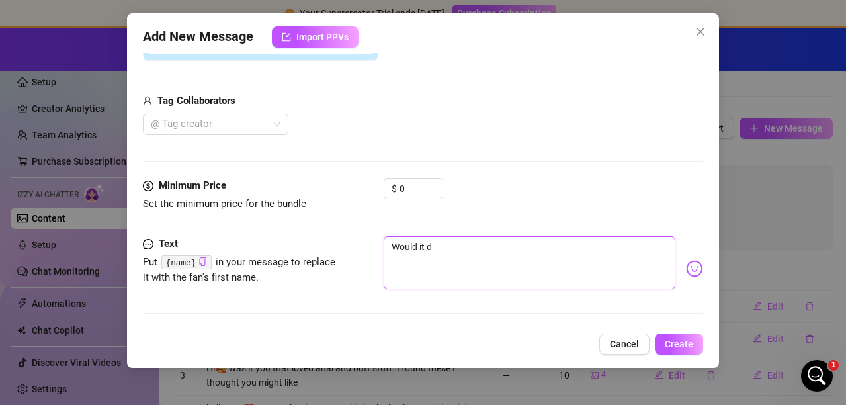
type textarea "Would it di"
type textarea "Would it d"
type textarea "Would it dr"
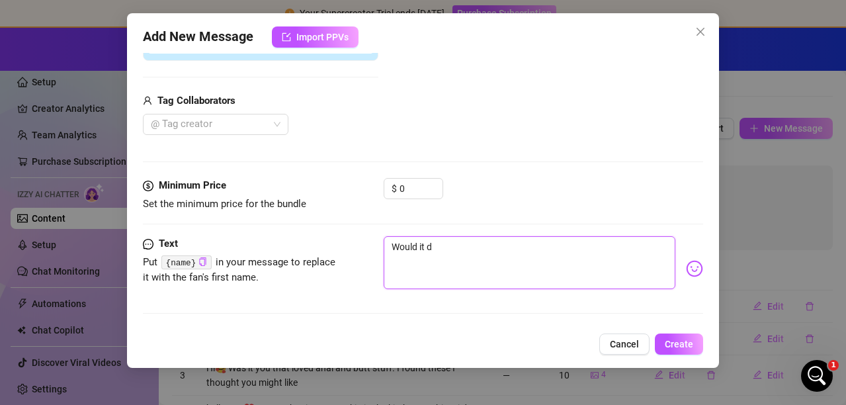
type textarea "Would it dr"
type textarea "Would it dri"
type textarea "Would it driv"
type textarea "Would it drive"
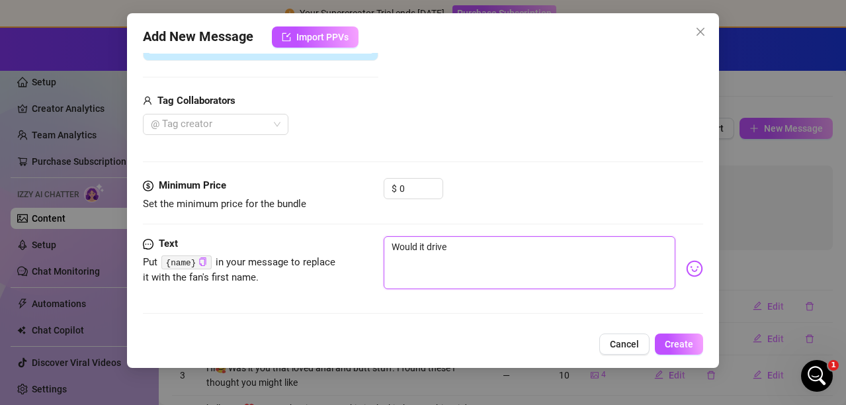
type textarea "Would it drive"
type textarea "Would it drive y"
type textarea "Would it drive yo"
type textarea "Would it drive you"
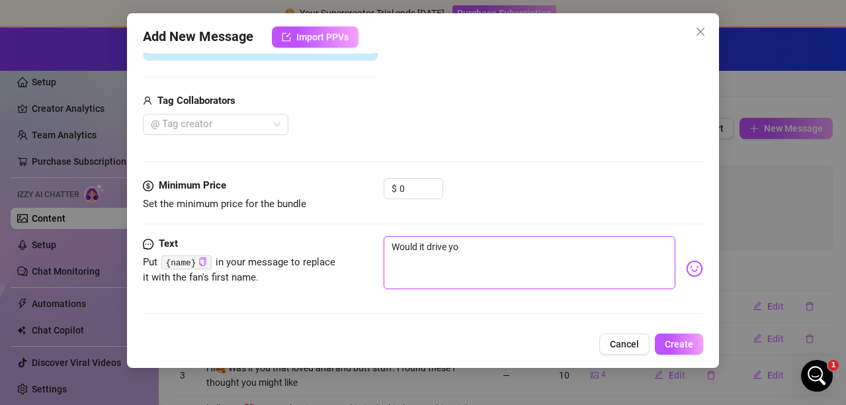
type textarea "Would it drive you"
type textarea "Would it drive you c"
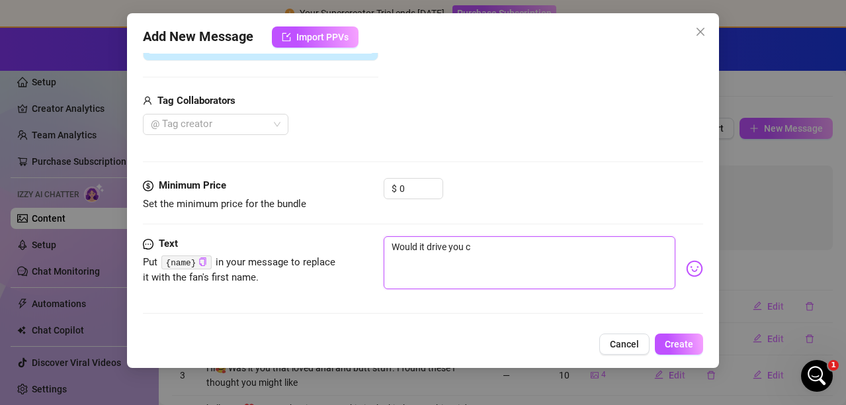
type textarea "Would it drive you cr"
type textarea "Would it drive you cra"
type textarea "Would it drive you craz"
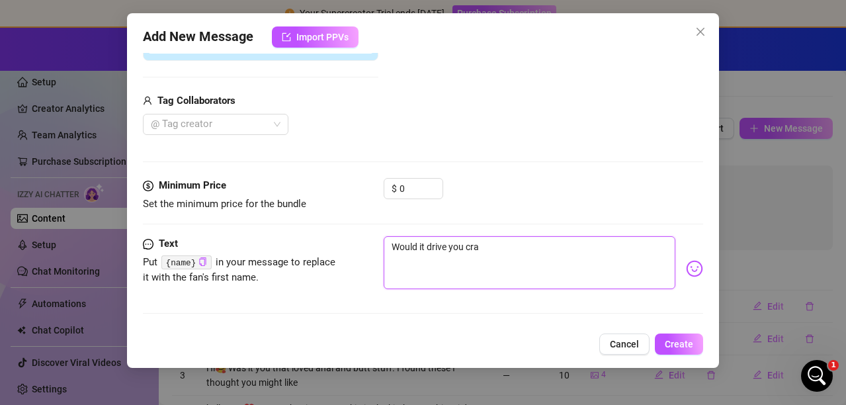
type textarea "Would it drive you craz"
type textarea "Would it drive you crazy"
type textarea "Would it drive you crazy i"
type textarea "Would it drive you crazy if"
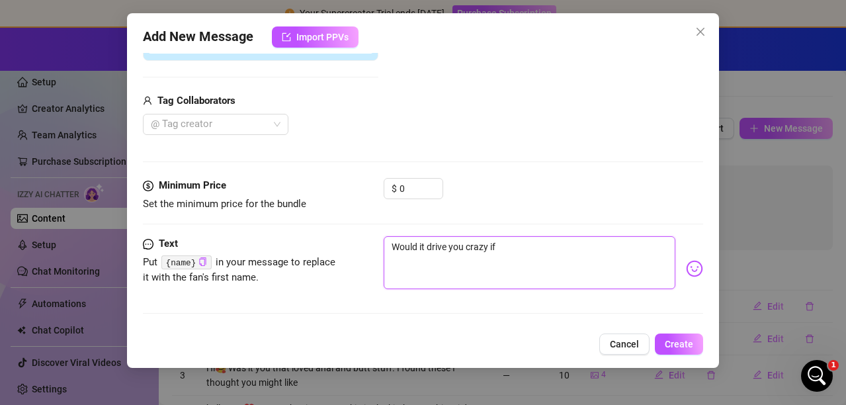
type textarea "Would it drive you crazy if"
type textarea "Would it drive you crazy if y"
type textarea "Would it drive you crazy if yo"
type textarea "Would it drive you crazy if you"
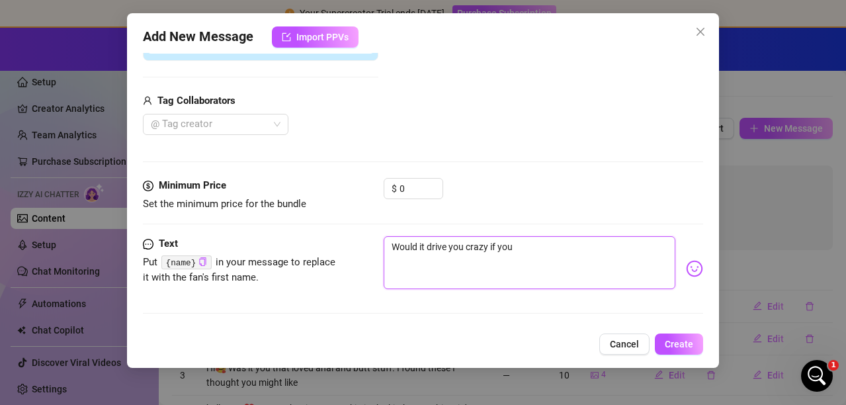
type textarea "Would it drive you crazy if you c"
type textarea "Would it drive you crazy if you ca"
type textarea "Would it drive you crazy if you cam"
type textarea "Would it drive you crazy if you came"
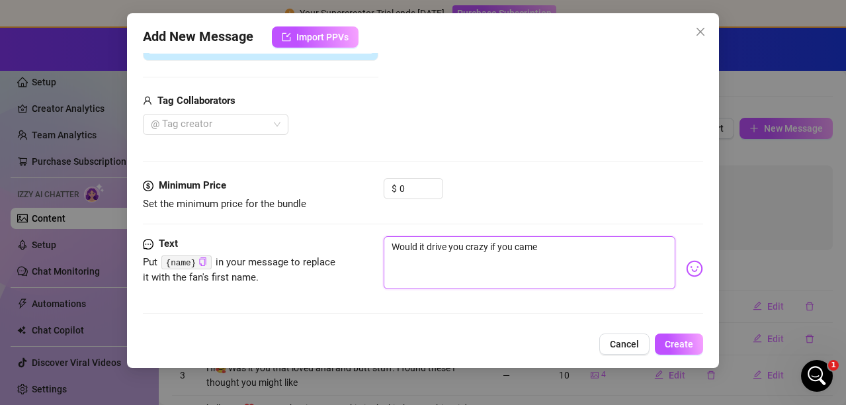
type textarea "Would it drive you crazy if you came"
type textarea "Would it drive you crazy if you came o"
type textarea "Would it drive you crazy if you came"
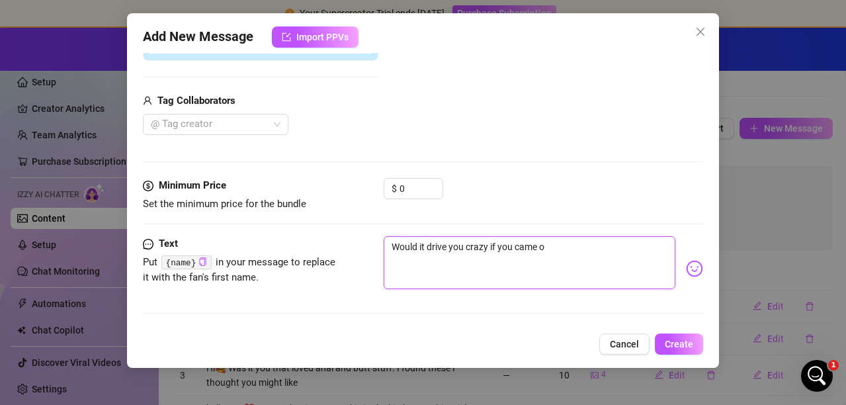
type textarea "Would it drive you crazy if you came"
type textarea "Would it drive you crazy if you came h"
type textarea "Would it drive you crazy if you came ho"
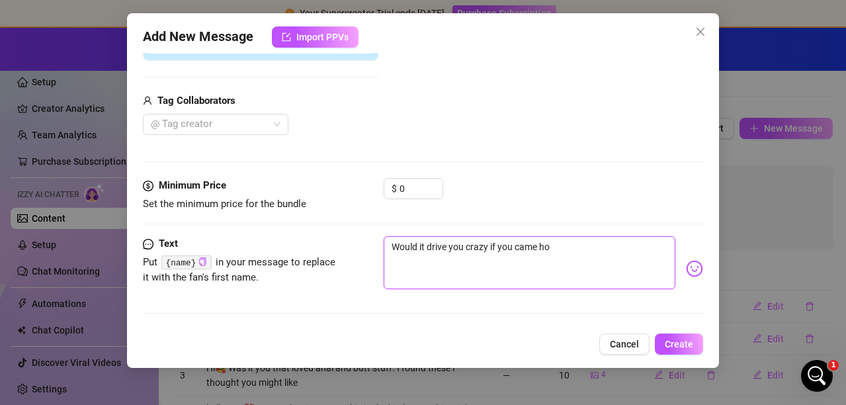
type textarea "Would it drive you crazy if you came hom"
type textarea "Would it drive you crazy if you came home"
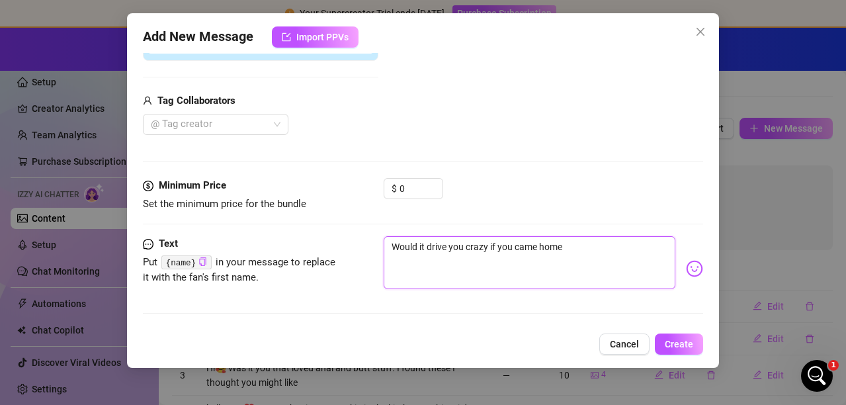
type textarea "Would it drive you crazy if you came home f"
type textarea "Would it drive you crazy if you came home fr"
type textarea "Would it drive you crazy if you came home fro"
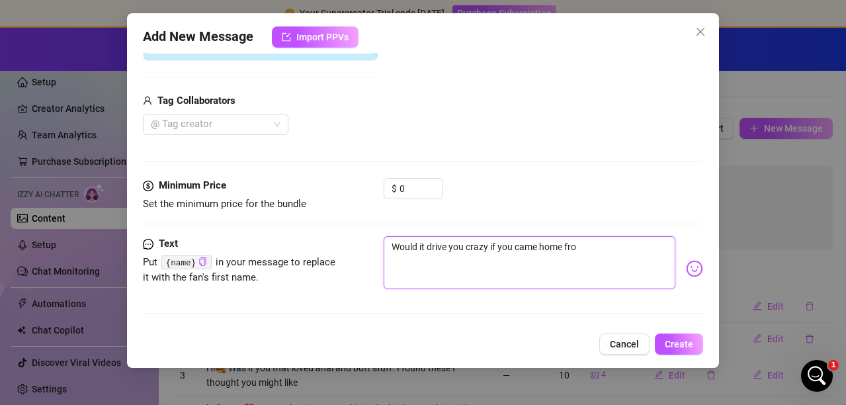
type textarea "Would it drive you crazy if you came home from"
type textarea "Would it drive you crazy if you came home from w"
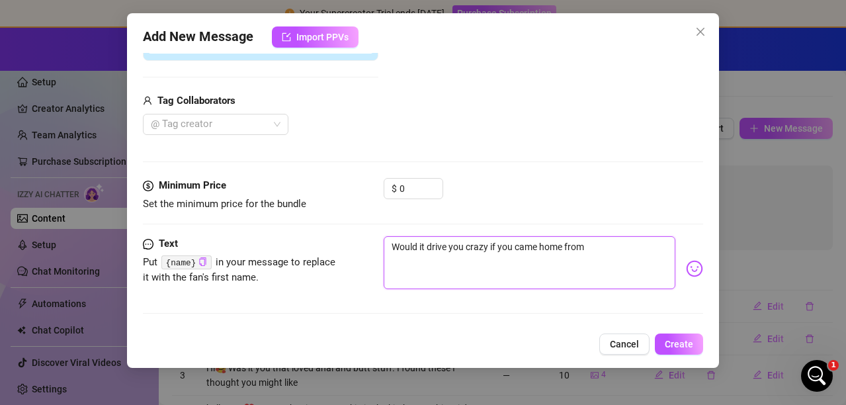
type textarea "Would it drive you crazy if you came home from w"
type textarea "Would it drive you crazy if you came home from wo"
type textarea "Would it drive you crazy if you came home from wor"
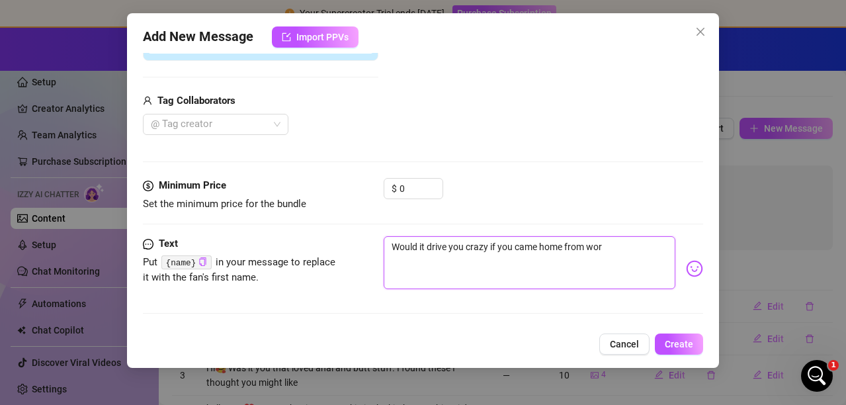
type textarea "Would it drive you crazy if you came home from work"
type textarea "Would it drive you crazy if you came home from work a"
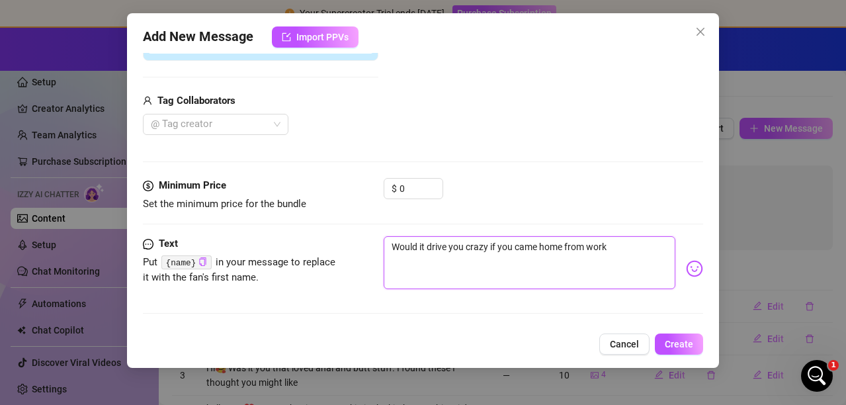
type textarea "Would it drive you crazy if you came home from work a"
type textarea "Would it drive you crazy if you came home from work an"
type textarea "Would it drive you crazy if you came home from work and"
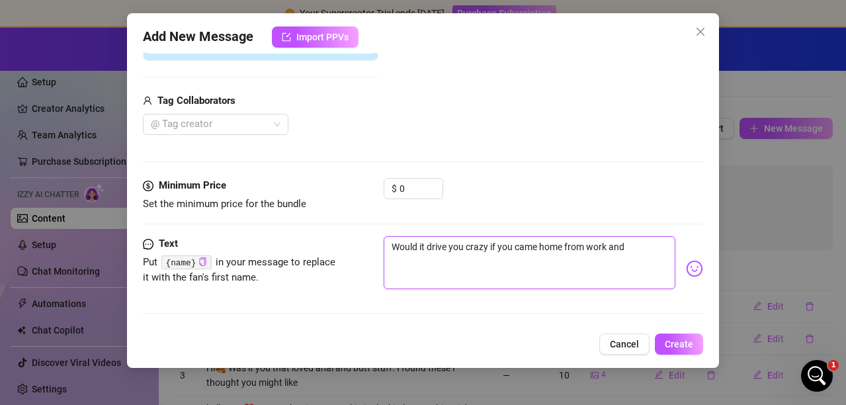
type textarea "Would it drive you crazy if you came home from work and"
type textarea "Would it drive you crazy if you came home from work and y"
type textarea "Would it drive you crazy if you came home from work and yo"
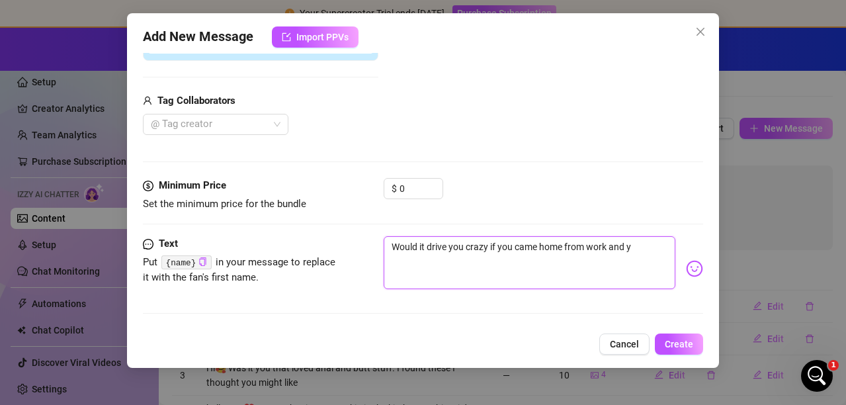
type textarea "Would it drive you crazy if you came home from work and yo"
type textarea "Would it drive you crazy if you came home from work and you"
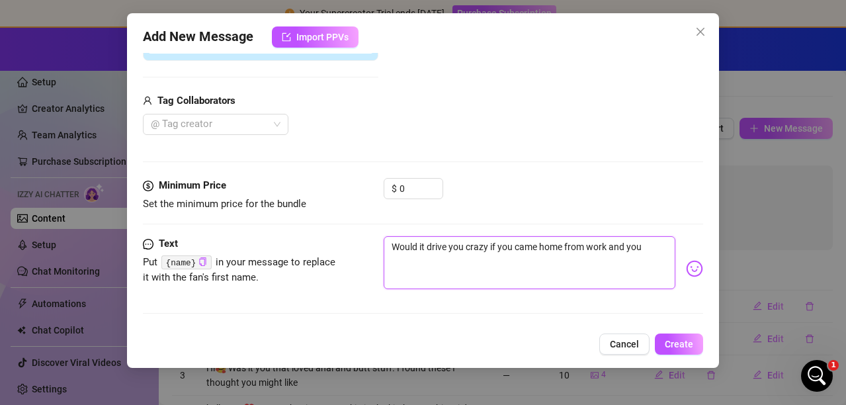
type textarea "Would it drive you crazy if you came home from work and you f"
type textarea "Would it drive you crazy if you came home from work and you fo"
type textarea "Would it drive you crazy if you came home from work and you fou"
type textarea "Would it drive you crazy if you came home from work and you foun"
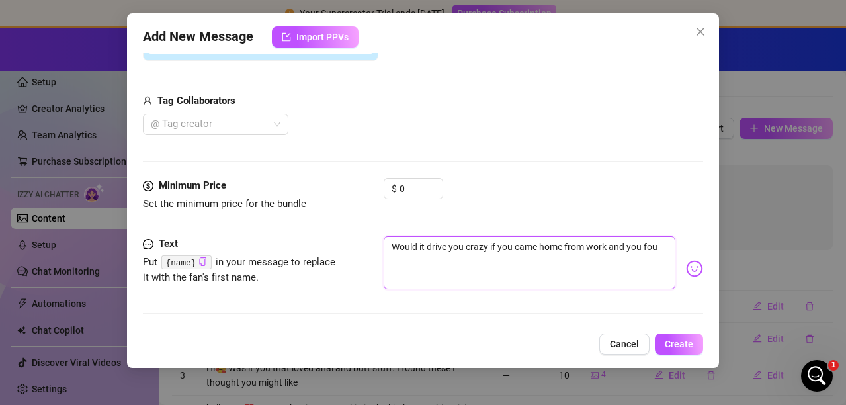
type textarea "Would it drive you crazy if you came home from work and you foun"
type textarea "Would it drive you crazy if you came home from work and you founf"
type textarea "Would it drive you crazy if you came home from work and you founf e"
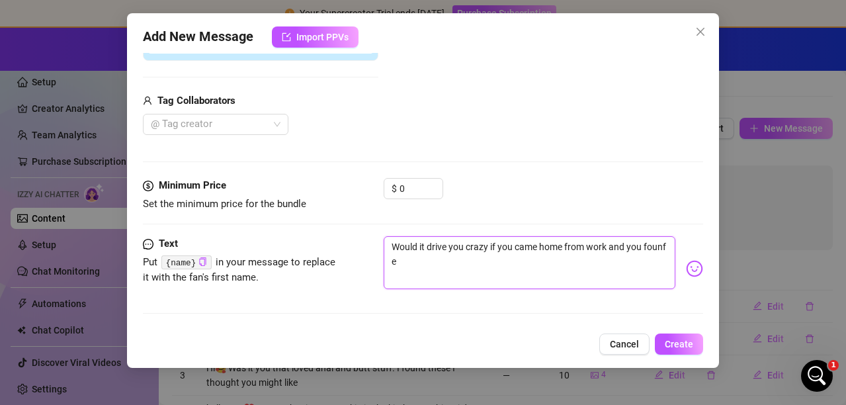
type textarea "Would it drive you crazy if you came home from work and you founf em"
type textarea "Would it drive you crazy if you came home from work and you founf e"
type textarea "Would it drive you crazy if you came home from work and you founf"
type textarea "Would it drive you crazy if you came home from work and you foun"
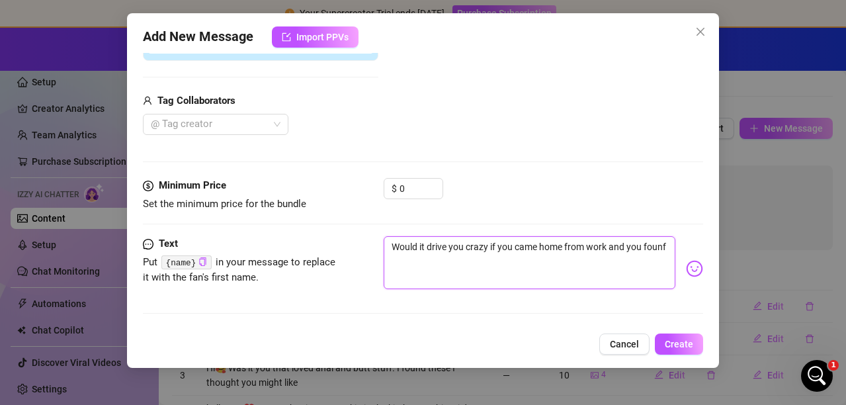
type textarea "Would it drive you crazy if you came home from work and you foun"
type textarea "Would it drive you crazy if you came home from work and you found"
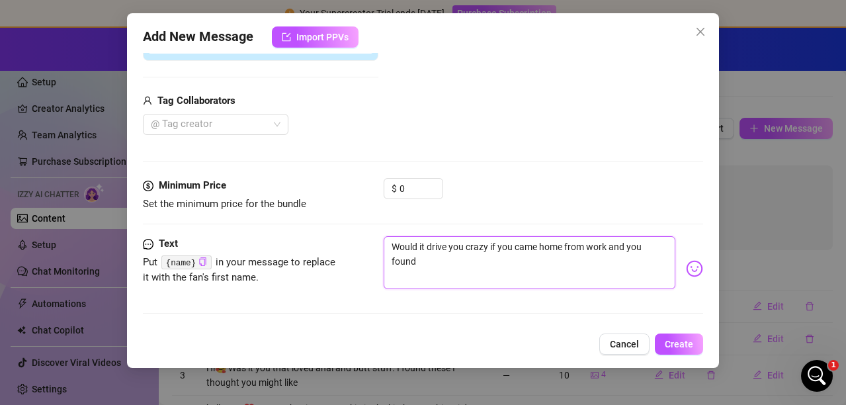
type textarea "Would it drive you crazy if you came home from work and you found m"
type textarea "Would it drive you crazy if you came home from work and you found me"
type textarea "Would it drive you crazy if you came home from work and you found me o"
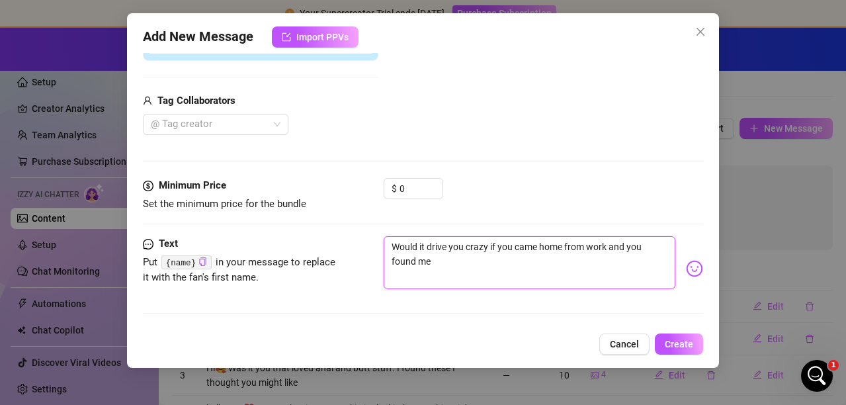
type textarea "Would it drive you crazy if you came home from work and you found me o"
type textarea "Would it drive you crazy if you came home from work and you found me on"
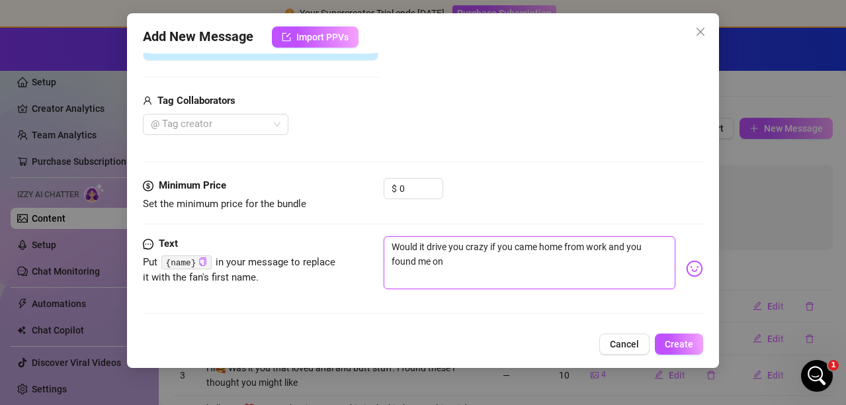
type textarea "Would it drive you crazy if you came home from work and you found me on y"
type textarea "Would it drive you crazy if you came home from work and you found me on"
type textarea "Would it drive you crazy if you came home from work and you found me on u"
type textarea "Would it drive you crazy if you came home from work and you found me on"
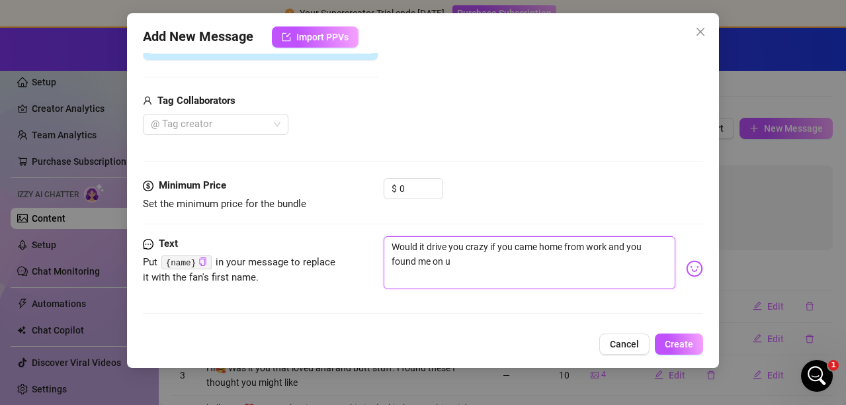
type textarea "Would it drive you crazy if you came home from work and you found me on"
type textarea "Would it drive you crazy if you came home from work and you found me on y"
type textarea "Would it drive you crazy if you came home from work and you found me on yo"
type textarea "Would it drive you crazy if you came home from work and you found me on you"
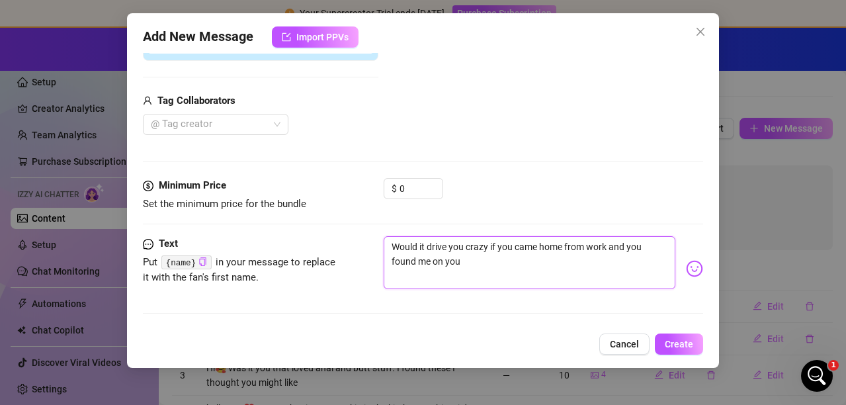
type textarea "Would it drive you crazy if you came home from work and you found me on your"
type textarea "Would it drive you crazy if you came home from work and you found me on your b"
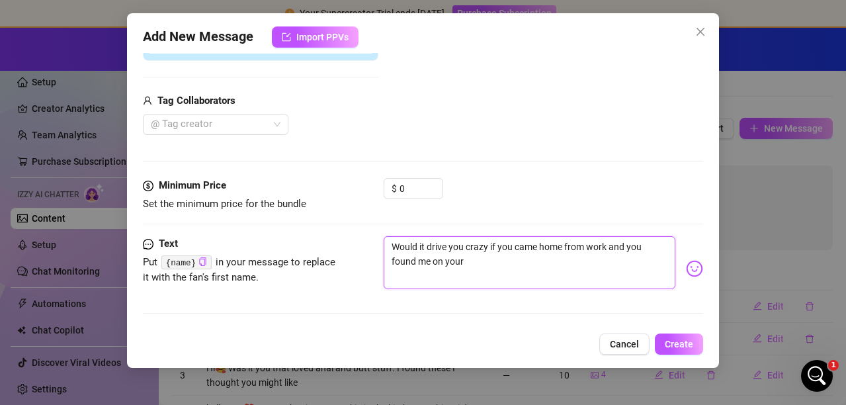
type textarea "Would it drive you crazy if you came home from work and you found me on your b"
type textarea "Would it drive you crazy if you came home from work and you found me on your be"
type textarea "Would it drive you crazy if you came home from work and you found me on your bed"
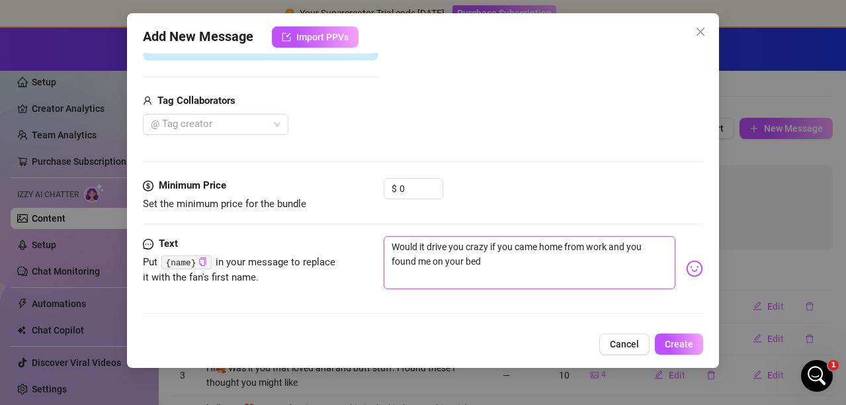
type textarea "Would it drive you crazy if you came home from work and you found me on your bed"
type textarea "Would it drive you crazy if you came home from work and you found me on your be…"
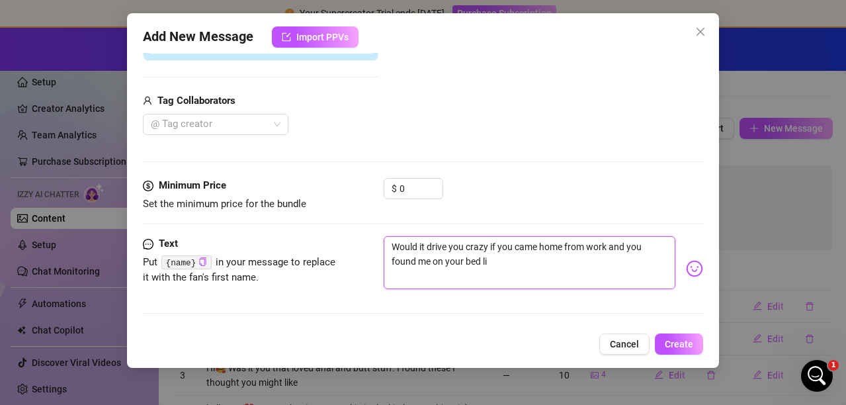
type textarea "Would it drive you crazy if you came home from work and you found me on your be…"
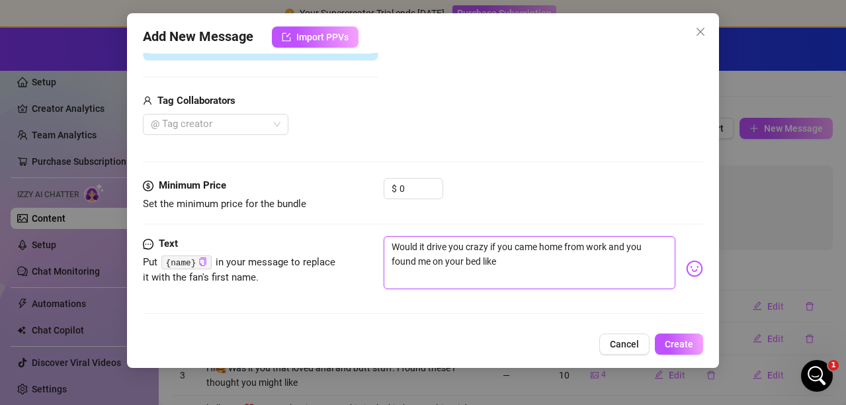
type textarea "Would it drive you crazy if you came home from work and you found me on your be…"
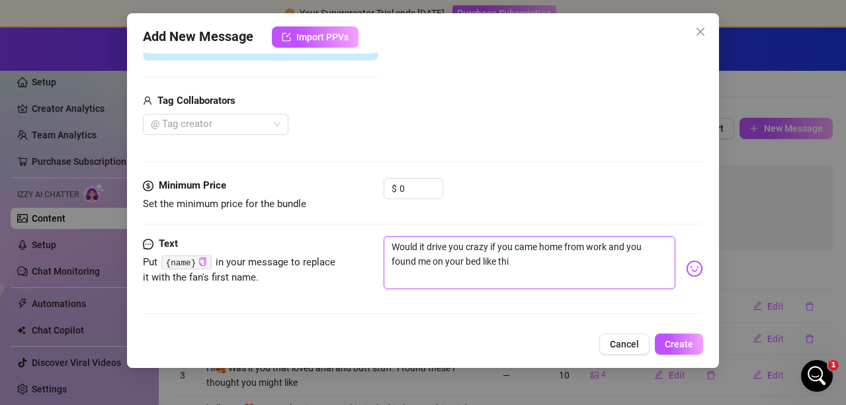
type textarea "Would it drive you crazy if you came home from work and you found me on your be…"
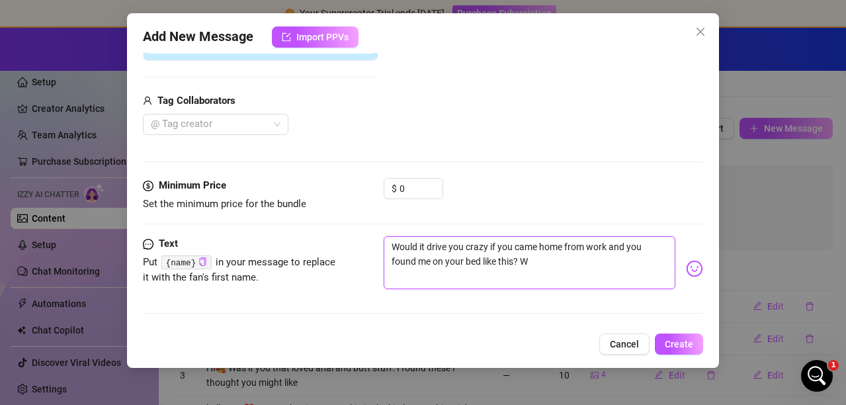
type textarea "Would it drive you crazy if you came home from work and you found me on your be…"
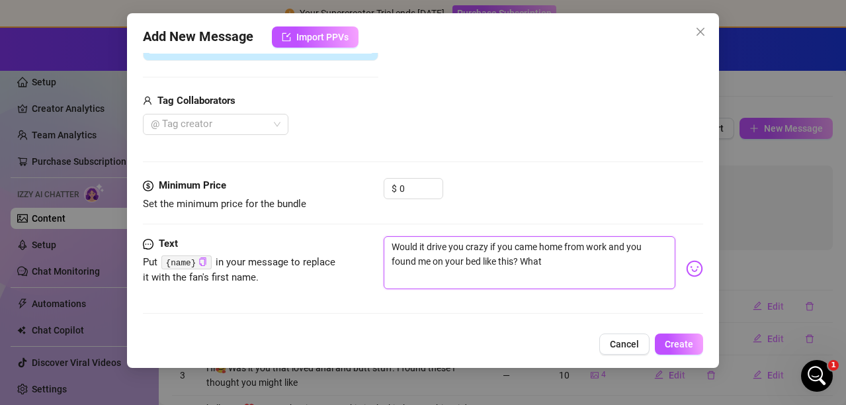
type textarea "Would it drive you crazy if you came home from work and you found me on your be…"
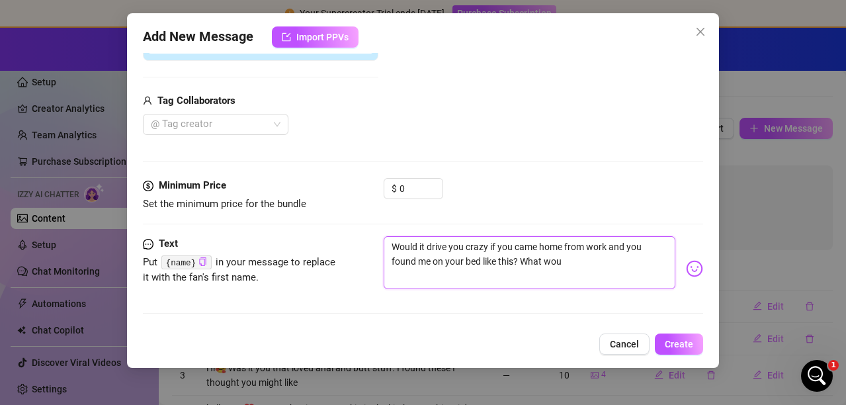
type textarea "Would it drive you crazy if you came home from work and you found me on your be…"
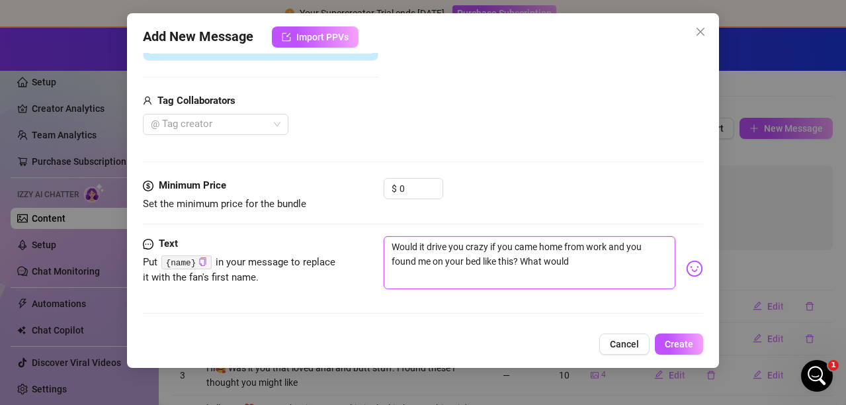
type textarea "Would it drive you crazy if you came home from work and you found me on your be…"
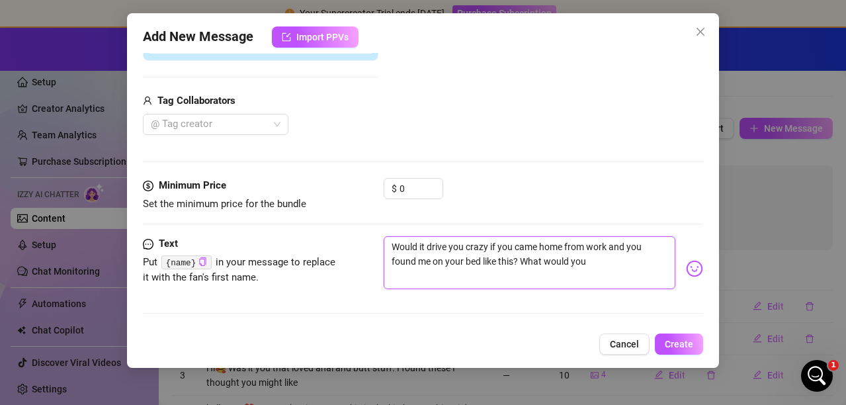
type textarea "Would it drive you crazy if you came home from work and you found me on your be…"
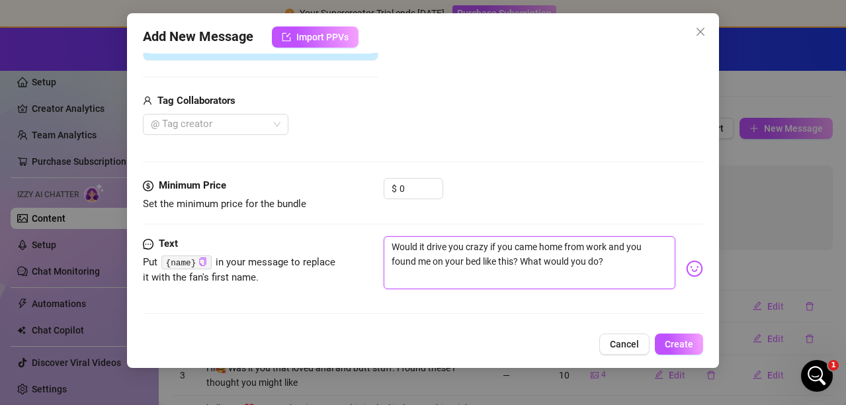
click at [605, 262] on textarea "Would it drive you crazy if you came home from work and you found me on your be…" at bounding box center [530, 262] width 292 height 53
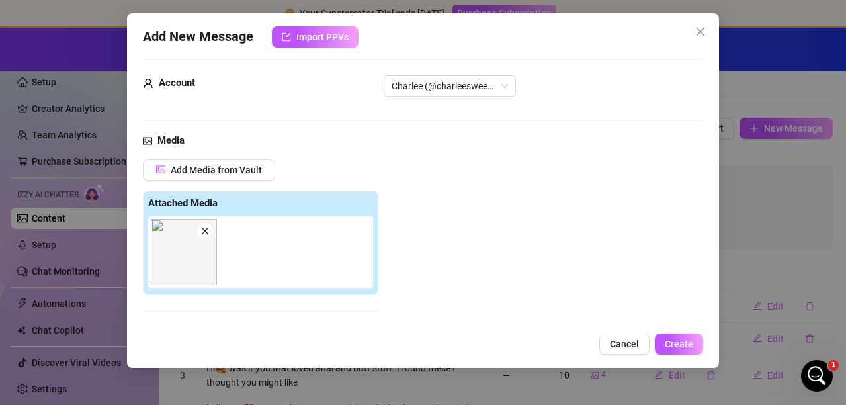
scroll to position [0, 0]
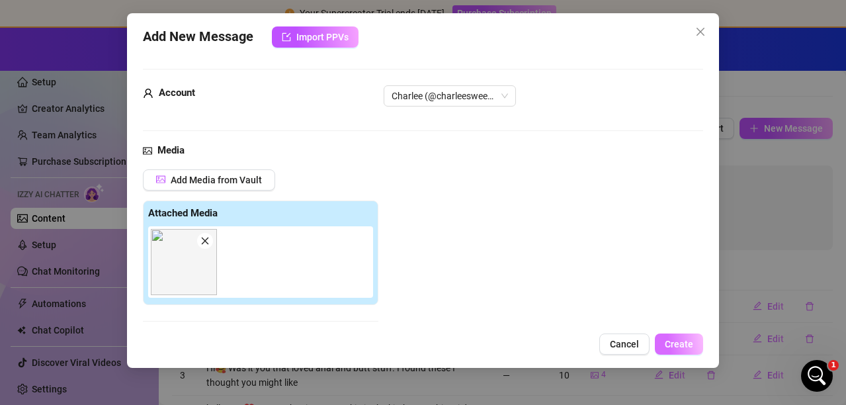
type textarea "Would it drive you crazy if you came home from work and you found me on your be…"
click at [676, 340] on span "Create" at bounding box center [679, 344] width 28 height 11
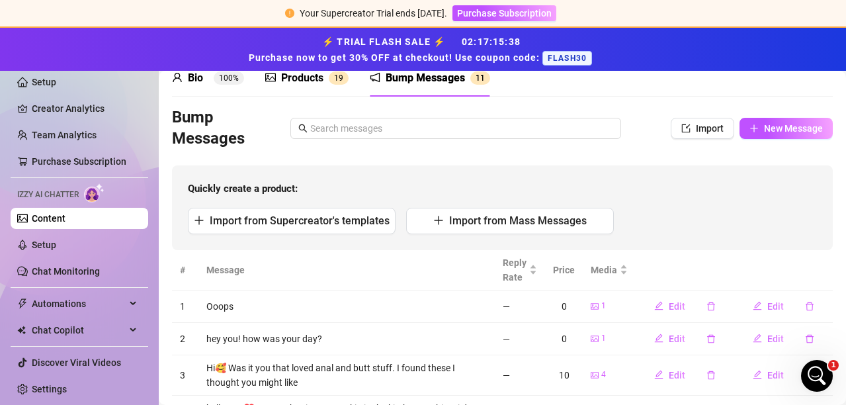
click at [308, 73] on div "Products" at bounding box center [302, 78] width 42 height 16
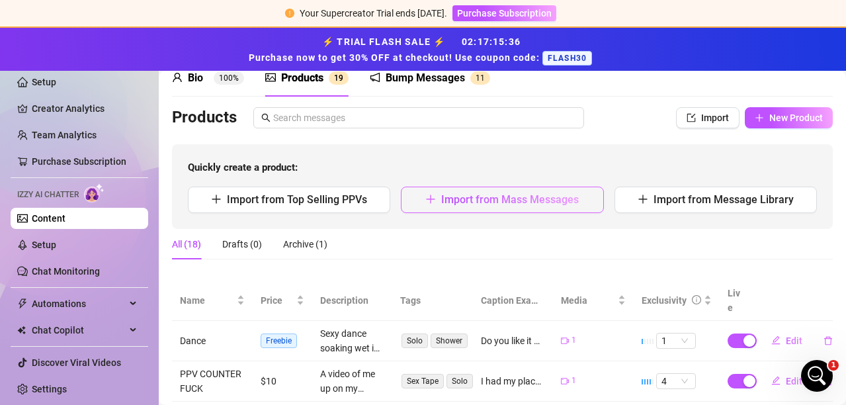
click at [479, 203] on span "Import from Mass Messages" at bounding box center [510, 199] width 138 height 13
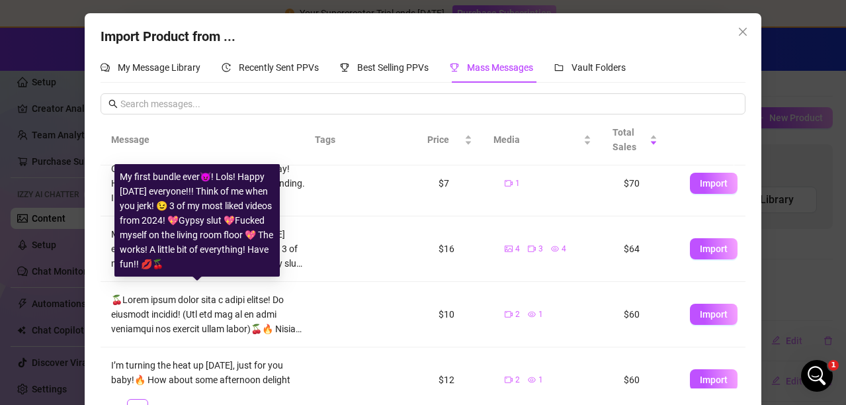
scroll to position [270, 0]
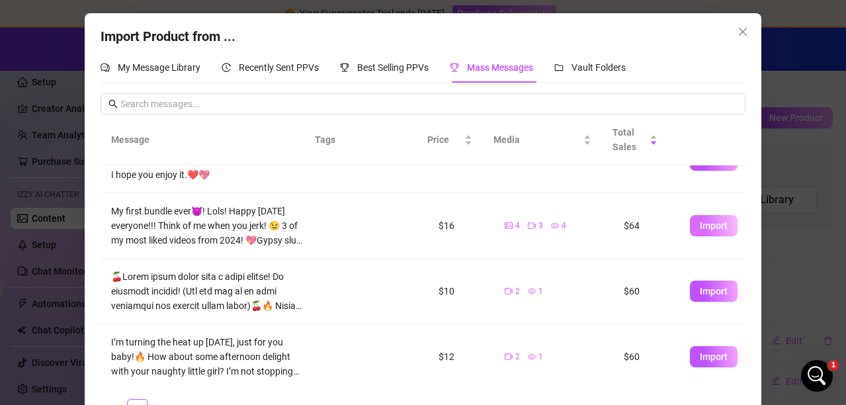
click at [700, 231] on span "Import" at bounding box center [714, 225] width 28 height 11
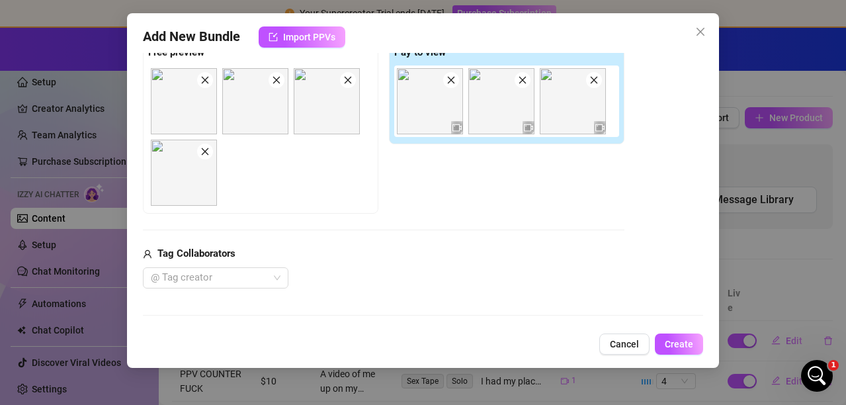
scroll to position [111, 0]
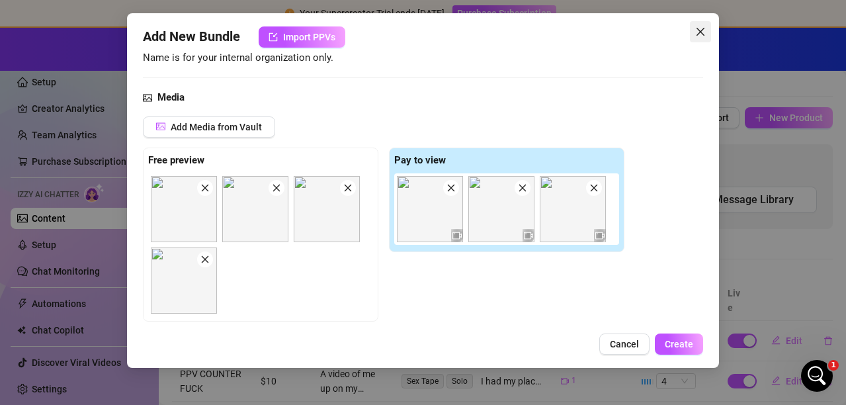
click at [695, 33] on icon "close" at bounding box center [700, 31] width 11 height 11
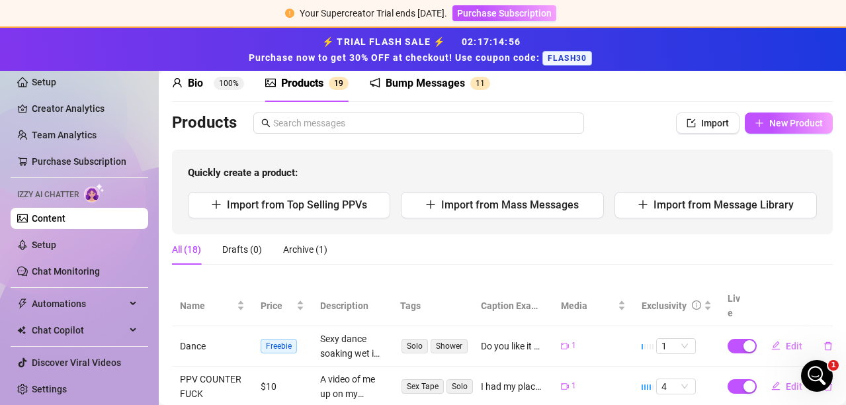
scroll to position [0, 0]
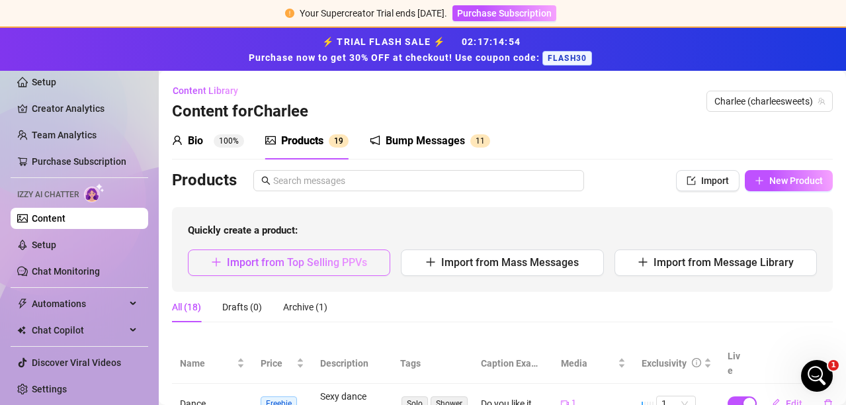
click at [317, 267] on span "Import from Top Selling PPVs" at bounding box center [297, 262] width 140 height 13
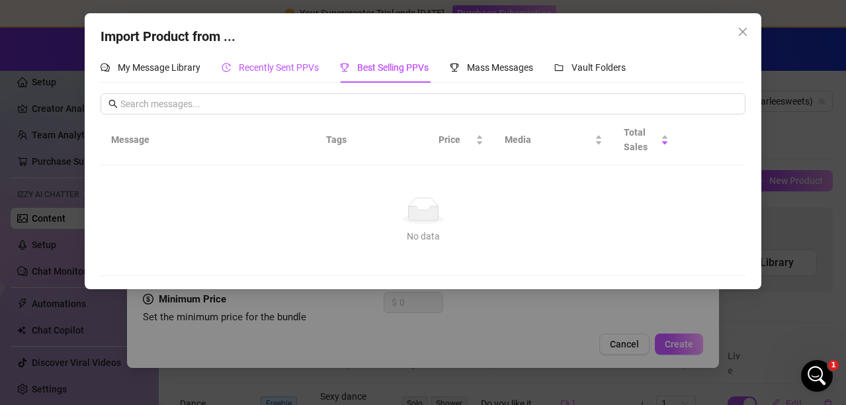
click at [249, 62] on span "Recently Sent PPVs" at bounding box center [279, 67] width 80 height 11
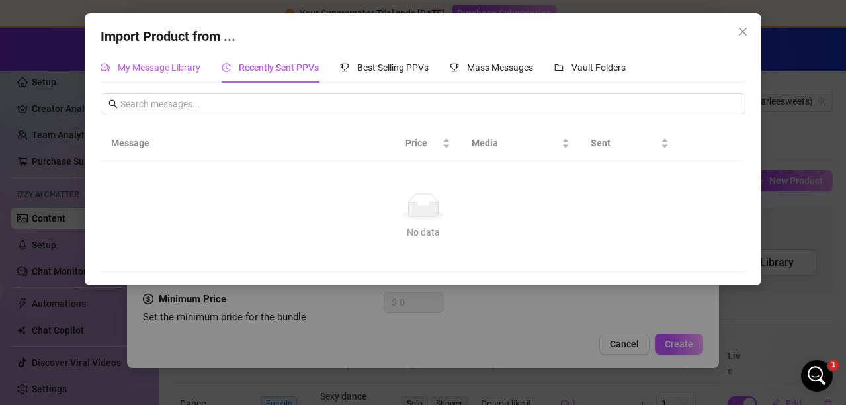
click at [140, 62] on span "My Message Library" at bounding box center [159, 67] width 83 height 11
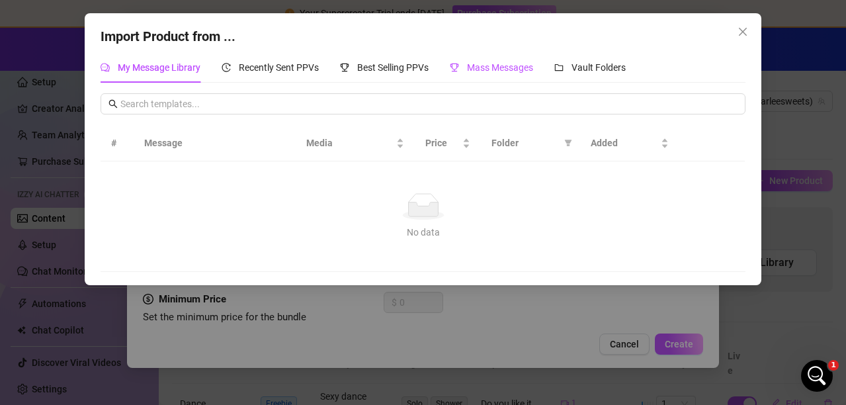
click at [487, 69] on span "Mass Messages" at bounding box center [500, 67] width 66 height 11
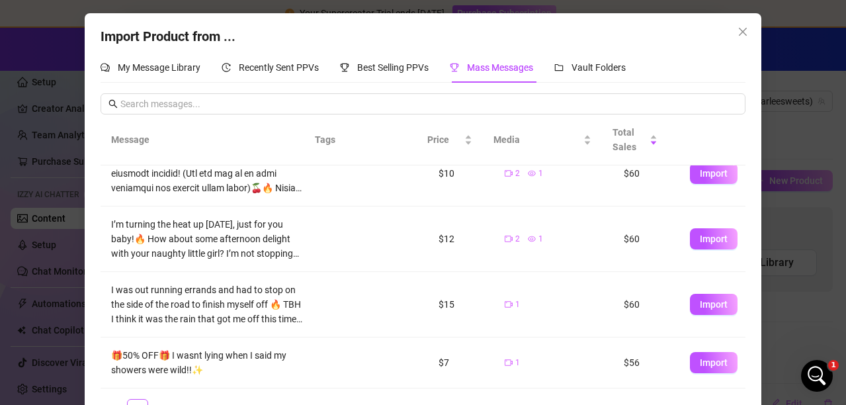
scroll to position [39, 0]
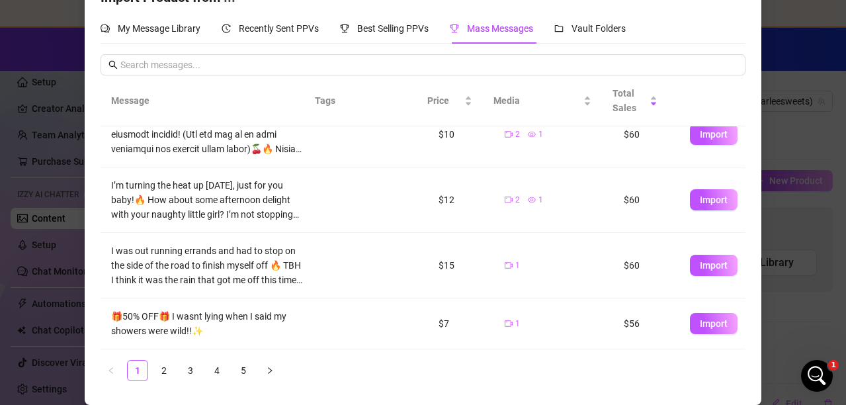
click at [243, 369] on link "5" at bounding box center [243, 370] width 20 height 20
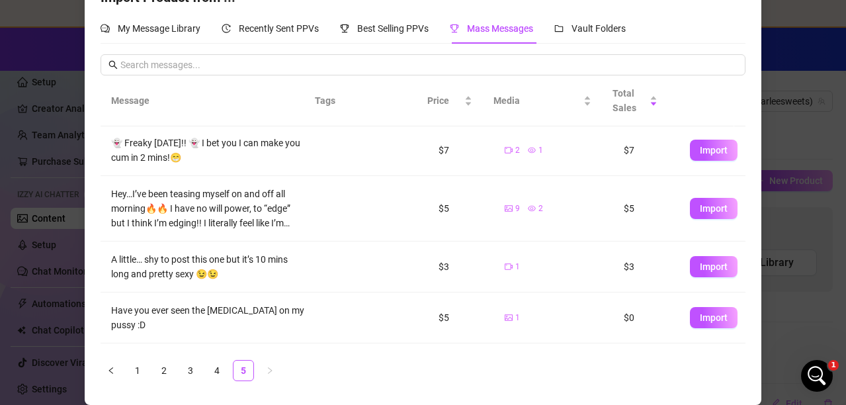
scroll to position [169, 0]
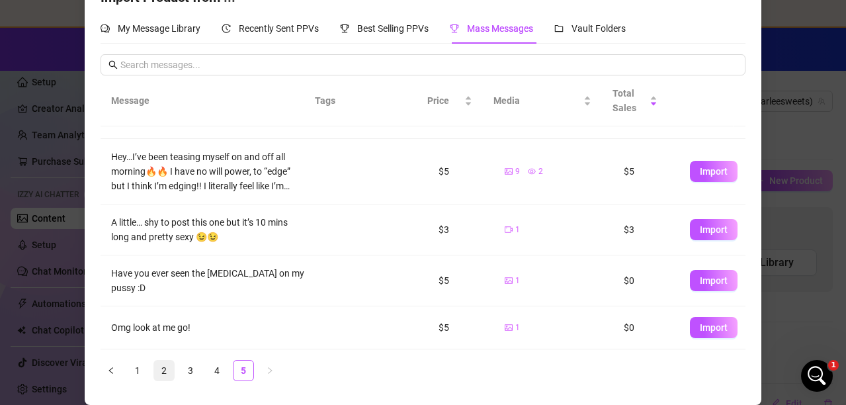
click at [161, 367] on link "2" at bounding box center [164, 370] width 20 height 20
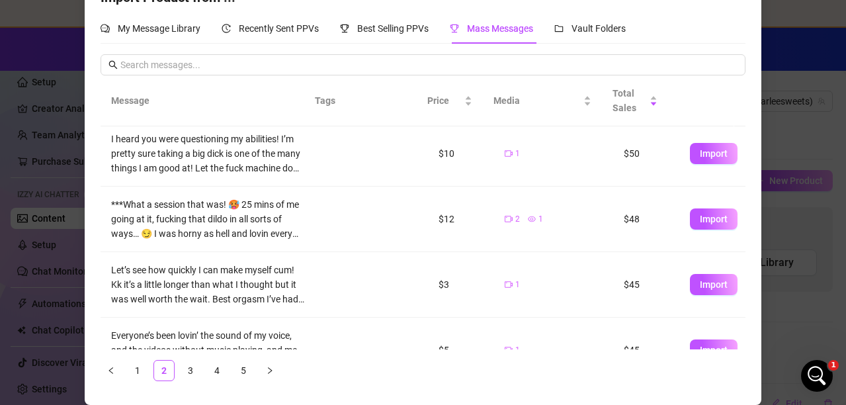
scroll to position [198, 0]
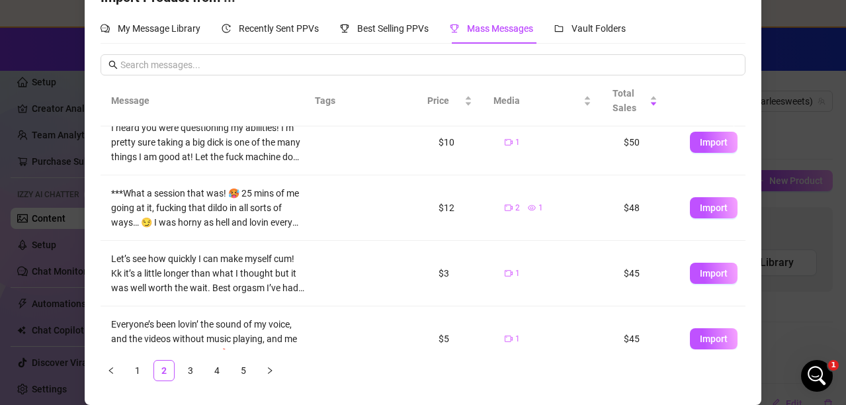
click at [784, 138] on div "Import Product from ... My Message Library Recently Sent PPVs Best Selling PPVs…" at bounding box center [423, 202] width 846 height 405
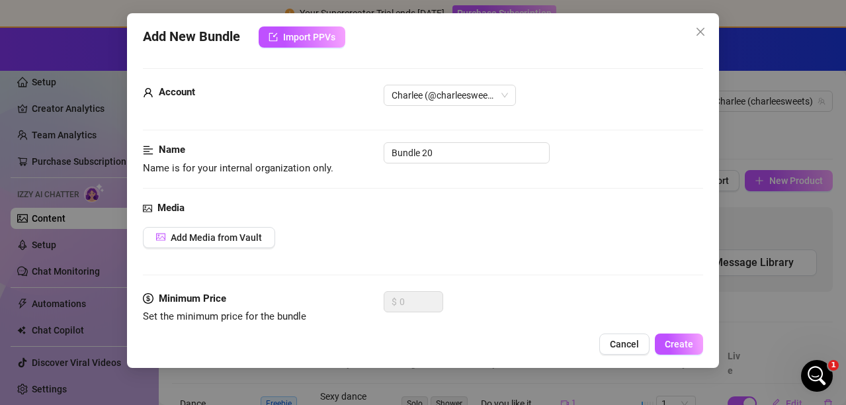
scroll to position [0, 0]
click at [306, 37] on span "Import PPVs" at bounding box center [309, 37] width 52 height 11
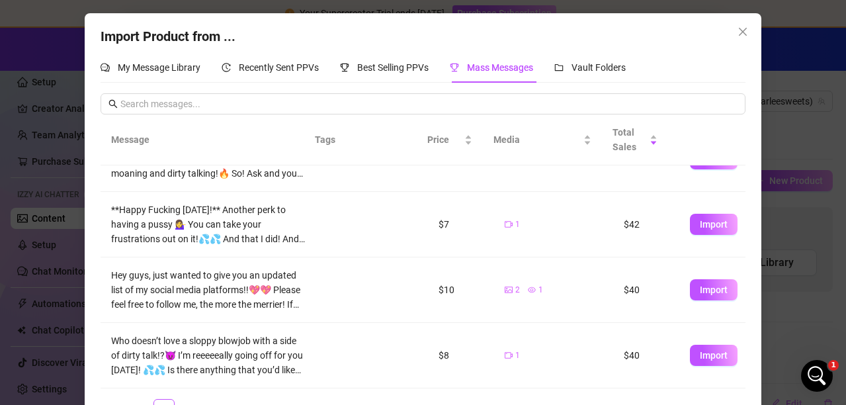
scroll to position [39, 0]
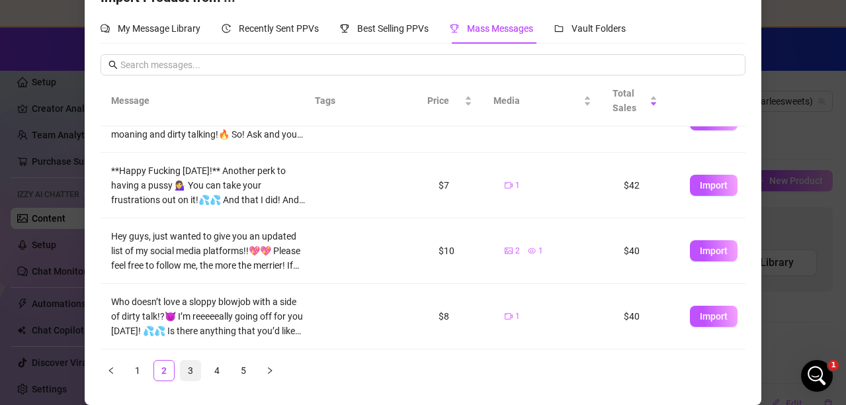
click at [185, 368] on link "3" at bounding box center [191, 370] width 20 height 20
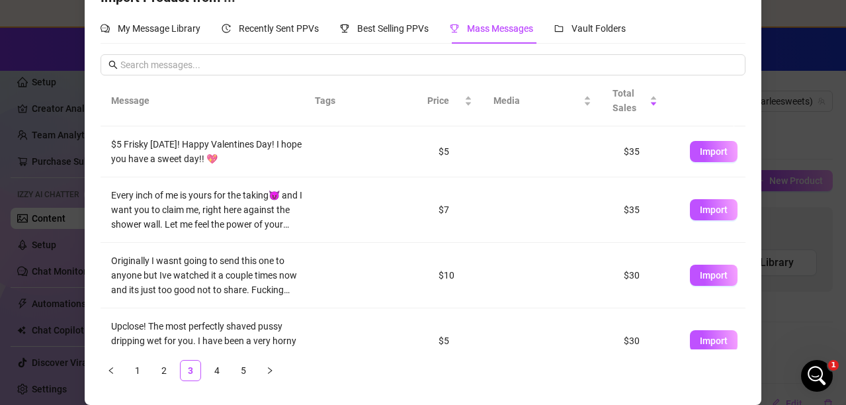
scroll to position [0, 0]
click at [690, 207] on button "Import" at bounding box center [714, 209] width 48 height 21
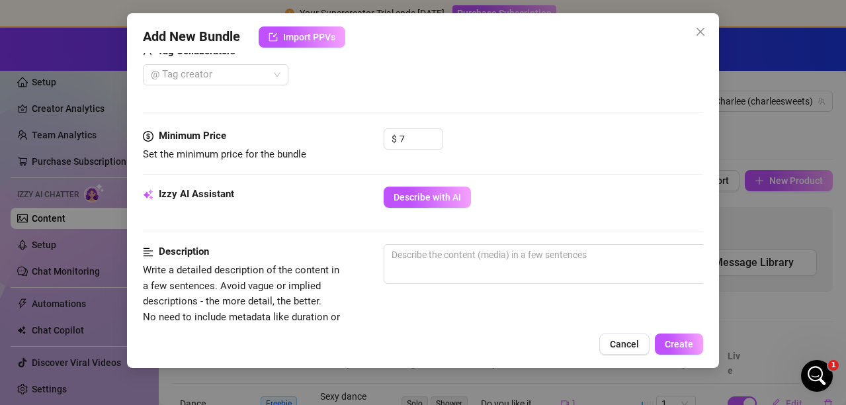
scroll to position [376, 0]
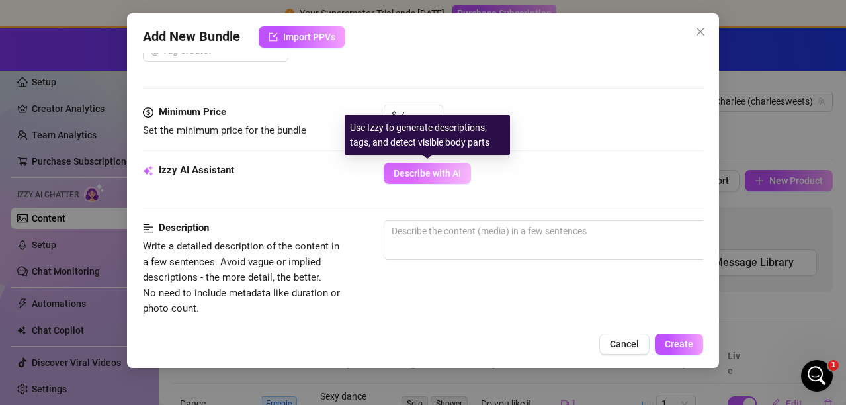
click at [448, 175] on span "Describe with AI" at bounding box center [426, 173] width 67 height 11
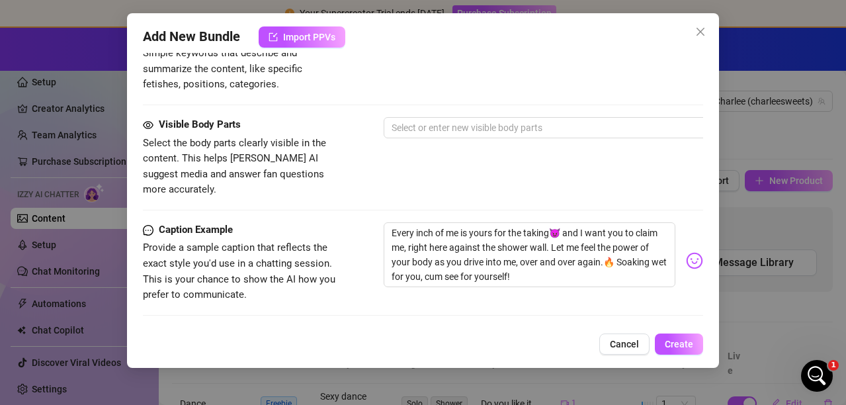
scroll to position [706, 0]
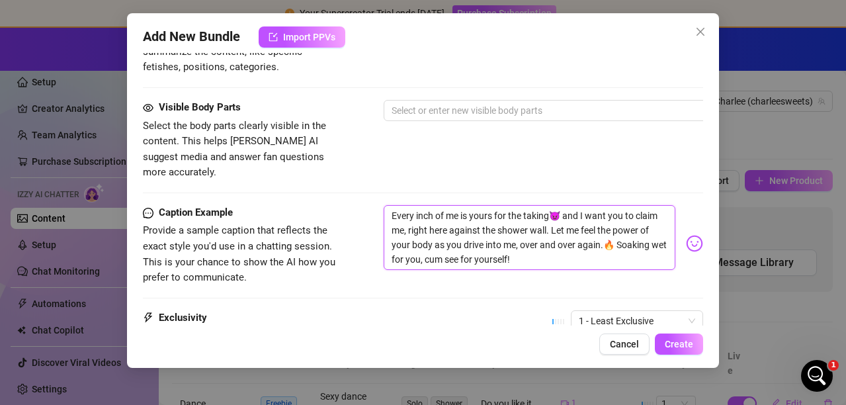
drag, startPoint x: 428, startPoint y: 213, endPoint x: 386, endPoint y: 216, distance: 42.5
click at [386, 216] on textarea "Every inch of me is yours for the taking😈 and I want you to claim me, right her…" at bounding box center [530, 237] width 292 height 65
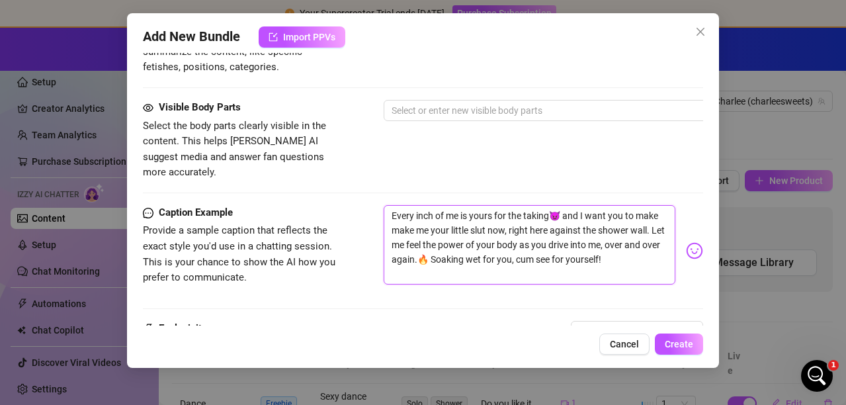
drag, startPoint x: 428, startPoint y: 254, endPoint x: 532, endPoint y: 220, distance: 109.8
click at [532, 220] on textarea "Every inch of me is yours for the taking😈 and I want you to make make me your l…" at bounding box center [530, 244] width 292 height 79
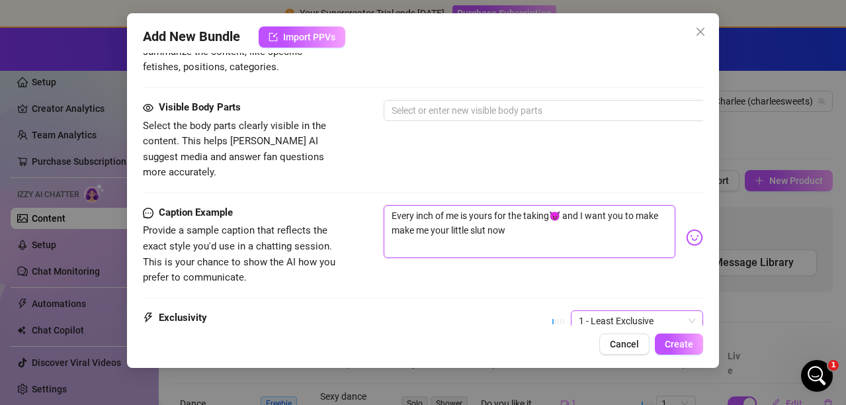
click at [628, 311] on span "1 - Least Exclusive" at bounding box center [637, 321] width 116 height 20
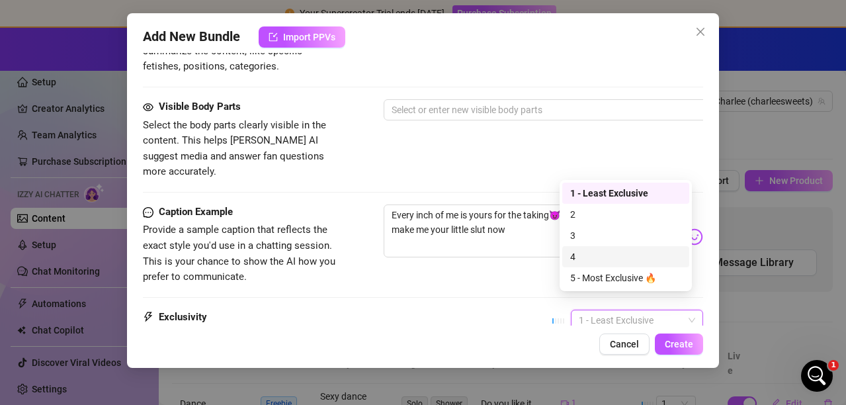
click at [610, 258] on div "4" at bounding box center [625, 256] width 111 height 15
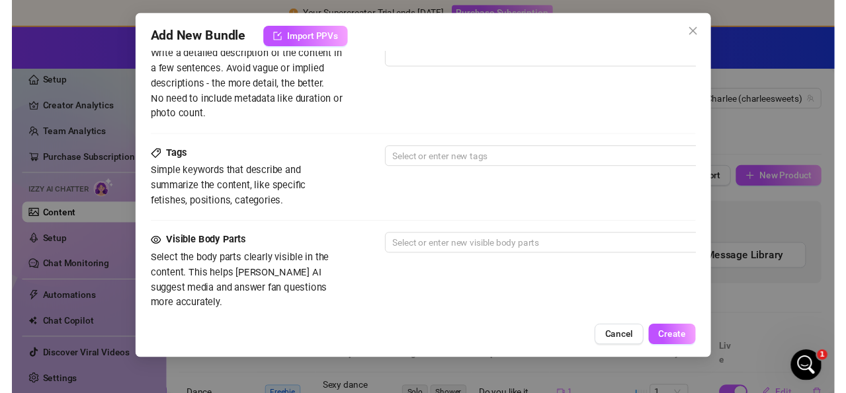
scroll to position [519, 0]
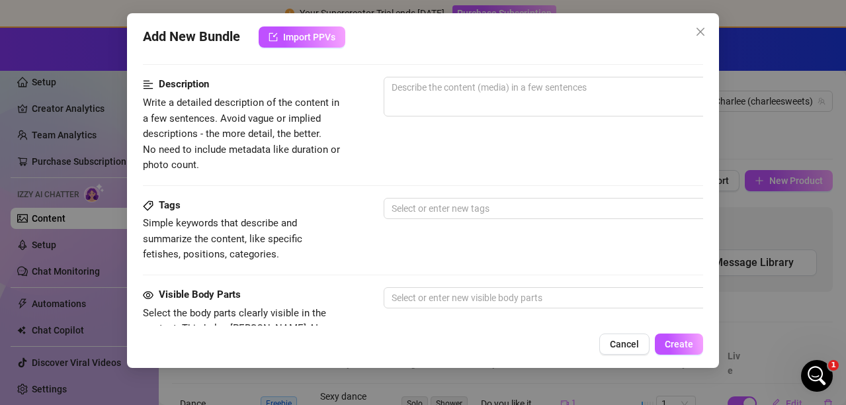
click at [491, 205] on div at bounding box center [608, 208] width 444 height 19
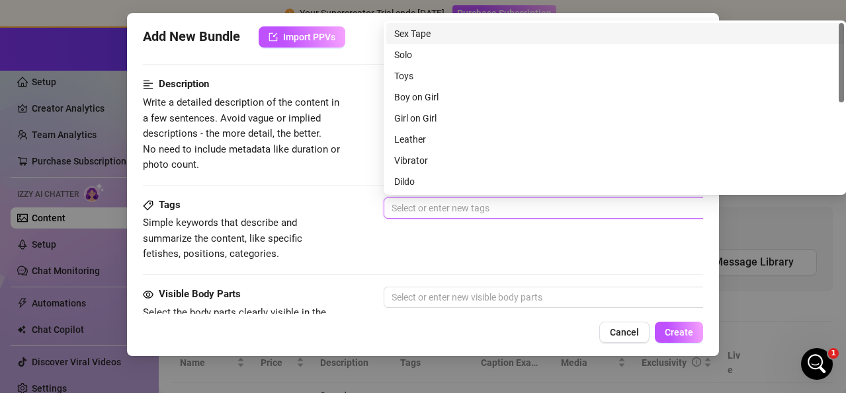
click at [408, 28] on div "Sex Tape" at bounding box center [615, 33] width 442 height 15
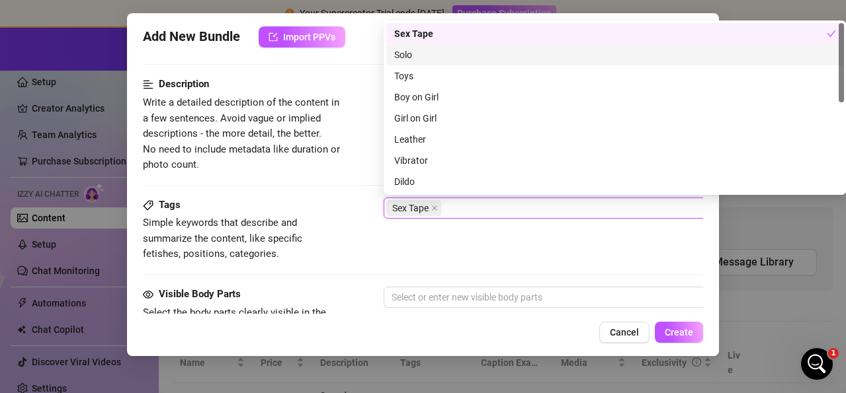
click at [407, 53] on div "Solo" at bounding box center [615, 55] width 442 height 15
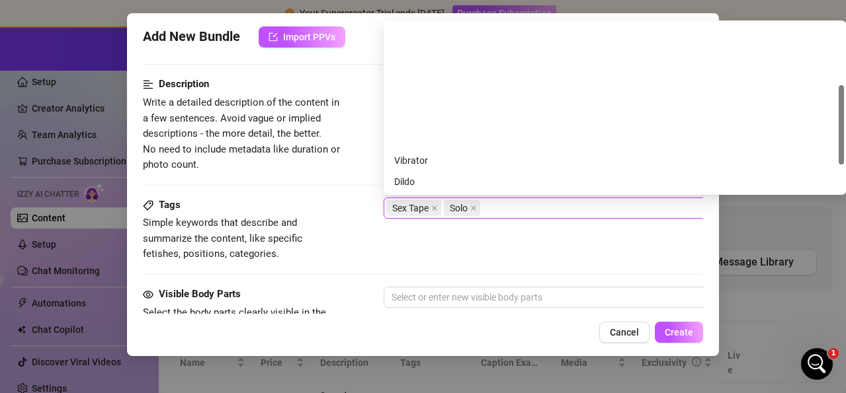
scroll to position [132, 0]
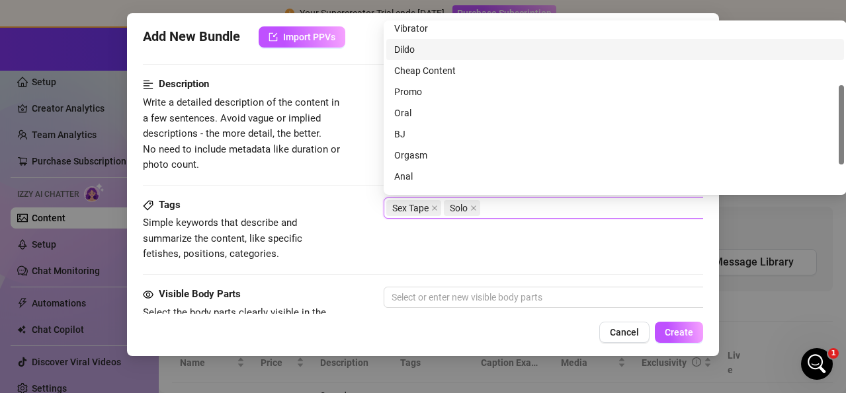
click at [407, 55] on div "Dildo" at bounding box center [615, 49] width 442 height 15
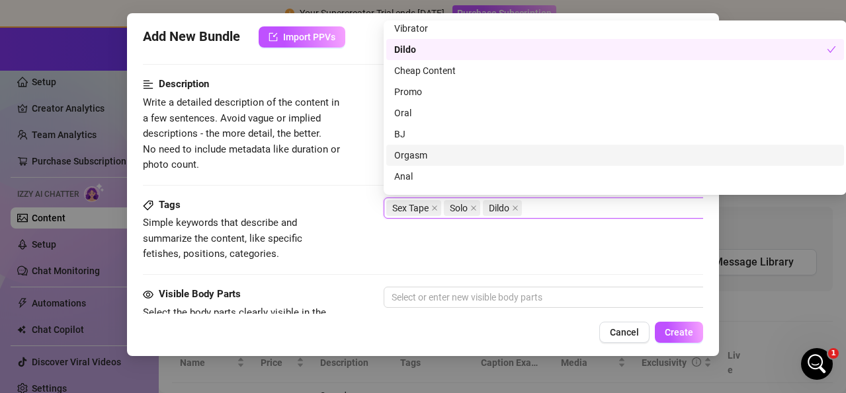
click at [404, 154] on div "Orgasm" at bounding box center [615, 155] width 442 height 15
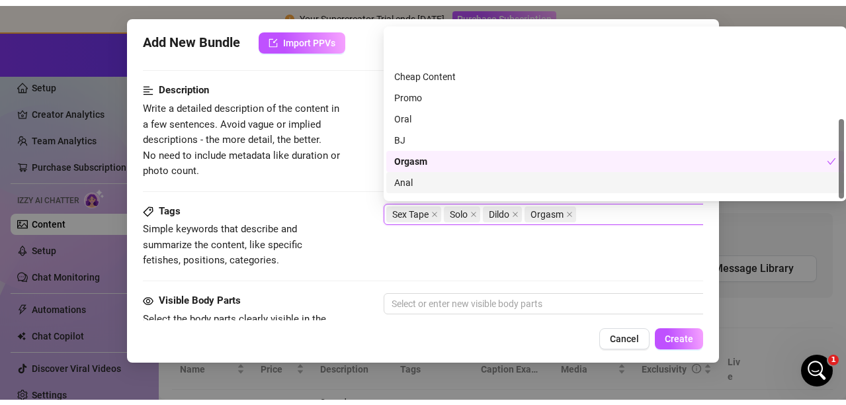
scroll to position [190, 0]
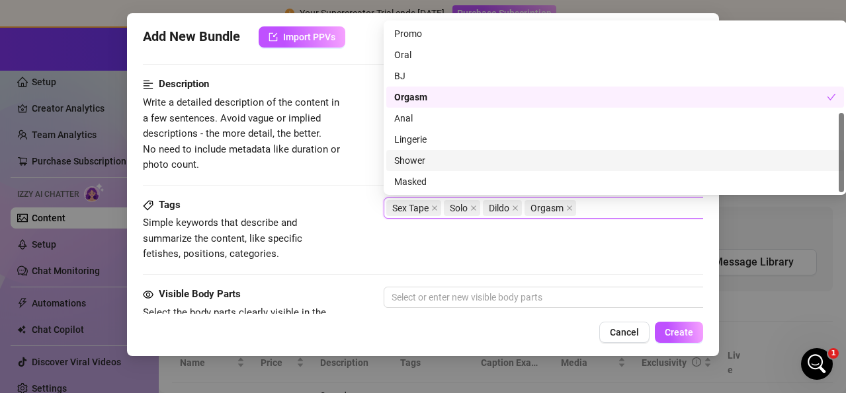
click at [421, 162] on div "Shower" at bounding box center [615, 160] width 442 height 15
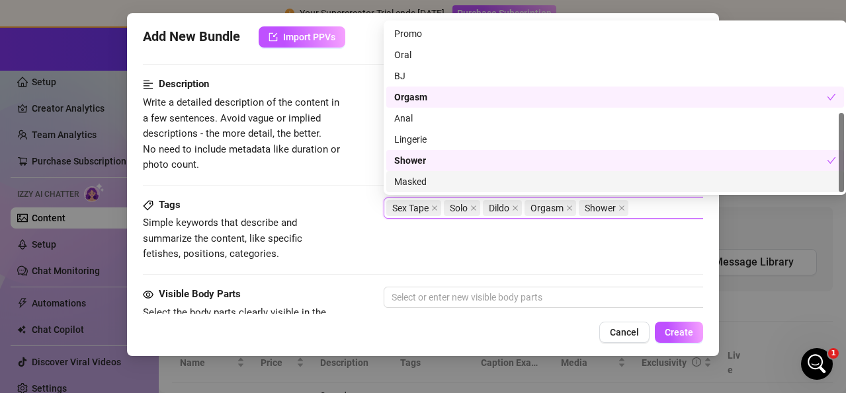
click at [622, 245] on div "Tags Simple keywords that describe and summarize the content, like specific fet…" at bounding box center [423, 230] width 560 height 65
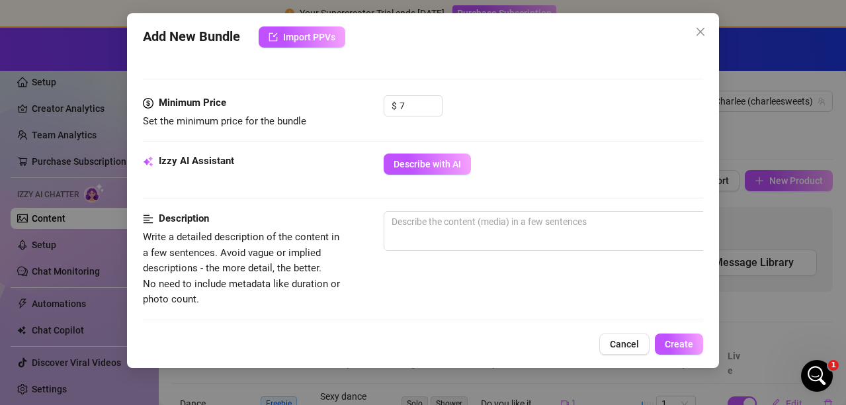
scroll to position [387, 0]
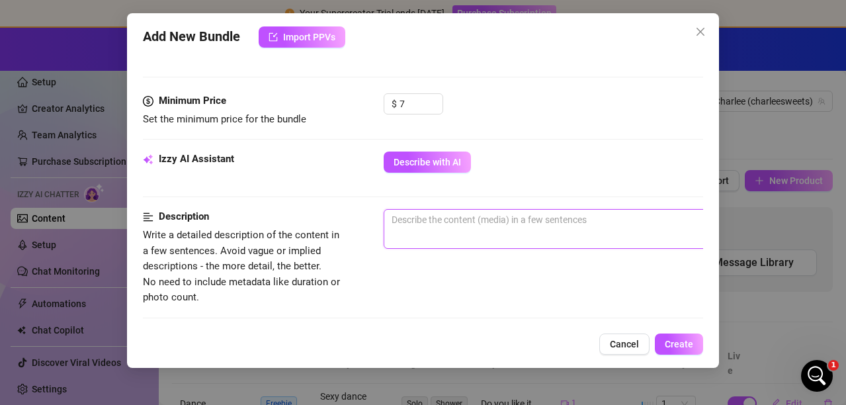
click at [481, 216] on textarea at bounding box center [615, 220] width 462 height 20
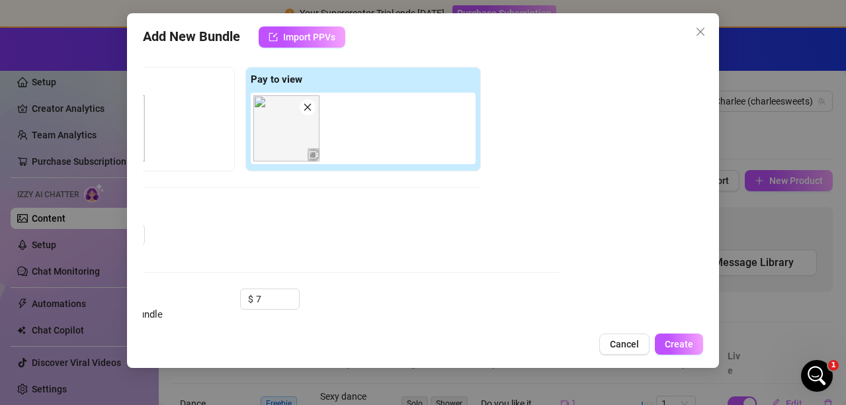
scroll to position [198, 147]
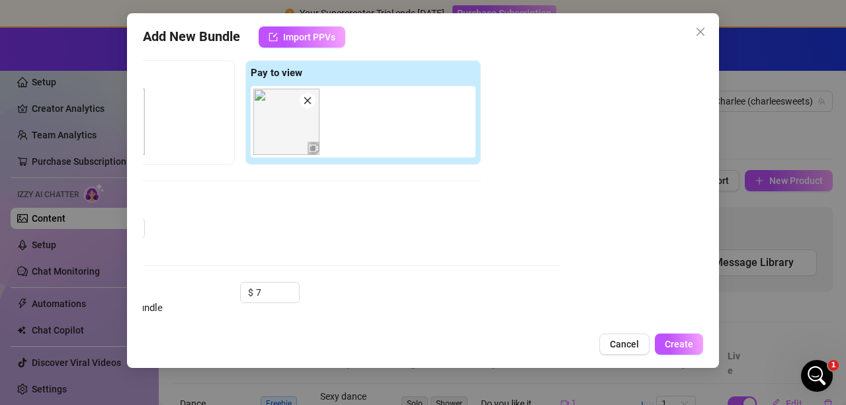
click at [305, 106] on span at bounding box center [308, 101] width 16 height 16
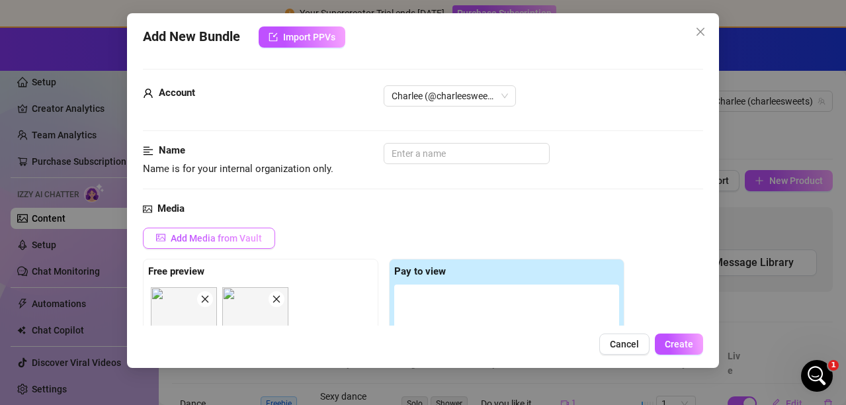
scroll to position [66, 0]
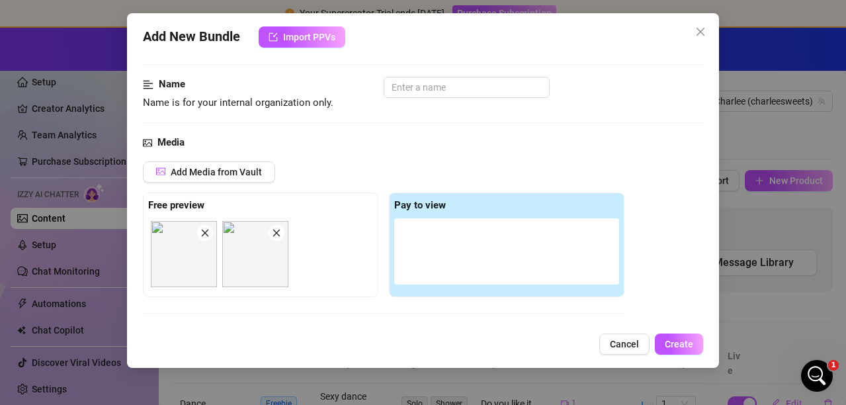
click at [210, 229] on span at bounding box center [205, 233] width 16 height 16
drag, startPoint x: 207, startPoint y: 235, endPoint x: 210, endPoint y: 228, distance: 7.1
click at [208, 234] on icon "close" at bounding box center [204, 232] width 9 height 9
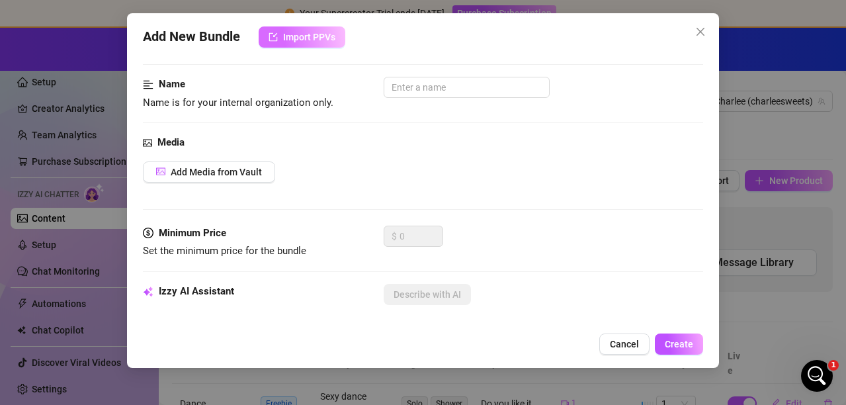
click at [319, 45] on button "Import PPVs" at bounding box center [302, 36] width 87 height 21
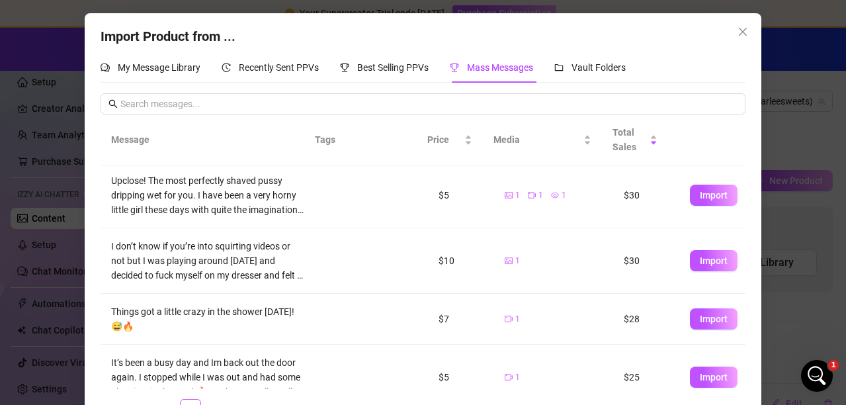
scroll to position [198, 0]
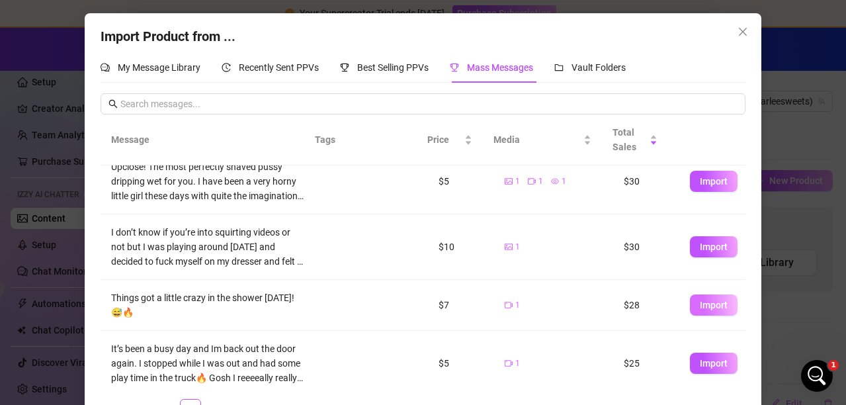
click at [715, 303] on button "Import" at bounding box center [714, 304] width 48 height 21
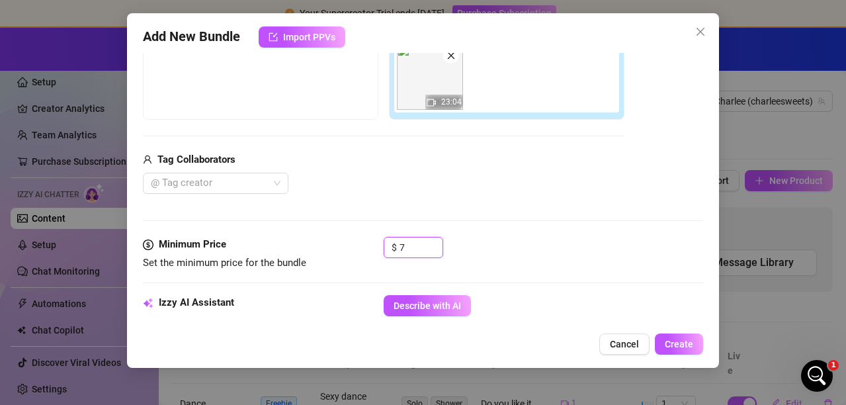
drag, startPoint x: 420, startPoint y: 245, endPoint x: 308, endPoint y: 240, distance: 111.9
click at [309, 240] on div "Minimum Price Set the minimum price for the bundle $ 7" at bounding box center [423, 254] width 560 height 34
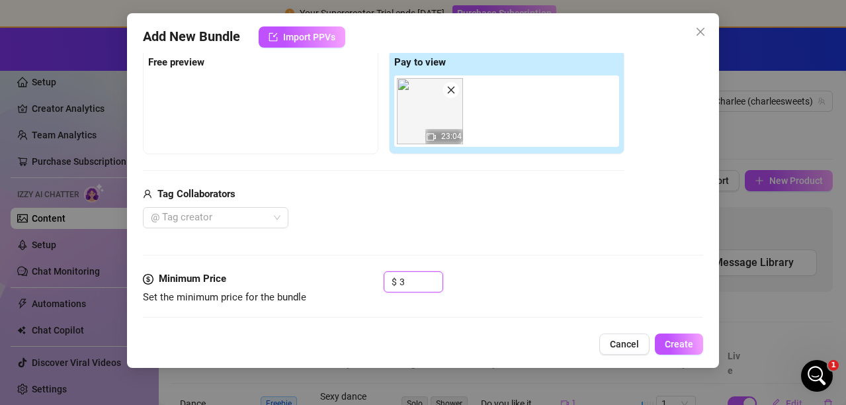
scroll to position [177, 0]
